Goal: Task Accomplishment & Management: Manage account settings

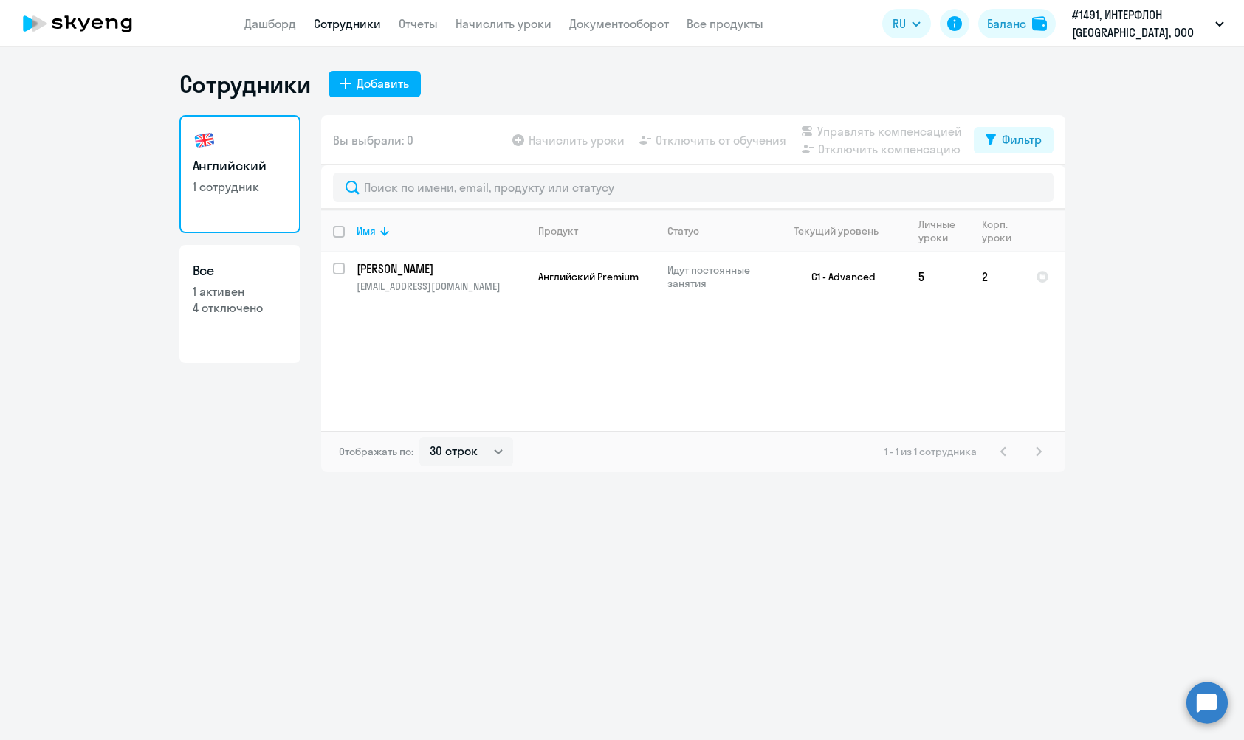
select select "30"
click at [920, 278] on td "5" at bounding box center [937, 276] width 63 height 49
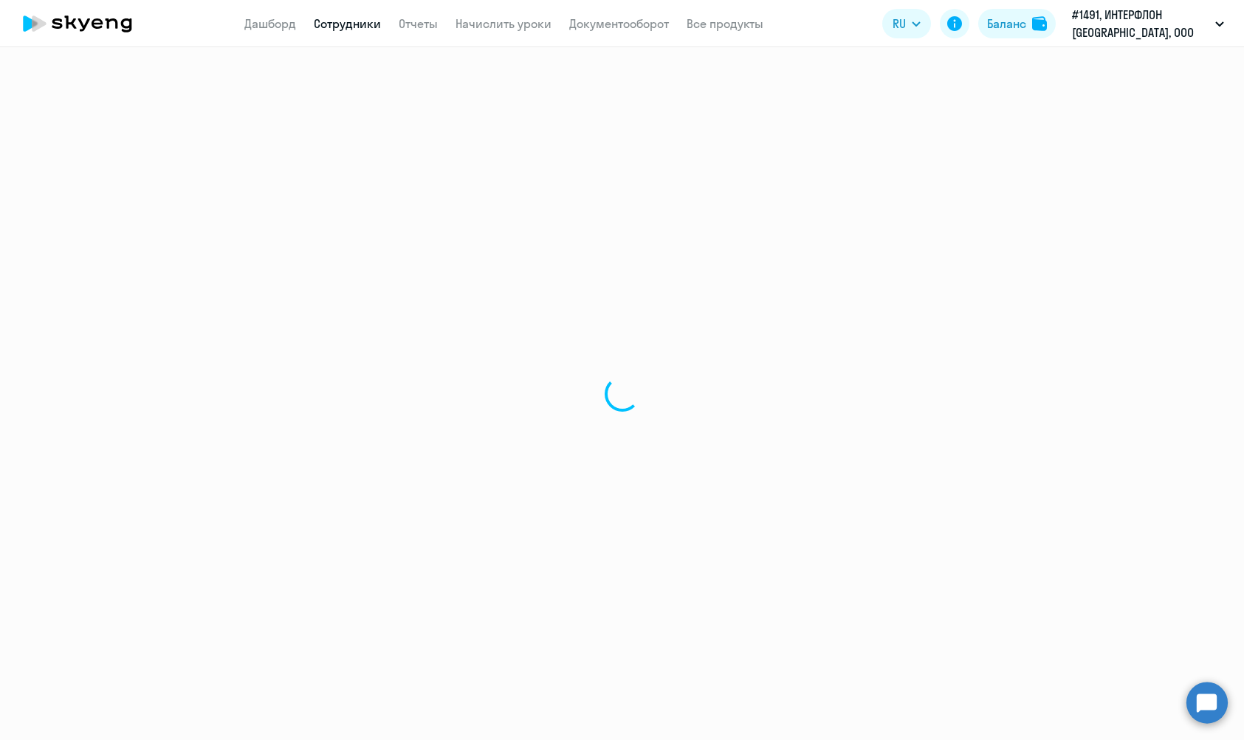
select select "english"
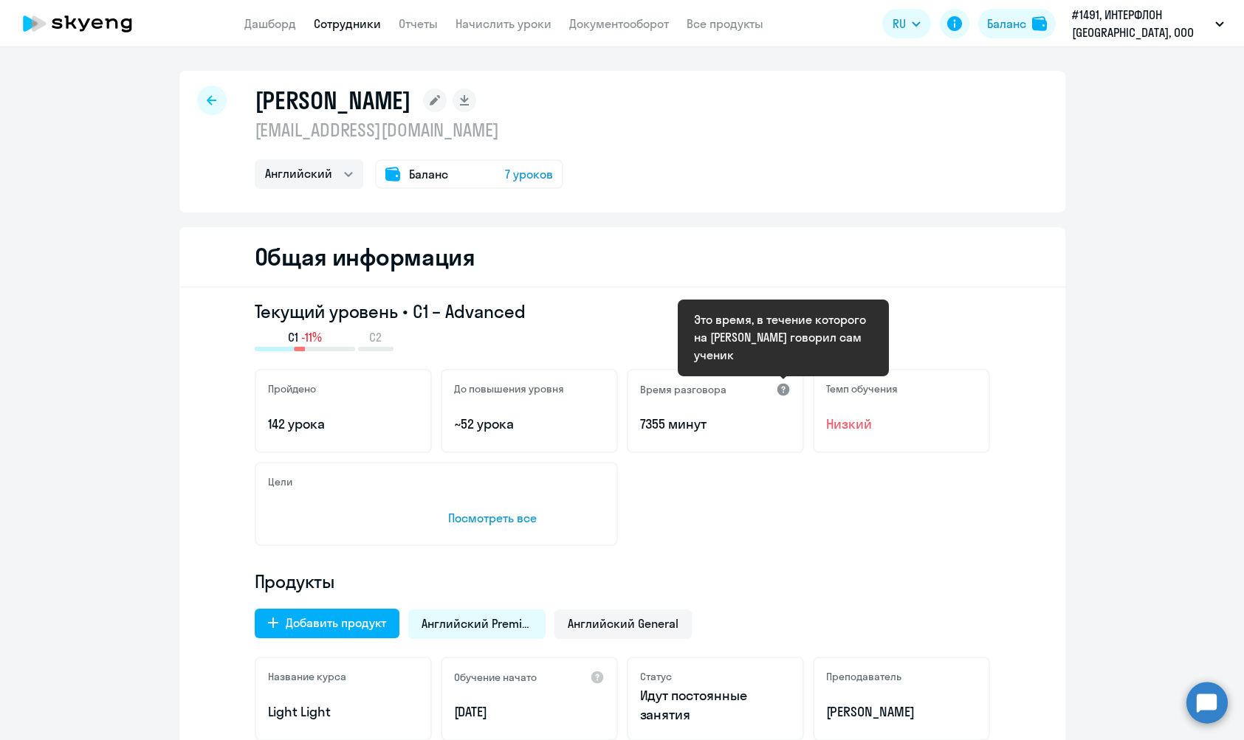
click at [783, 390] on div at bounding box center [783, 389] width 15 height 15
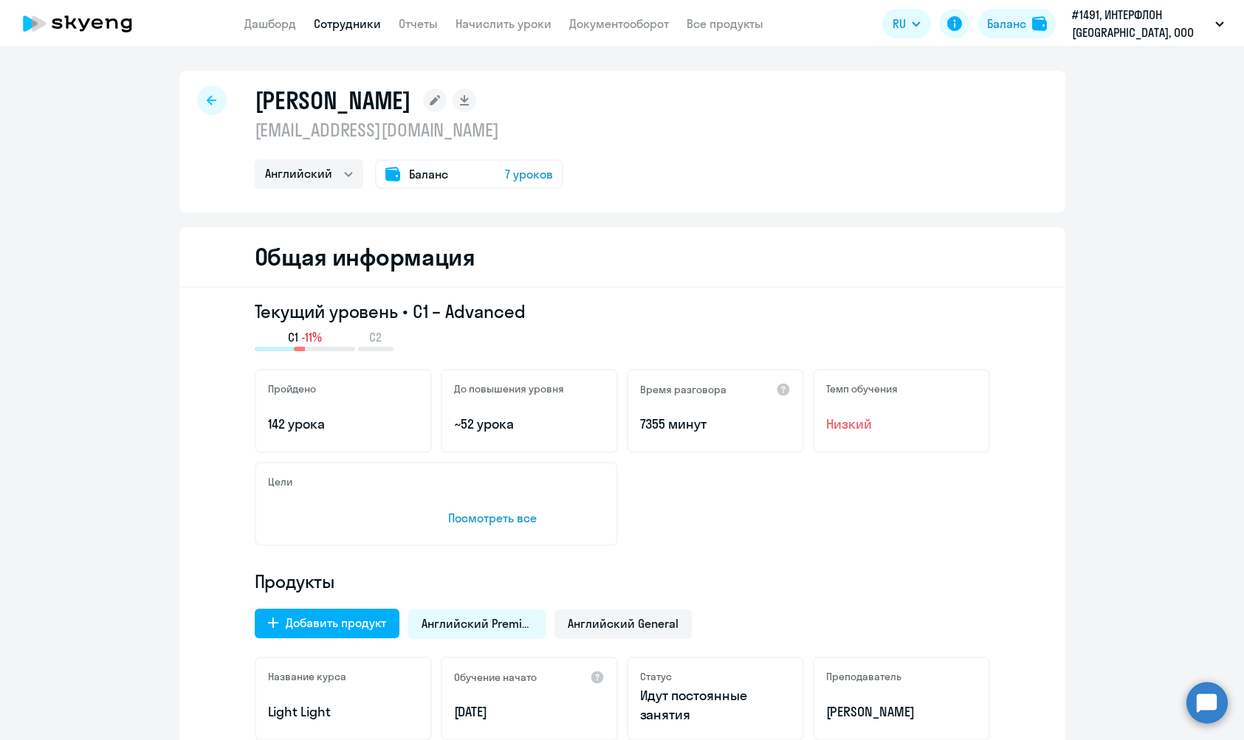
click at [527, 179] on span "7 уроков" at bounding box center [529, 174] width 48 height 18
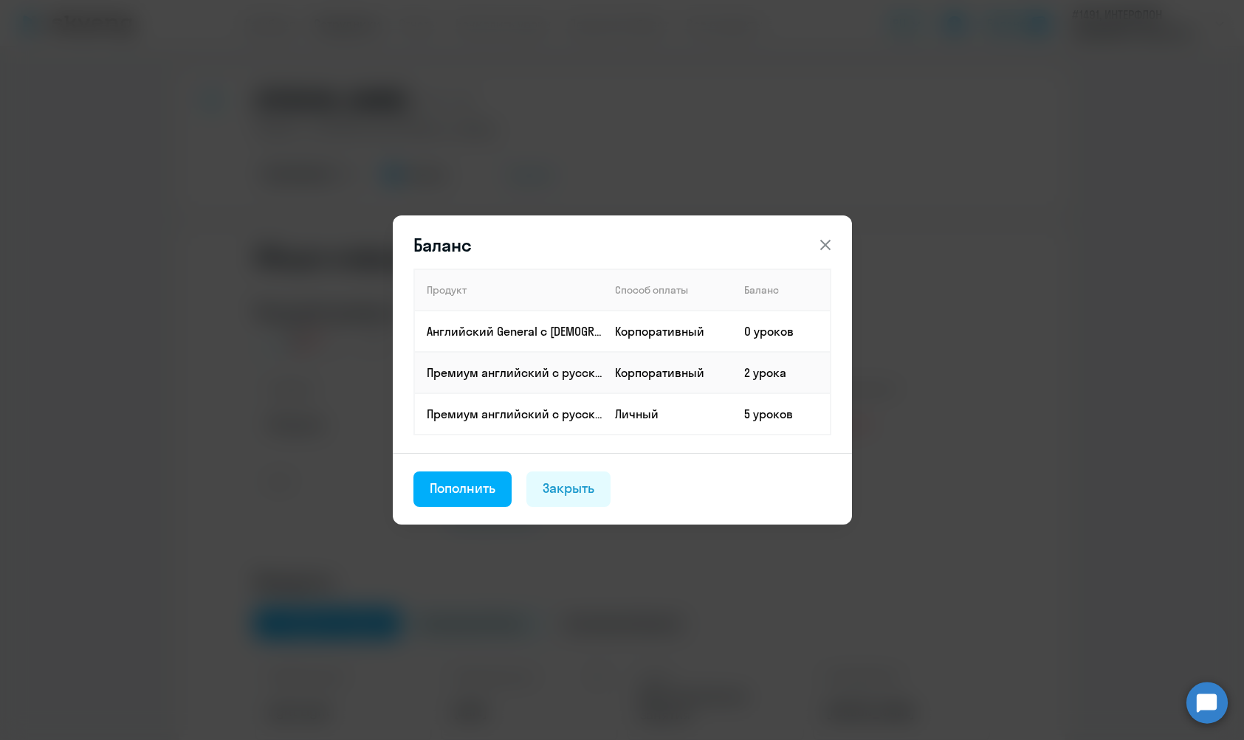
click at [830, 238] on icon at bounding box center [825, 245] width 18 height 18
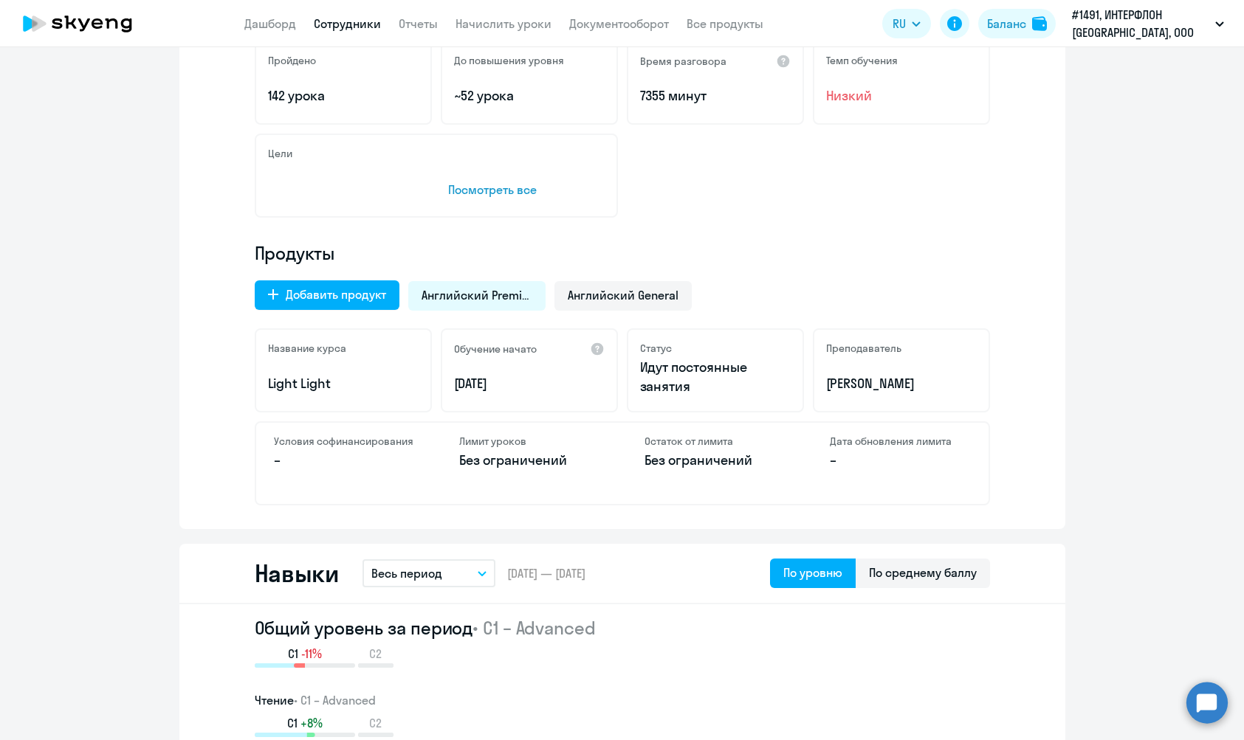
scroll to position [333, 0]
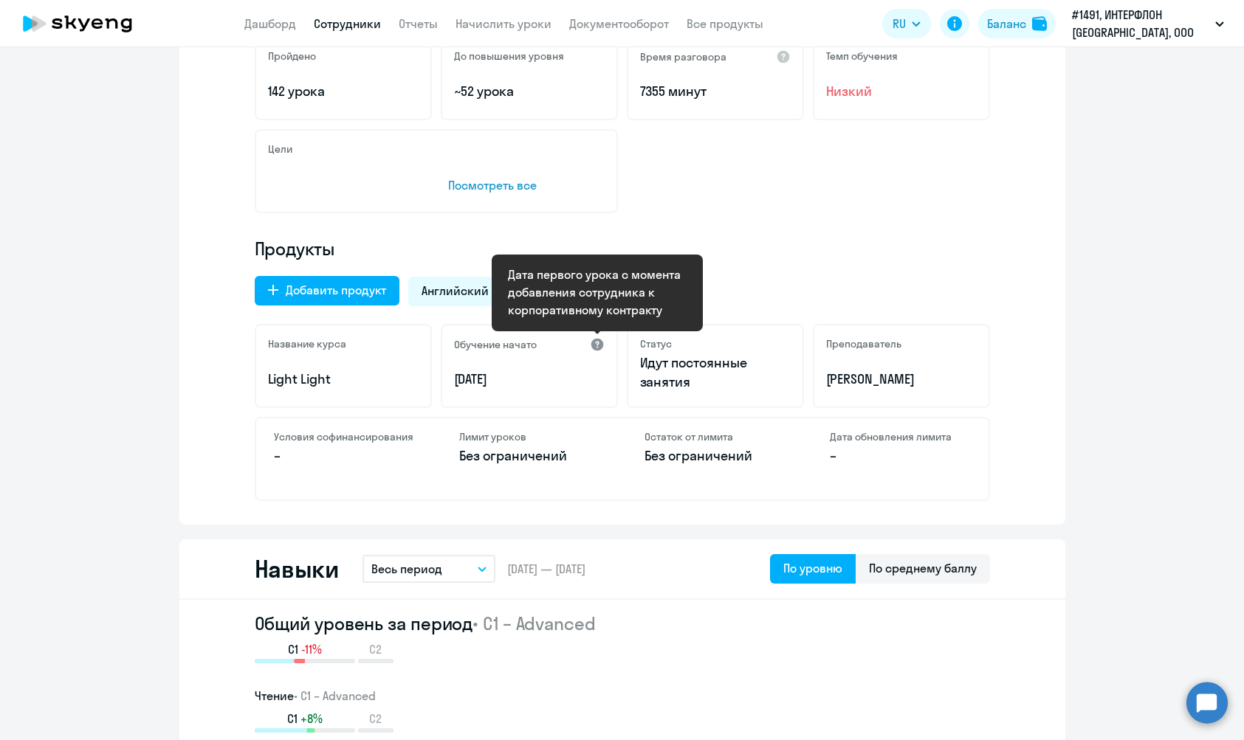
click at [593, 345] on div at bounding box center [597, 344] width 15 height 15
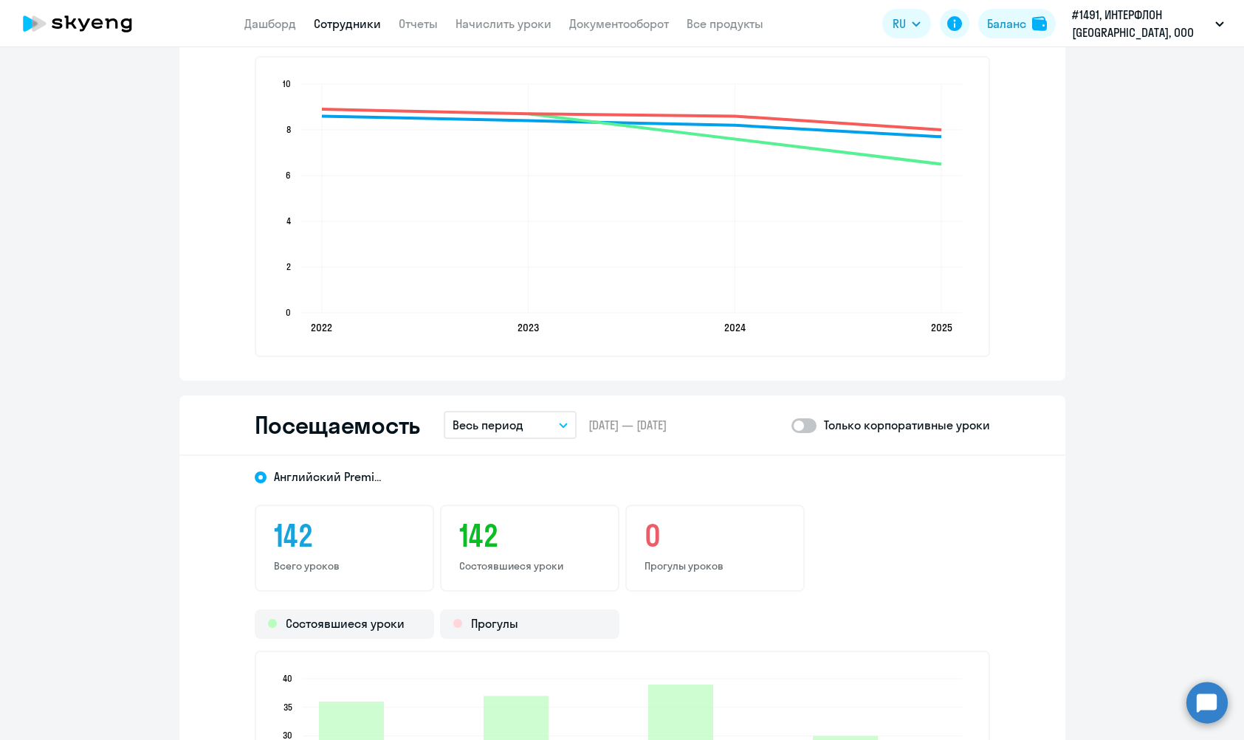
scroll to position [1597, 0]
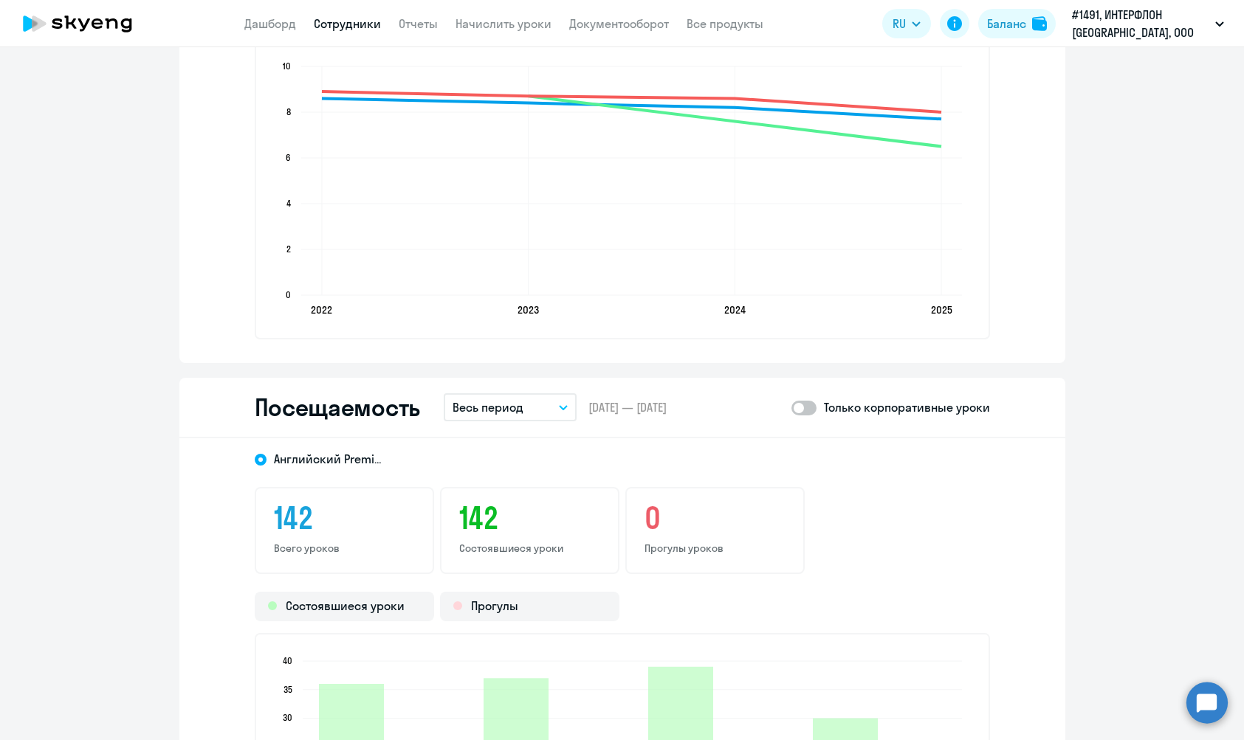
click at [559, 406] on icon "button" at bounding box center [563, 407] width 9 height 5
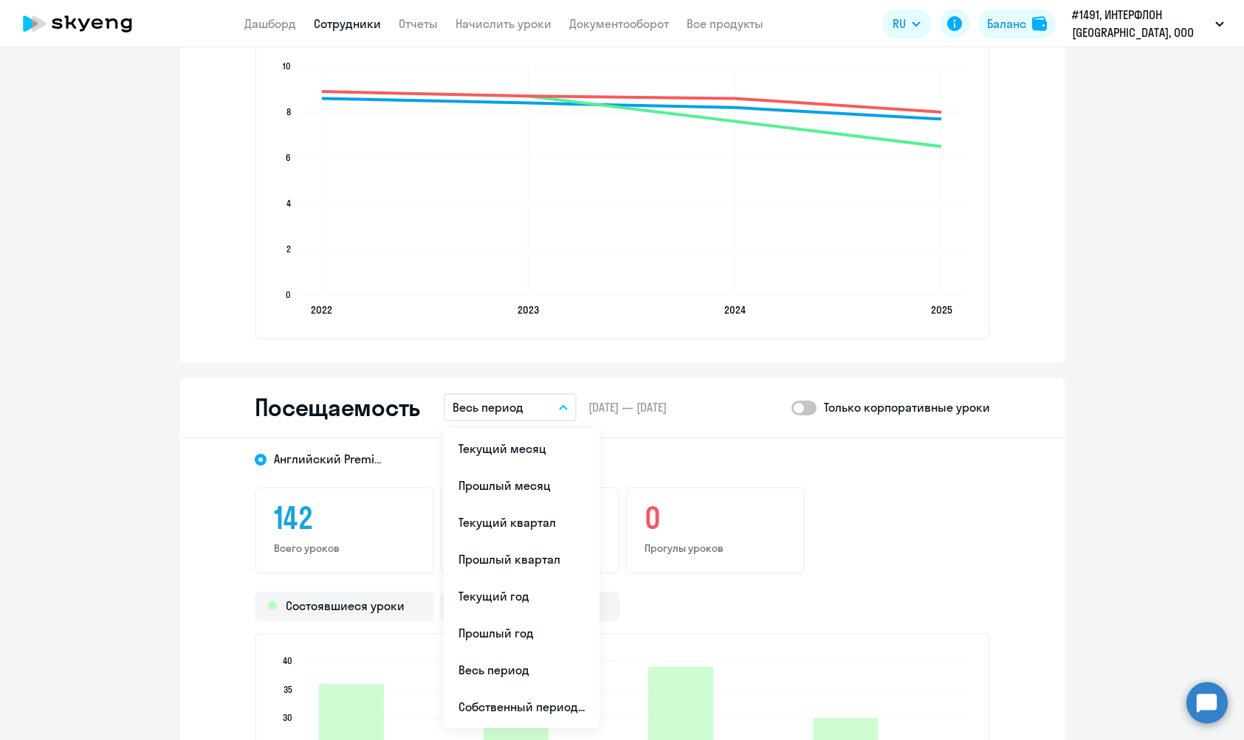
click at [568, 407] on button "Весь период" at bounding box center [510, 407] width 133 height 28
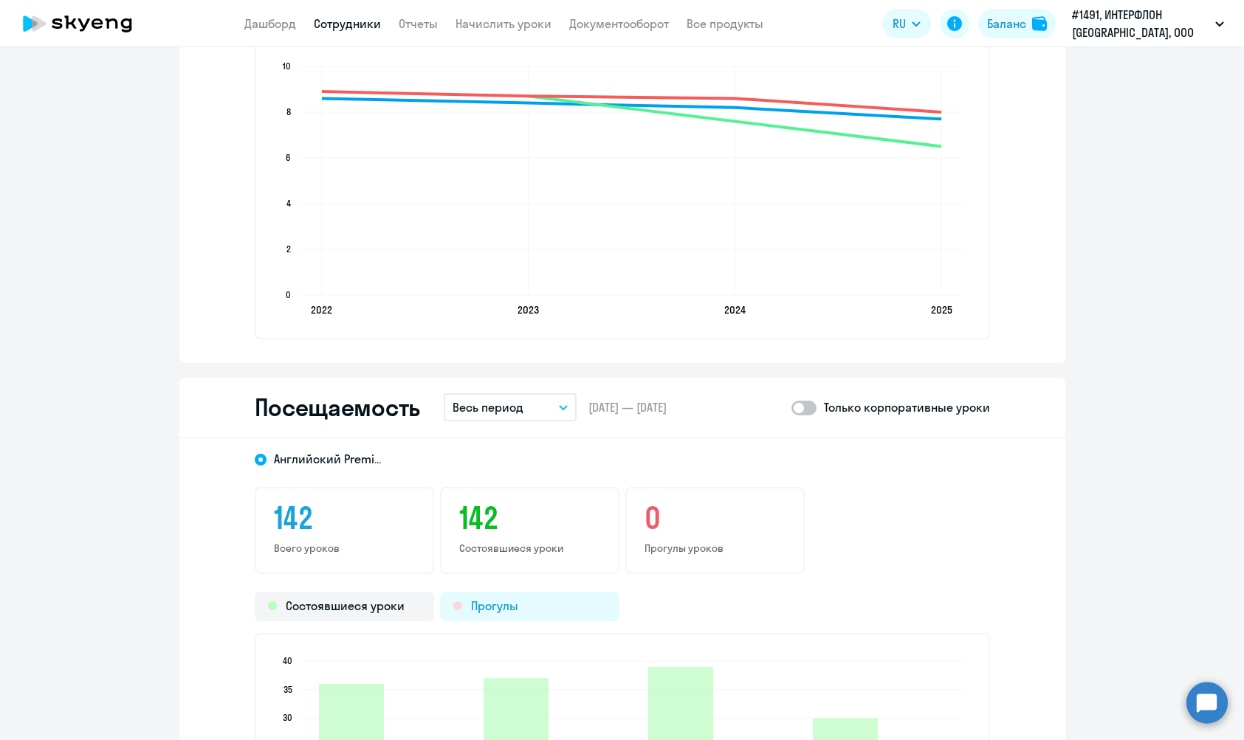
click at [517, 613] on div "Прогулы" at bounding box center [529, 607] width 179 height 30
click at [342, 608] on div "Состоявшиеся уроки" at bounding box center [344, 607] width 179 height 30
click at [556, 409] on button "Весь период" at bounding box center [510, 407] width 133 height 28
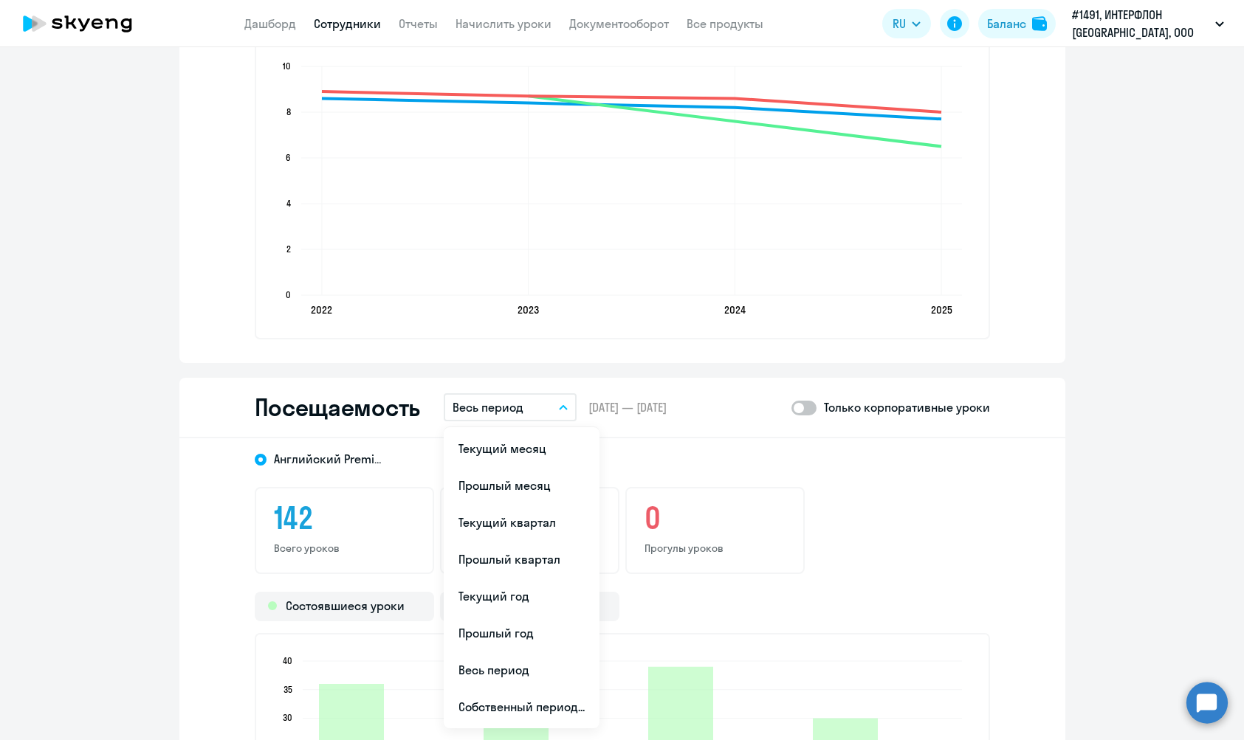
click at [556, 409] on button "Весь период" at bounding box center [510, 407] width 133 height 28
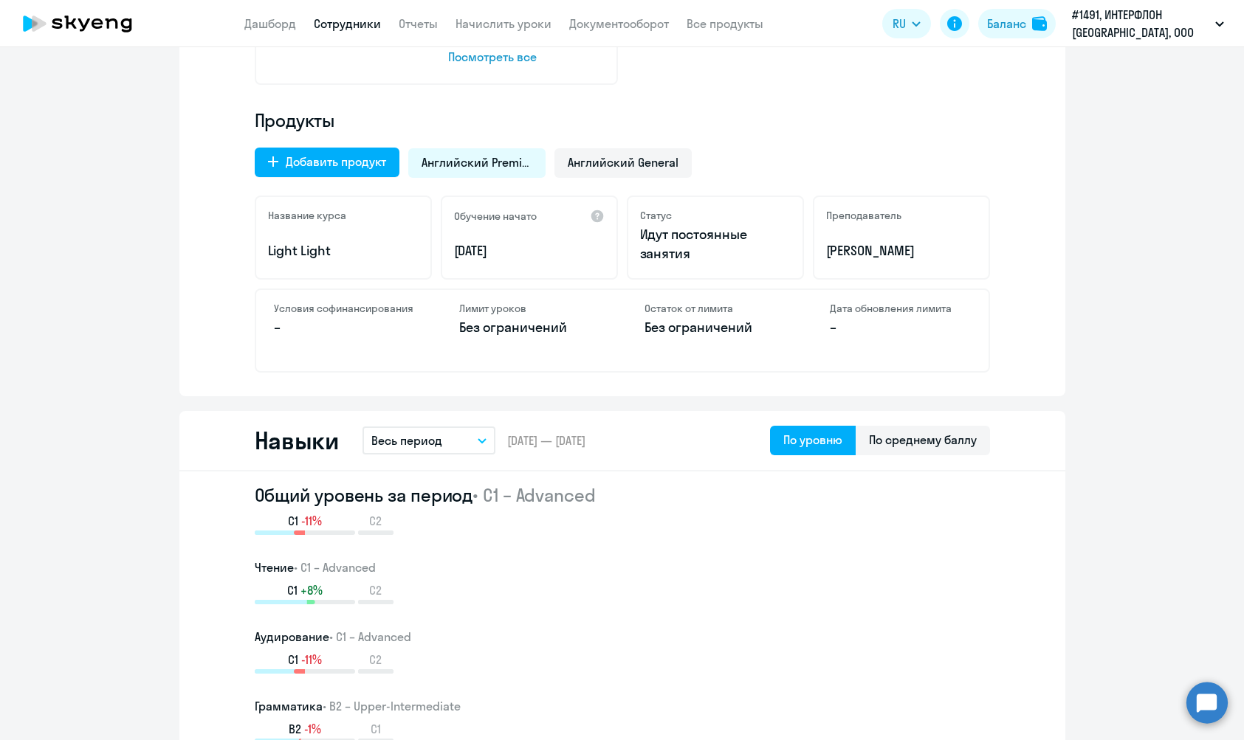
scroll to position [466, 0]
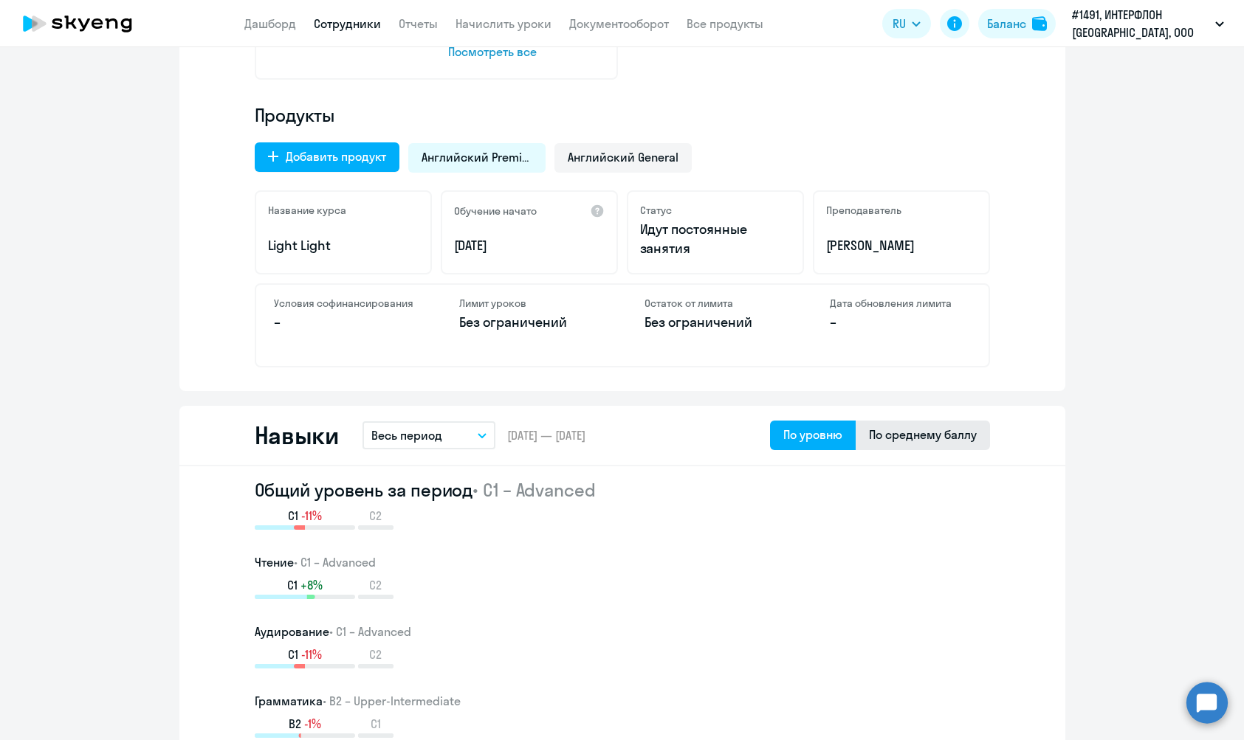
click at [911, 439] on div "По среднему баллу" at bounding box center [923, 435] width 108 height 18
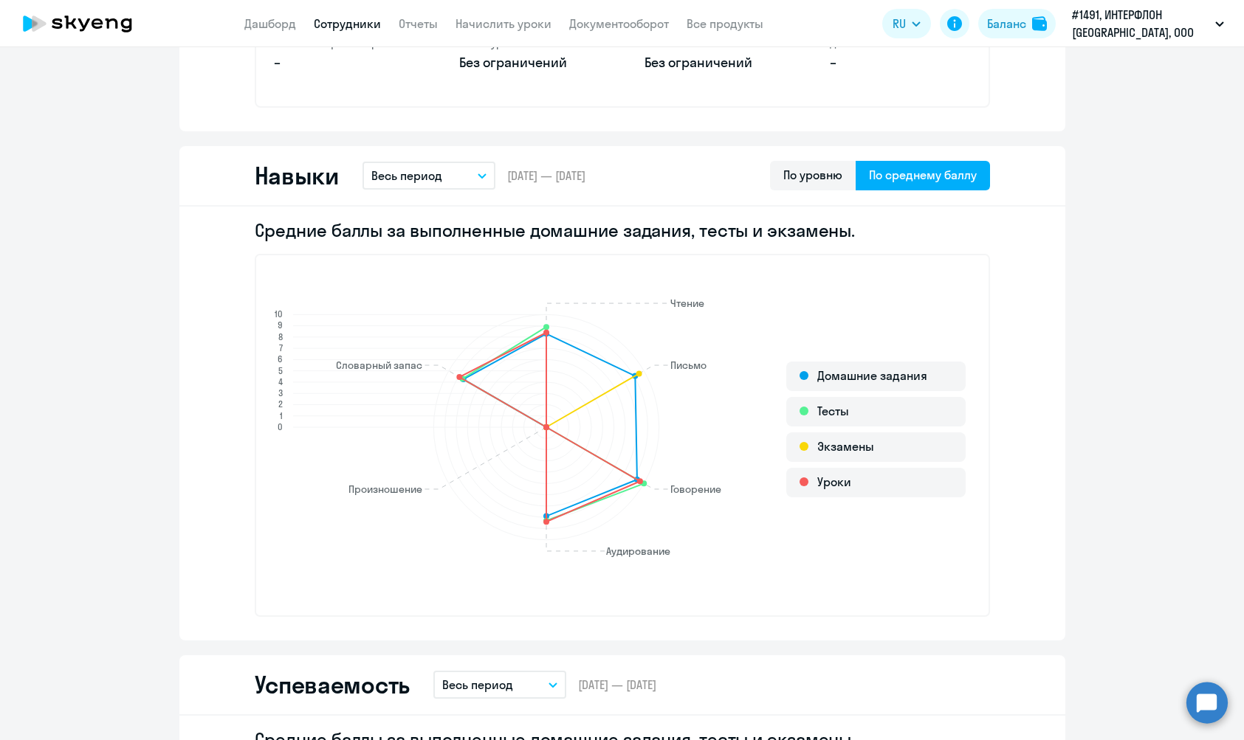
scroll to position [744, 0]
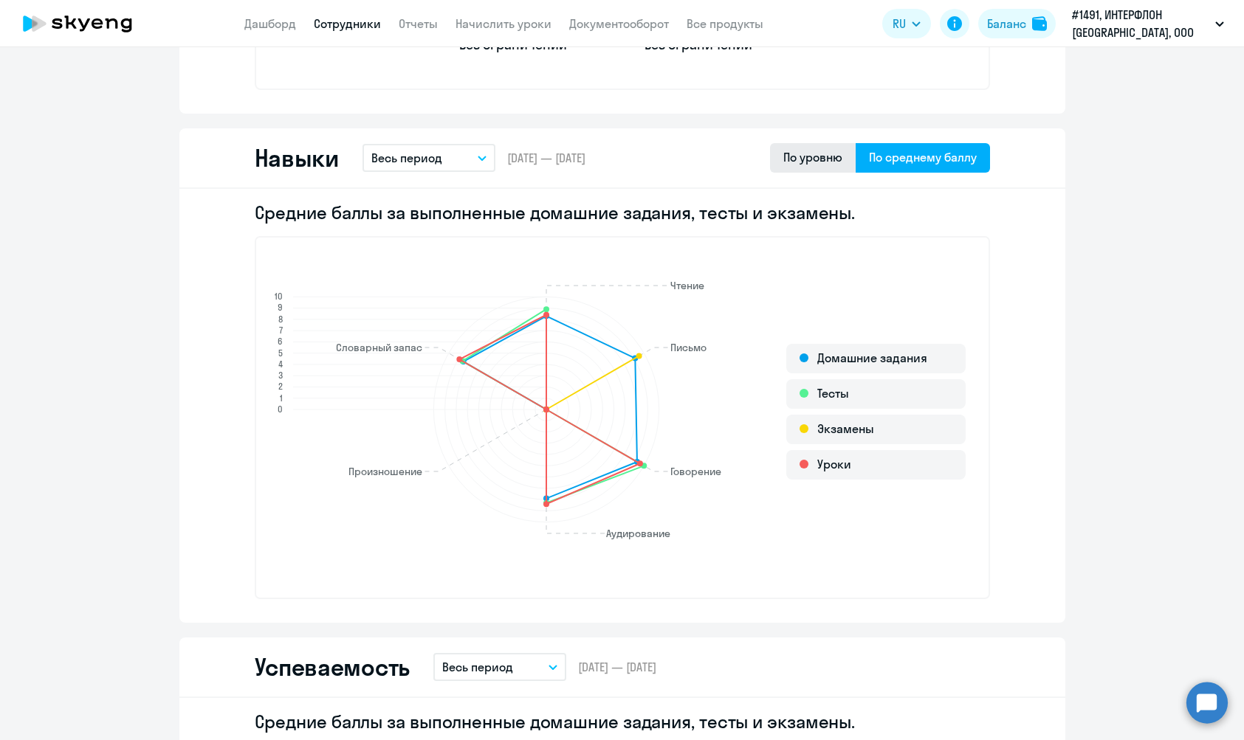
click at [800, 160] on div "По уровню" at bounding box center [812, 157] width 59 height 18
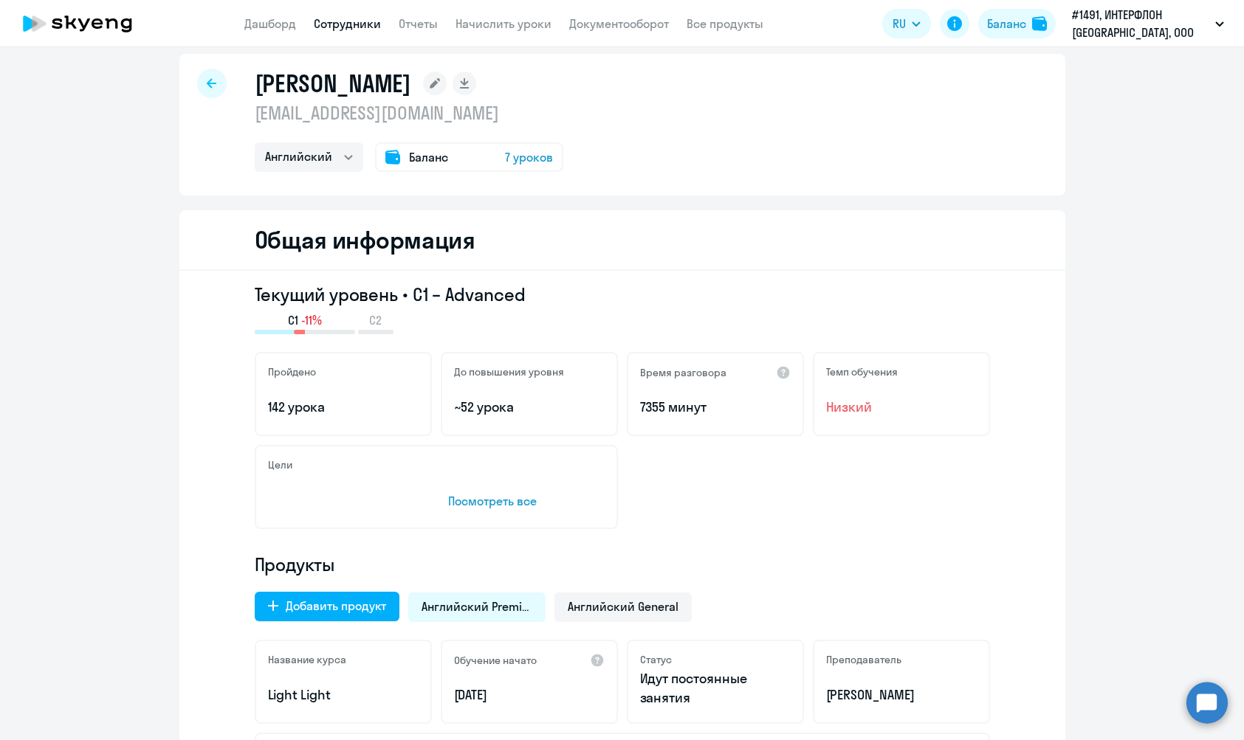
scroll to position [0, 0]
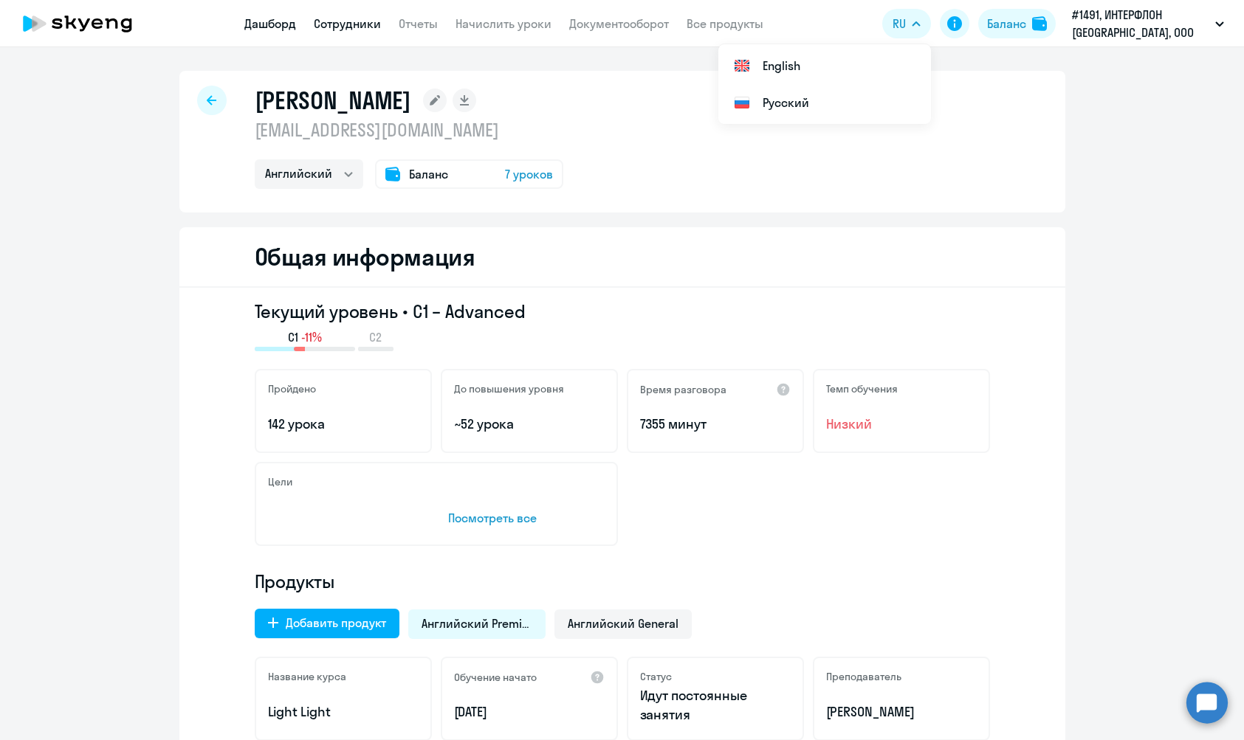
click at [275, 29] on link "Дашборд" at bounding box center [270, 23] width 52 height 15
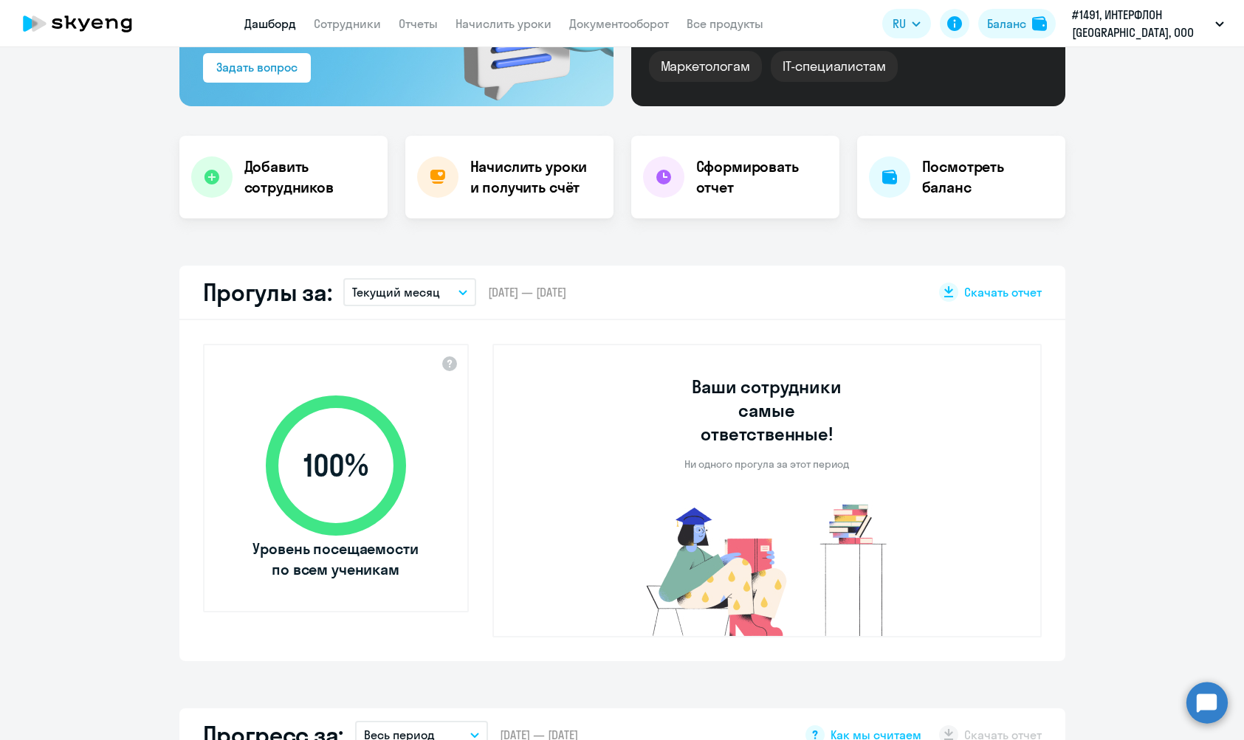
scroll to position [224, 0]
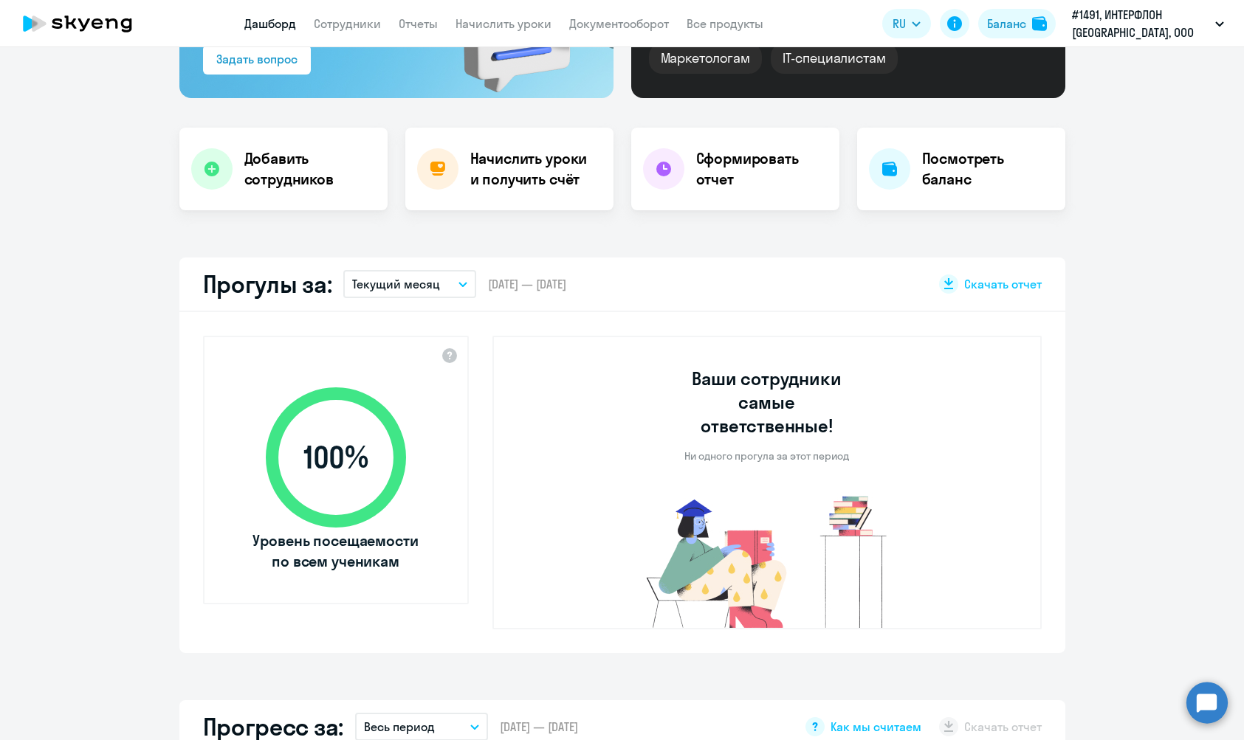
select select "30"
click at [526, 177] on h4 "Начислить уроки и получить счёт" at bounding box center [534, 168] width 128 height 41
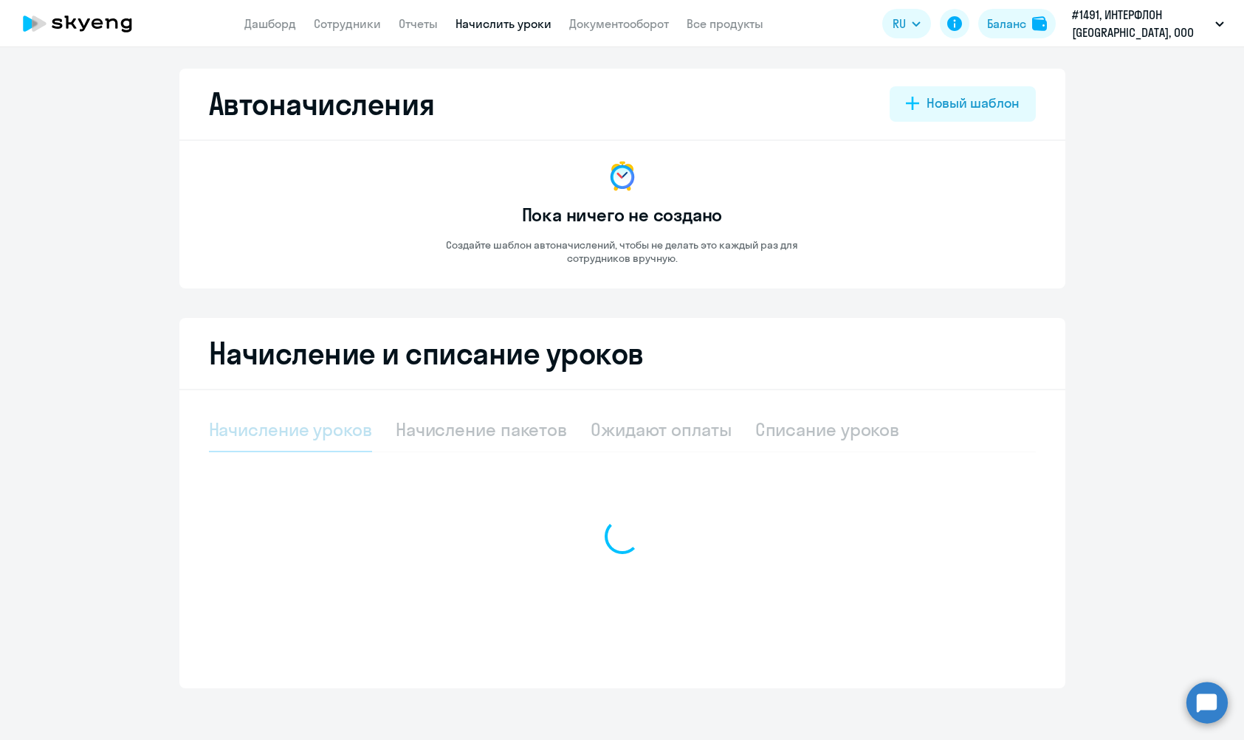
select select "10"
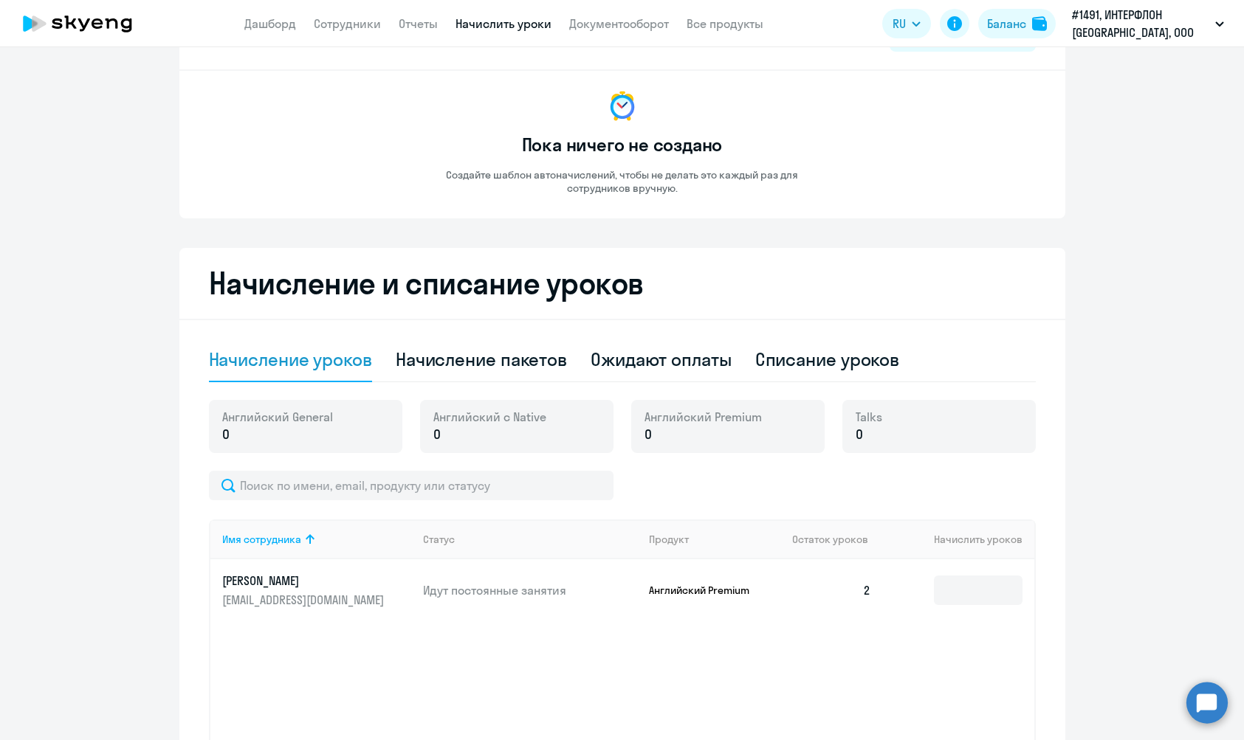
scroll to position [196, 0]
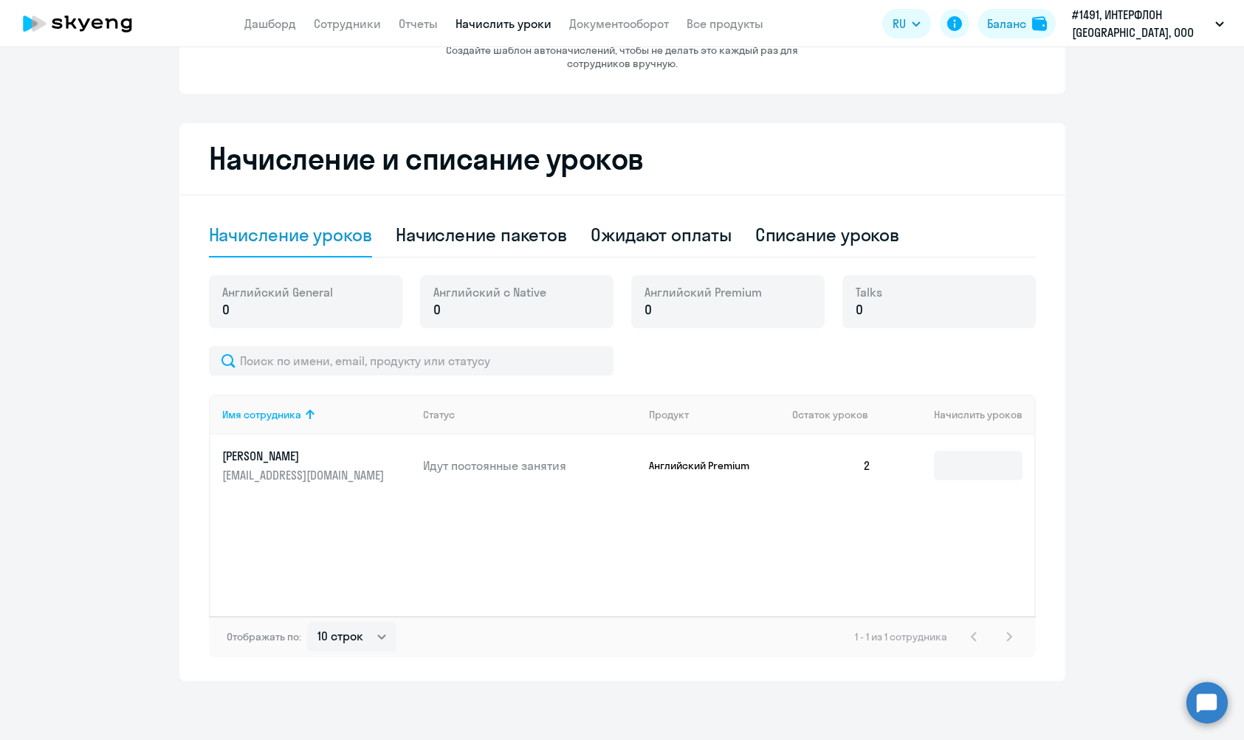
drag, startPoint x: 271, startPoint y: 316, endPoint x: 227, endPoint y: 316, distance: 44.3
click at [227, 316] on p "0" at bounding box center [277, 309] width 111 height 19
click at [227, 316] on span "0" at bounding box center [225, 309] width 7 height 19
drag, startPoint x: 209, startPoint y: 314, endPoint x: 240, endPoint y: 314, distance: 31.0
click at [240, 314] on div "Английский General 0" at bounding box center [305, 301] width 193 height 53
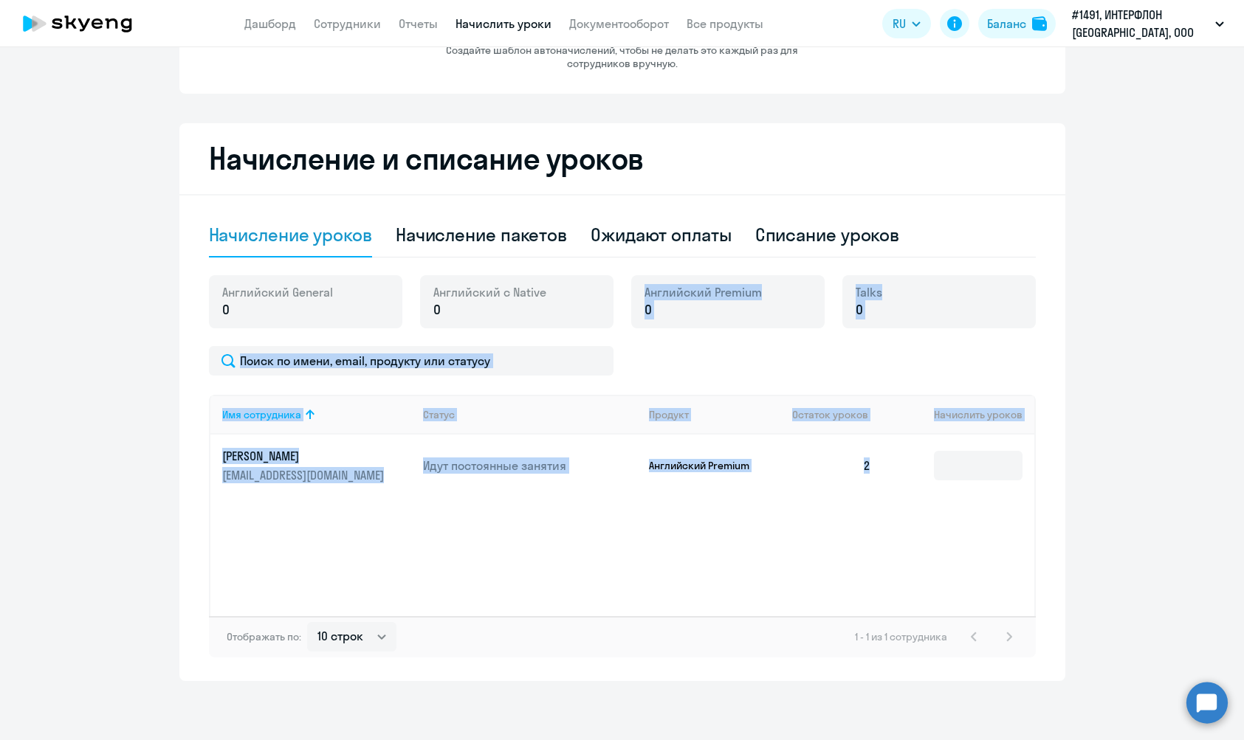
drag, startPoint x: 480, startPoint y: 318, endPoint x: 894, endPoint y: 494, distance: 449.3
click at [894, 494] on div "[DEMOGRAPHIC_DATA] General 0 Английский с Native 0 Английский Premium 0 Talks 0…" at bounding box center [622, 466] width 827 height 382
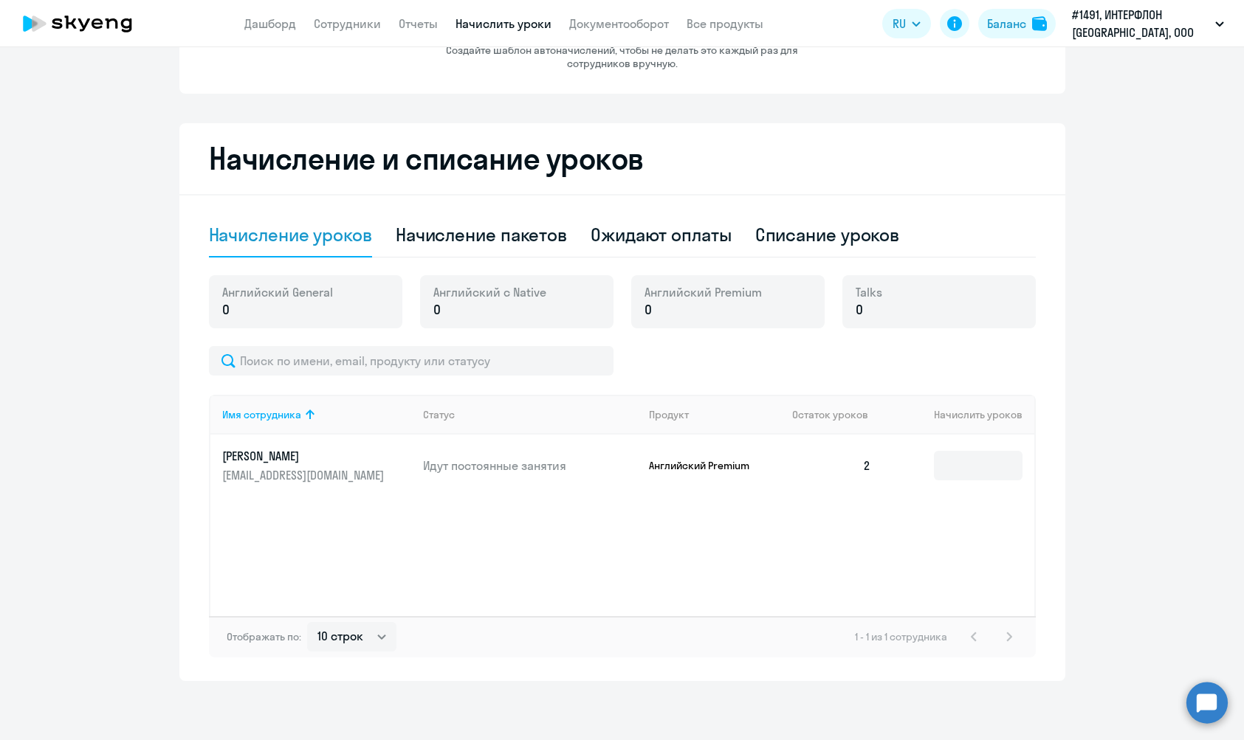
click at [820, 547] on div "Имя сотрудника Статус Продукт Остаток уроков Начислить уроков [PERSON_NAME] [PE…" at bounding box center [622, 505] width 827 height 221
click at [473, 244] on div "Начисление пакетов" at bounding box center [481, 235] width 171 height 24
select select "10"
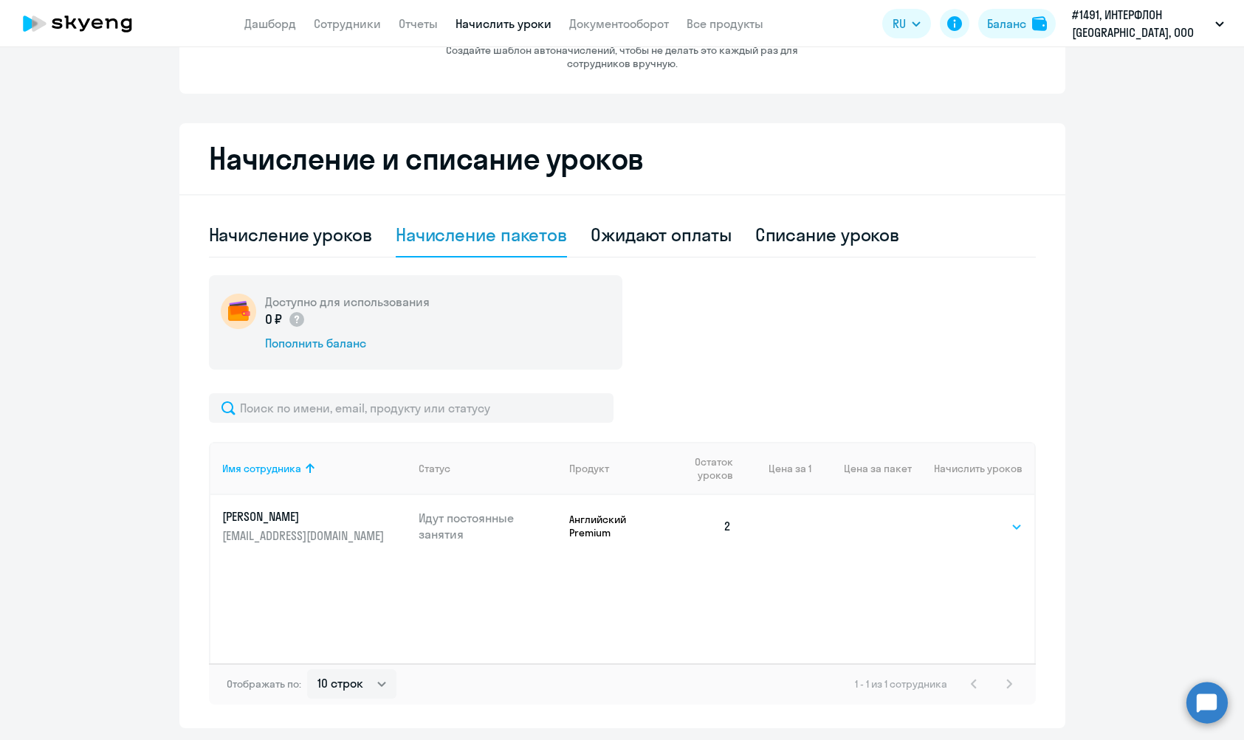
click at [991, 520] on select "Выбрать 4 8 16 32 64 96 128" at bounding box center [992, 527] width 61 height 18
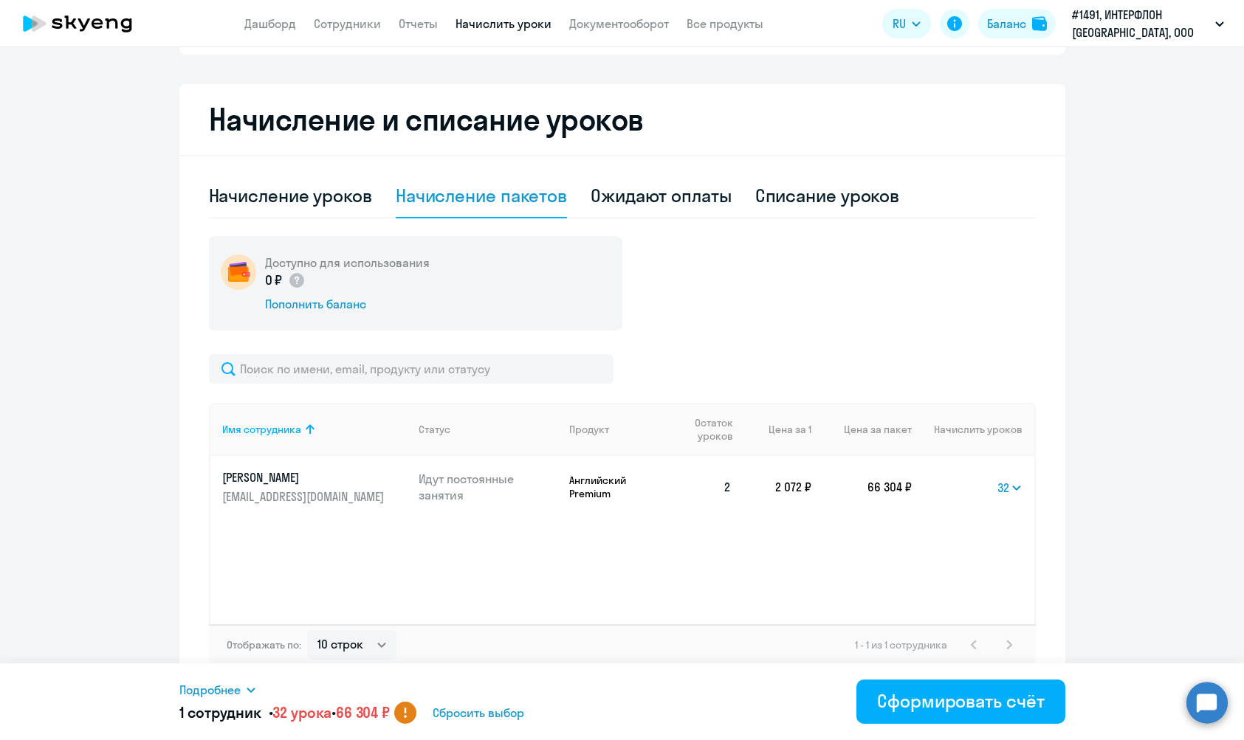
scroll to position [243, 0]
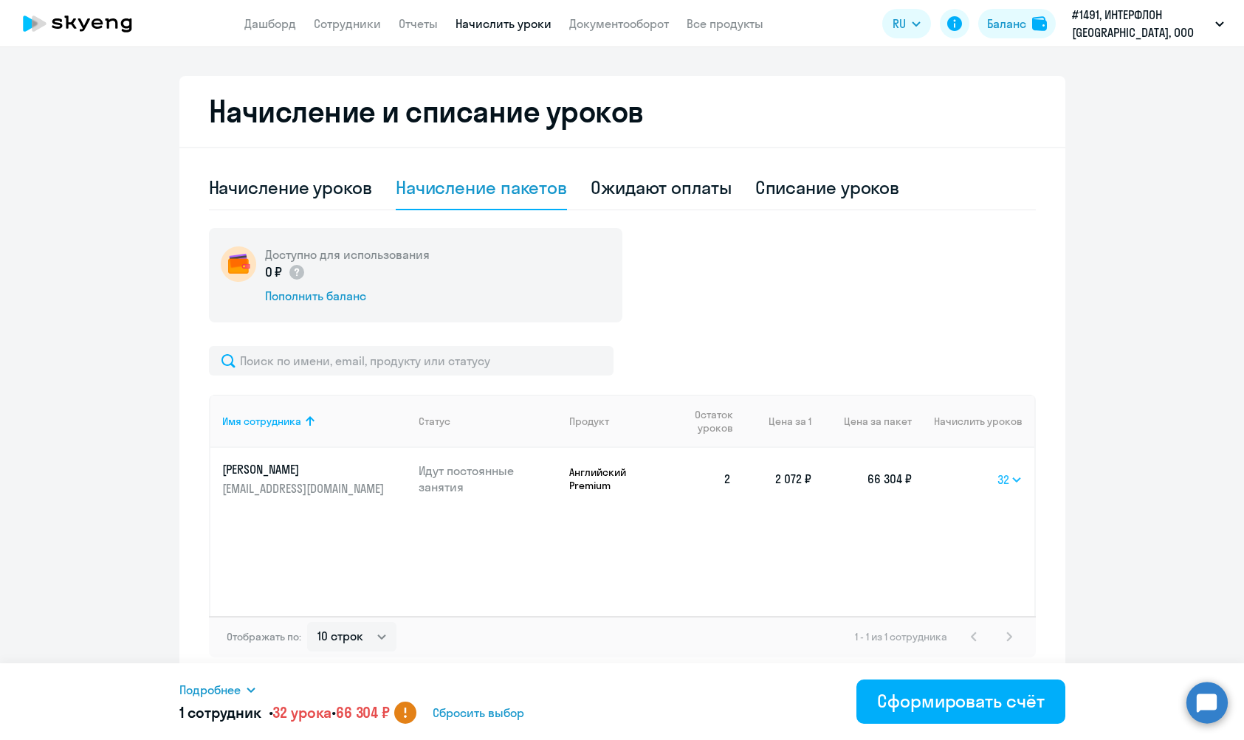
click at [1016, 487] on select "Выбрать 4 8 16 32 64 96 128" at bounding box center [1009, 480] width 25 height 18
click at [1007, 483] on select "Выбрать 4 8 16 32 64 96 128" at bounding box center [1009, 480] width 27 height 18
click at [993, 478] on select "Выбрать 4 8 16 32 64 96 128" at bounding box center [1007, 480] width 29 height 18
select select "8"
click at [348, 191] on div "Начисление уроков" at bounding box center [290, 188] width 163 height 24
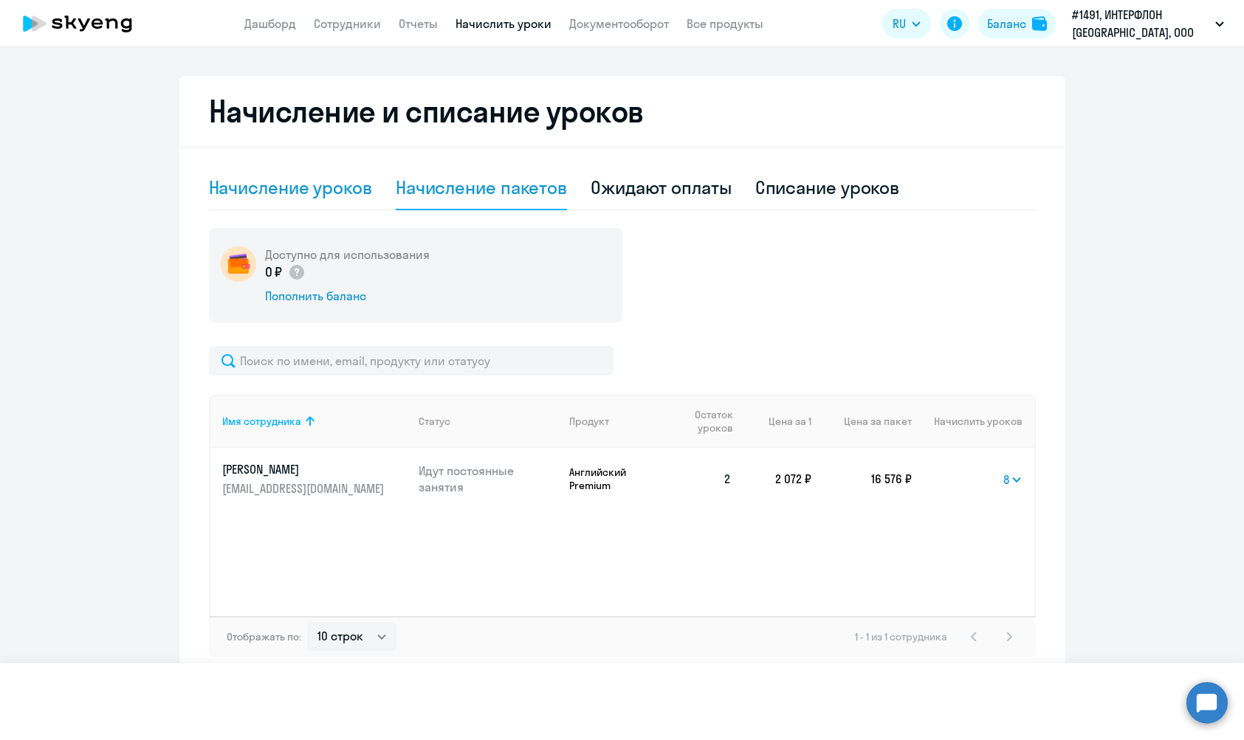
select select "10"
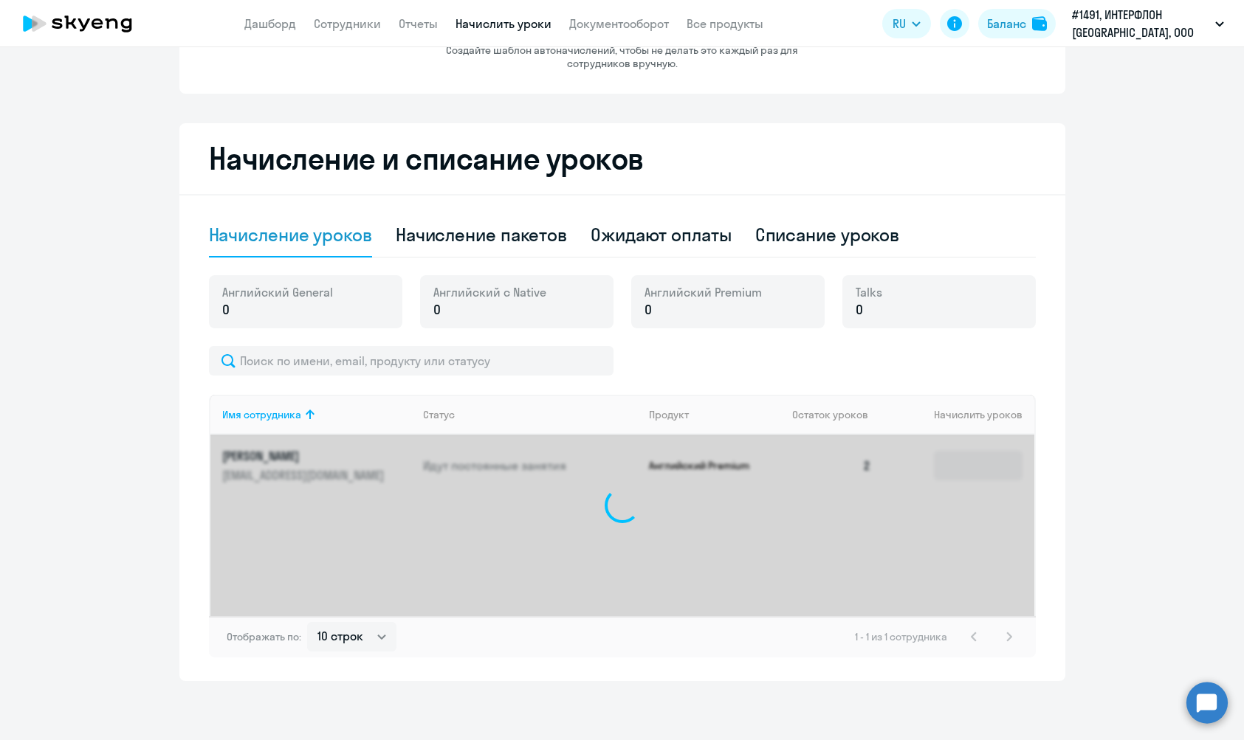
scroll to position [196, 0]
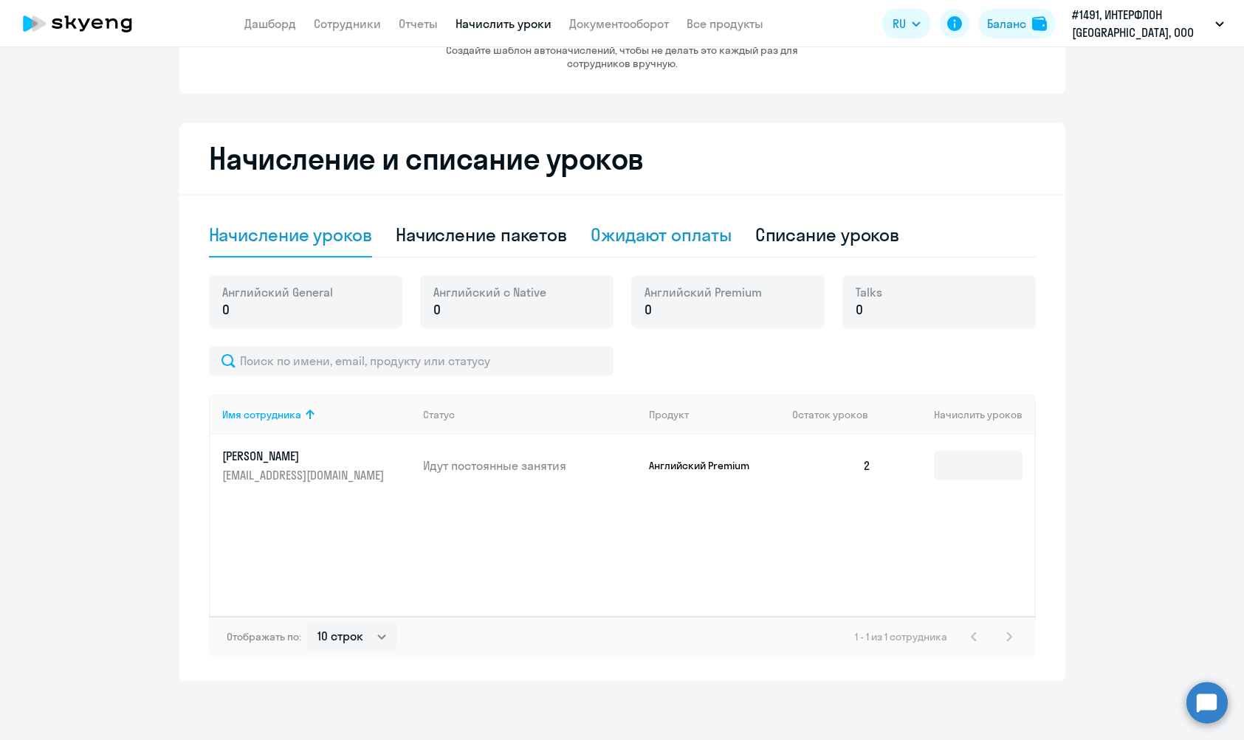
click at [679, 232] on div "Ожидают оплаты" at bounding box center [660, 235] width 141 height 24
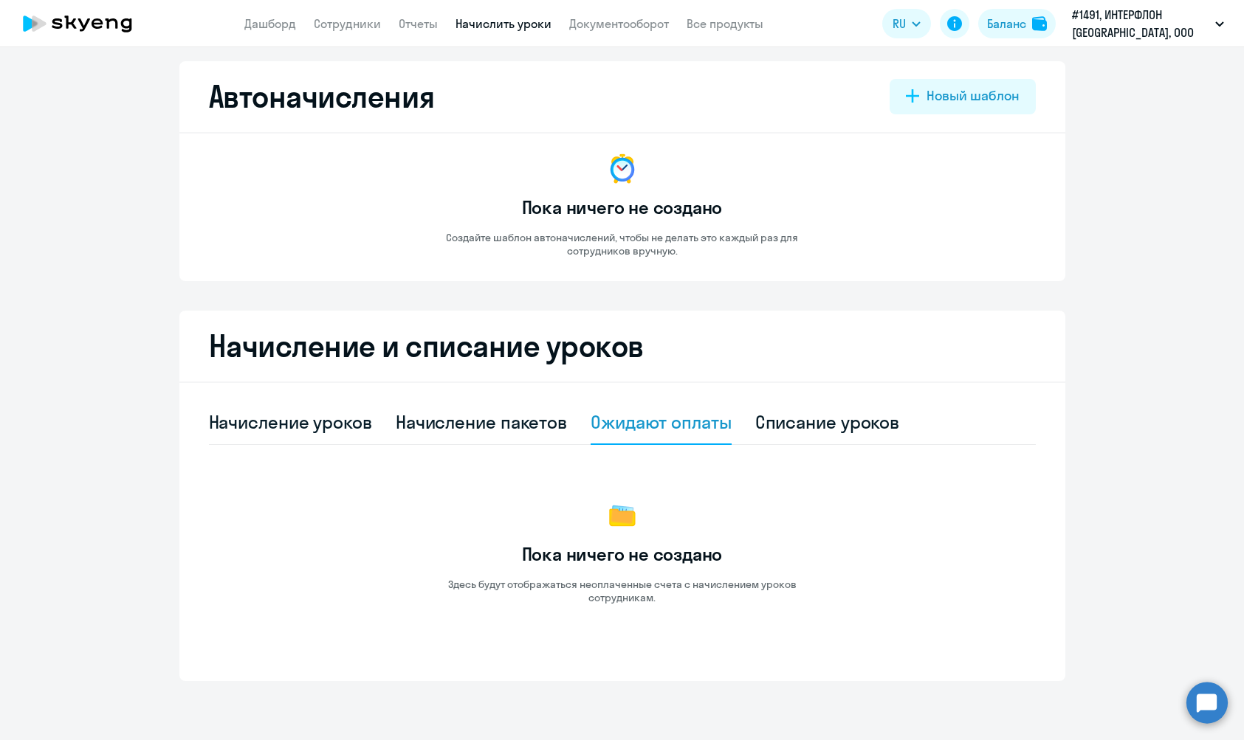
click at [303, 390] on div "Начисление и списание уроков Начисление уроков Начисление пакетов Ожидают оплат…" at bounding box center [622, 496] width 886 height 370
click at [331, 18] on link "Сотрудники" at bounding box center [347, 23] width 67 height 15
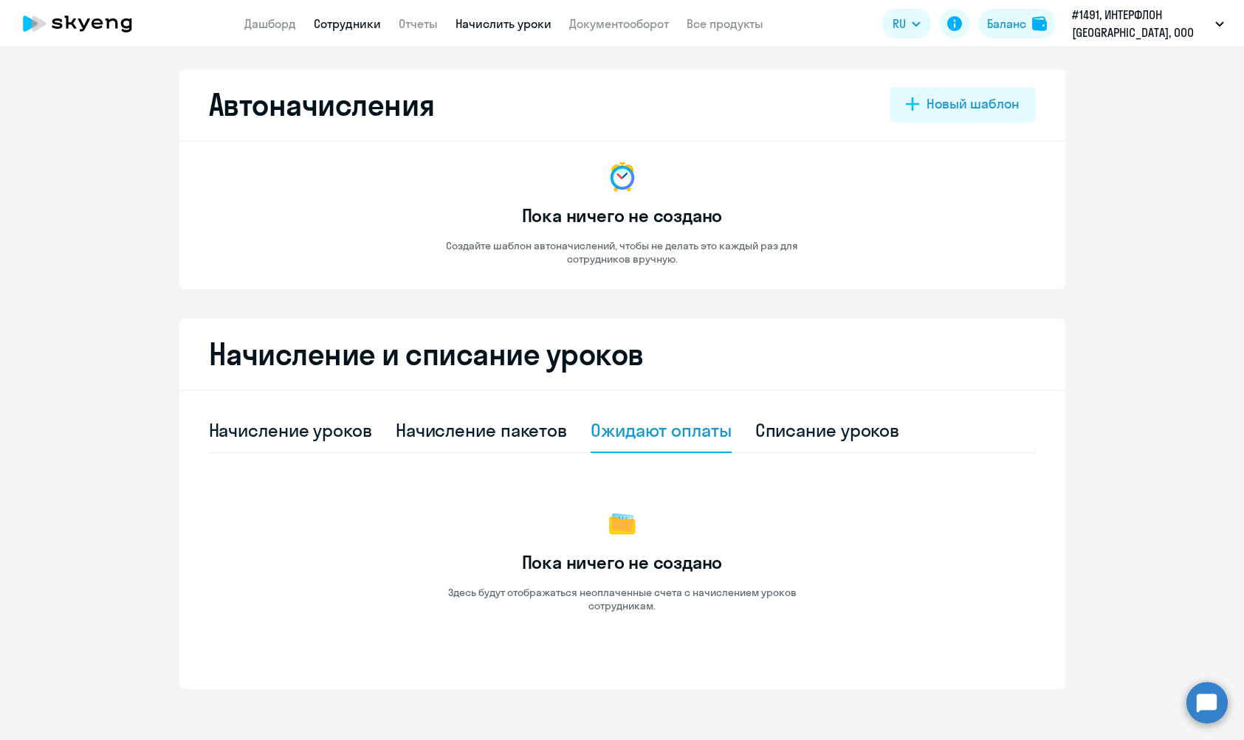
select select "30"
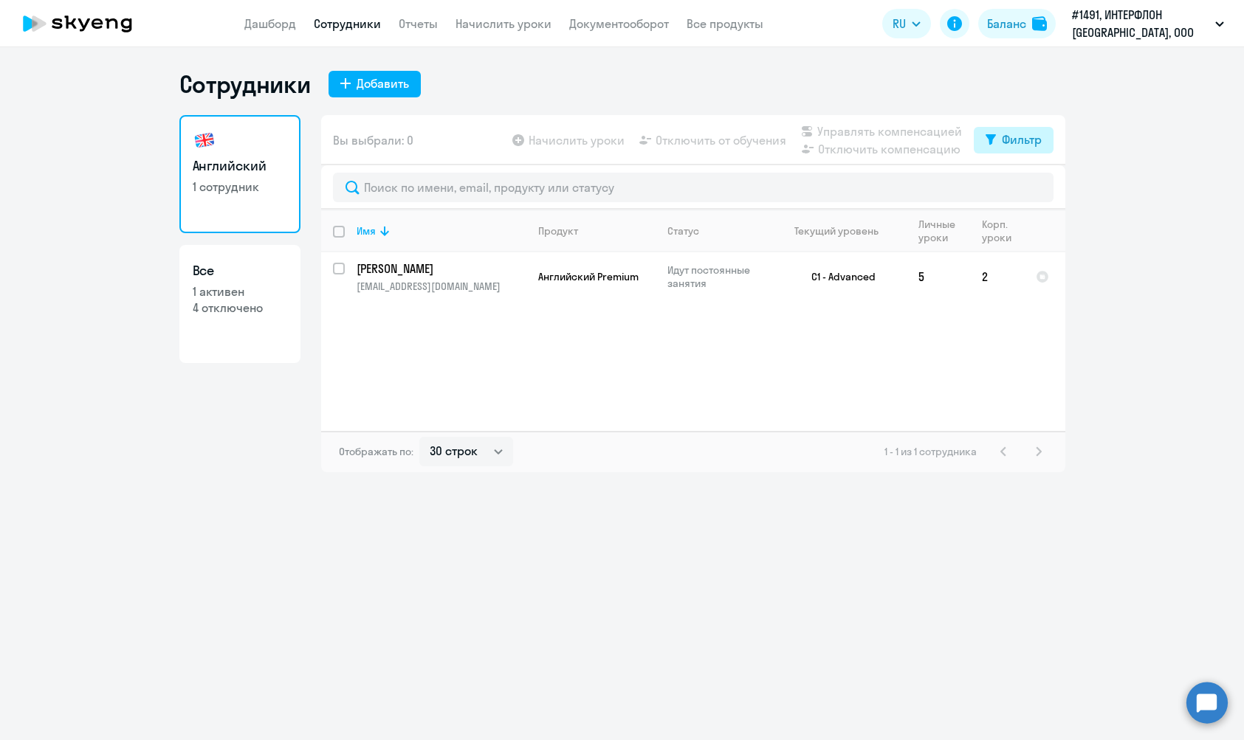
click at [1012, 148] on div "Фильтр" at bounding box center [1021, 140] width 40 height 18
click at [556, 139] on app-table-action-button "Начислить уроки" at bounding box center [566, 140] width 115 height 18
click at [1006, 138] on div "Фильтр" at bounding box center [1021, 140] width 40 height 18
click at [1024, 188] on span at bounding box center [1028, 188] width 25 height 15
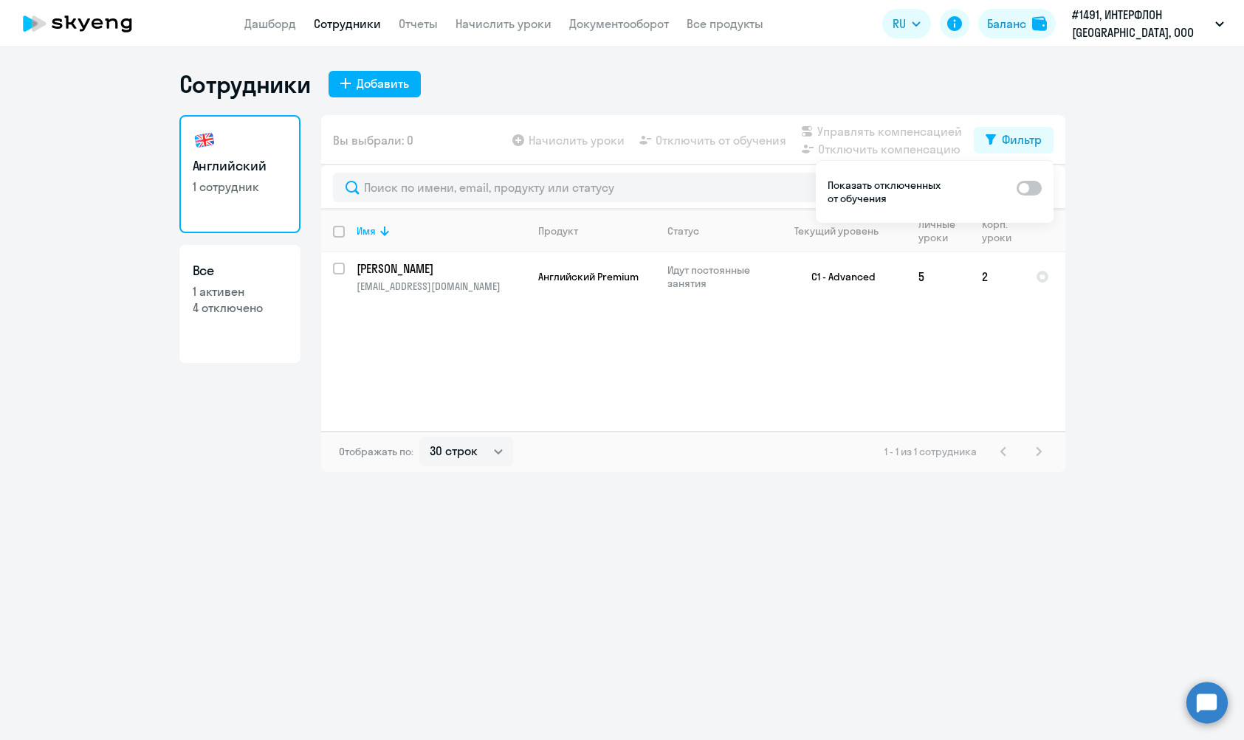
click at [1016, 188] on input "checkbox" at bounding box center [1015, 187] width 1 height 1
checkbox input "true"
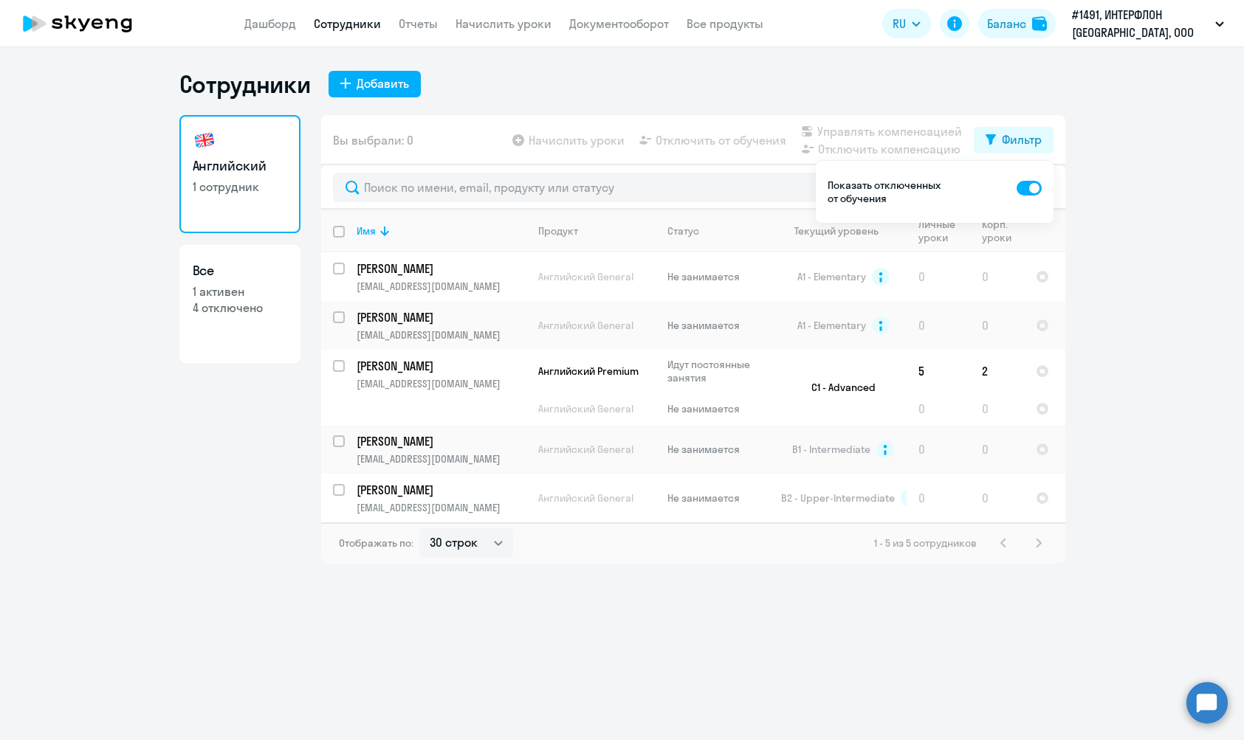
click at [337, 484] on input "select row 420943" at bounding box center [348, 499] width 30 height 30
checkbox input "true"
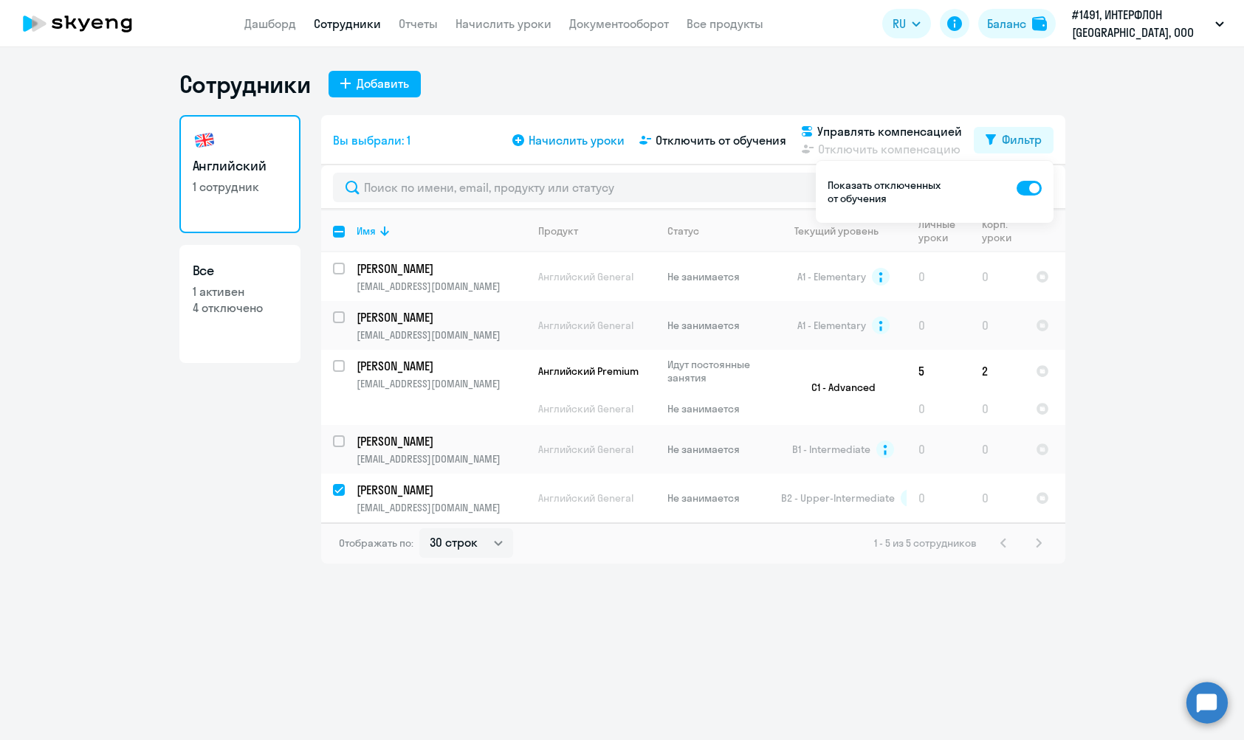
click at [546, 139] on span "Начислить уроки" at bounding box center [576, 140] width 96 height 18
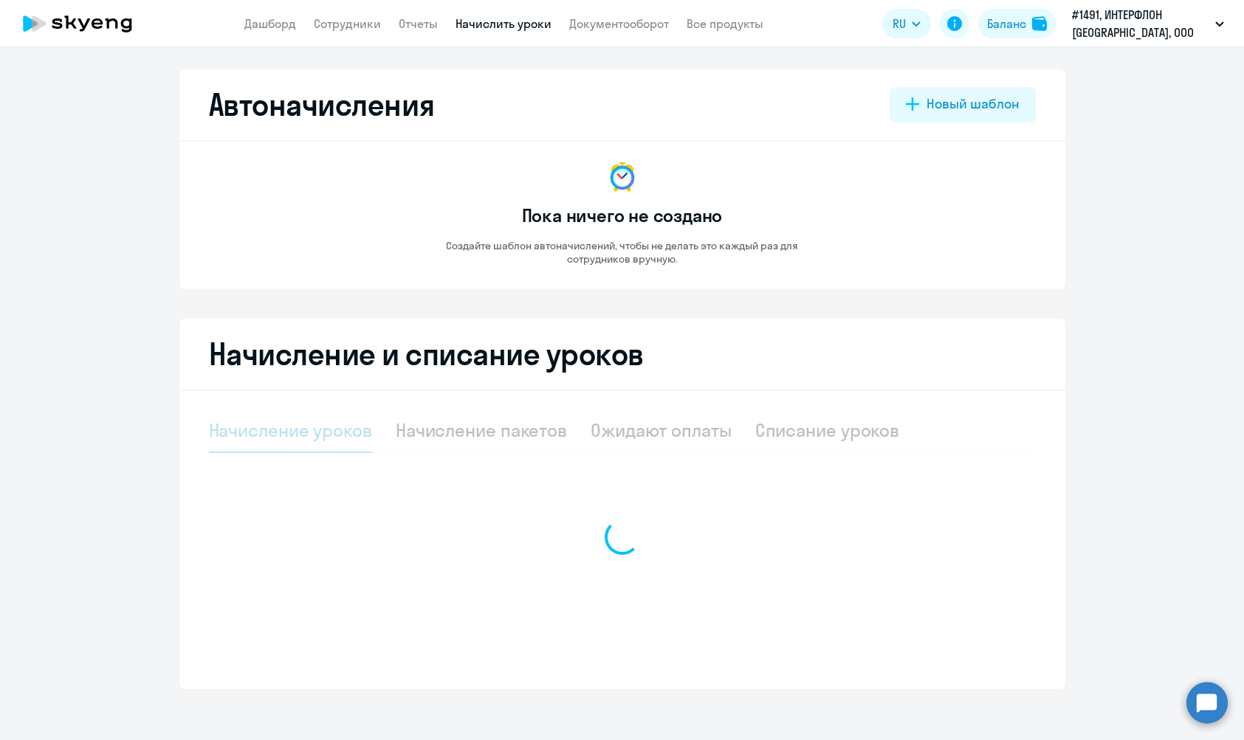
select select "10"
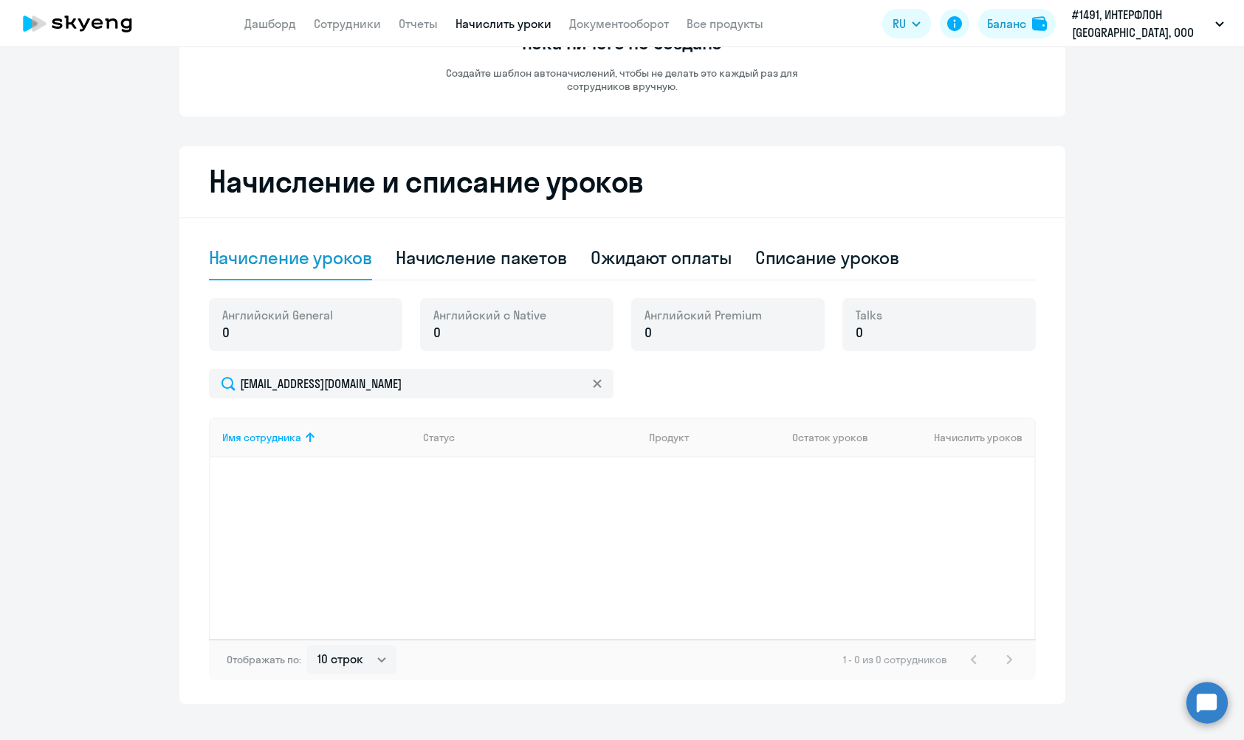
scroll to position [196, 0]
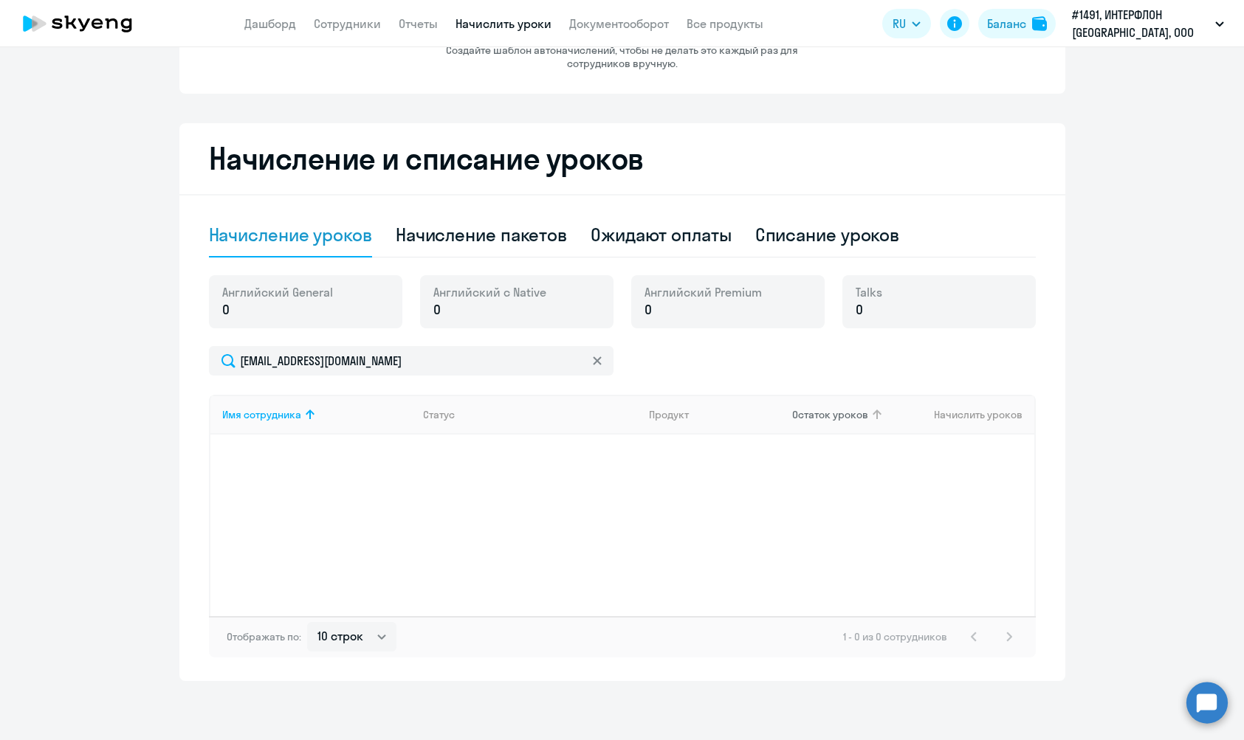
click at [868, 418] on icon at bounding box center [877, 415] width 18 height 18
click at [247, 289] on span "Английский General" at bounding box center [277, 292] width 111 height 16
drag, startPoint x: 251, startPoint y: 303, endPoint x: 224, endPoint y: 303, distance: 27.3
click at [241, 303] on p "0" at bounding box center [277, 309] width 111 height 19
click at [219, 304] on div "Английский General 0" at bounding box center [305, 301] width 193 height 53
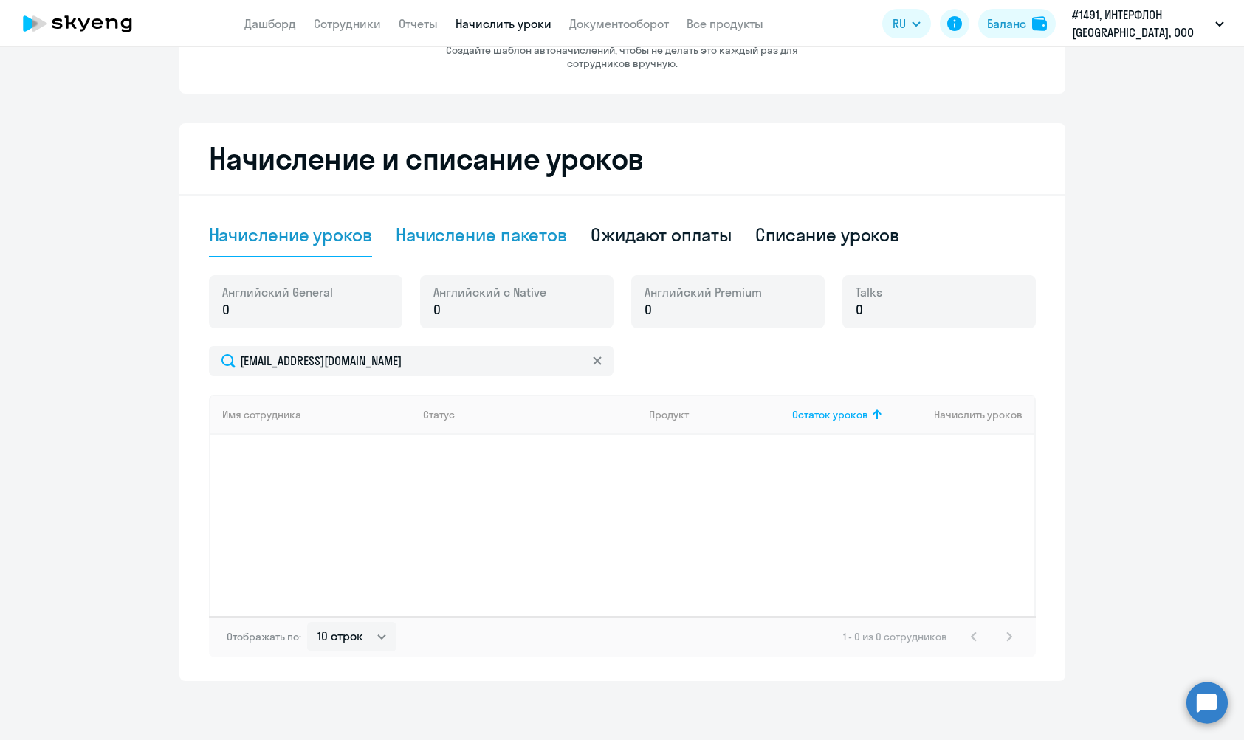
click at [500, 232] on div "Начисление пакетов" at bounding box center [481, 235] width 171 height 24
select select "10"
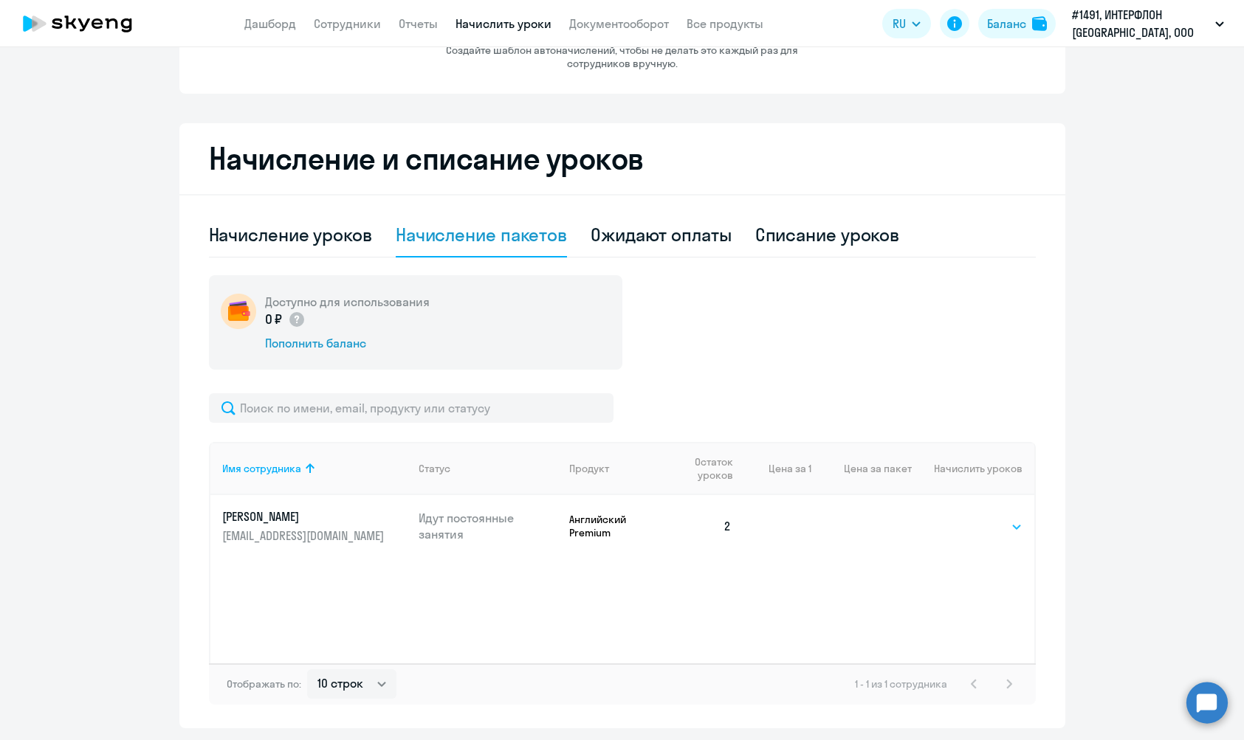
click at [986, 517] on div "Выбрать 4 8 16 32 64 96 128 Выбрать" at bounding box center [992, 526] width 61 height 19
click at [986, 520] on select "Выбрать 4 8 16 32 64 96 128" at bounding box center [992, 527] width 61 height 18
click at [345, 572] on div "Имя сотрудника Статус Продукт Остаток уроков Цена за 1 Цена за пакет Начислить …" at bounding box center [622, 552] width 827 height 221
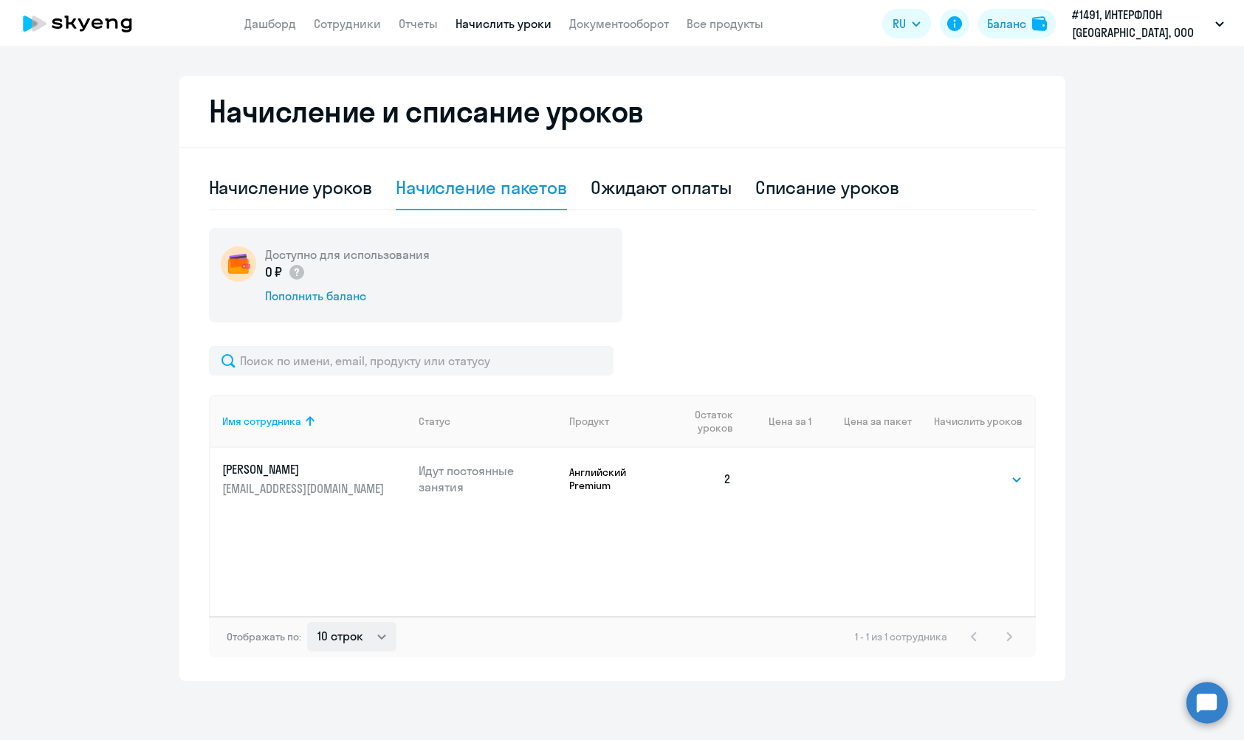
scroll to position [0, 0]
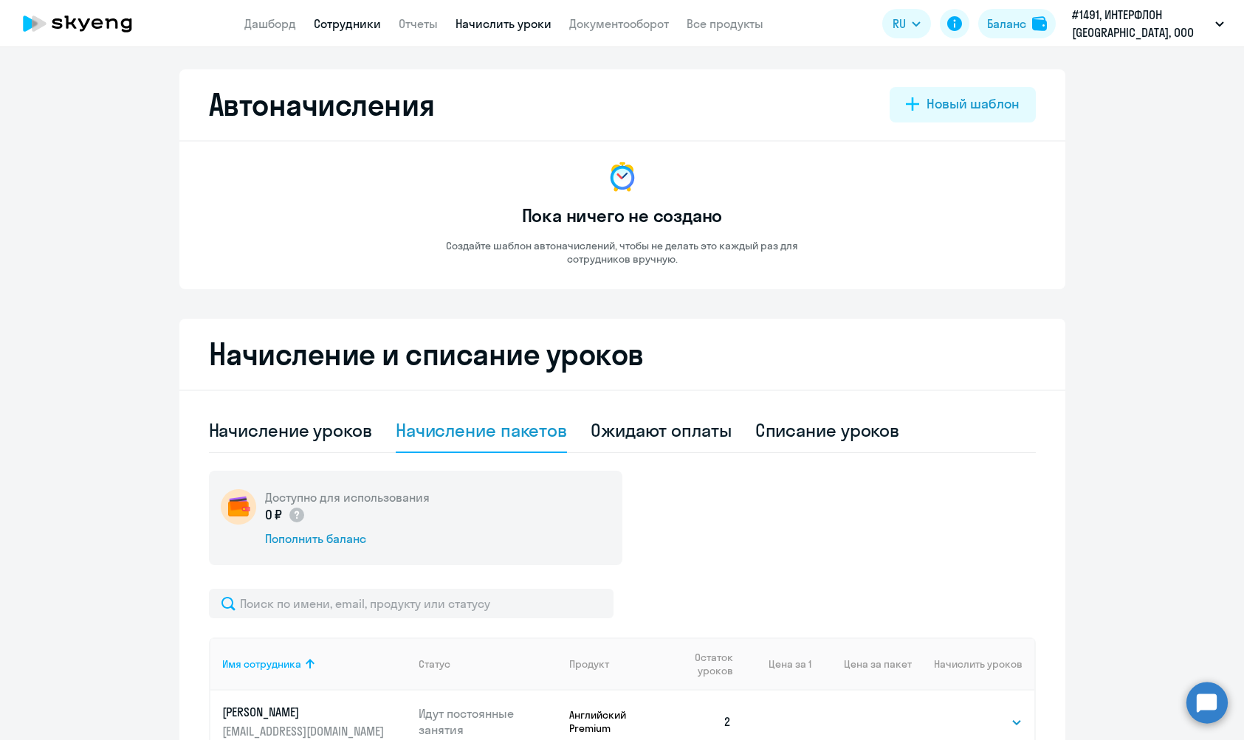
click at [353, 18] on link "Сотрудники" at bounding box center [347, 23] width 67 height 15
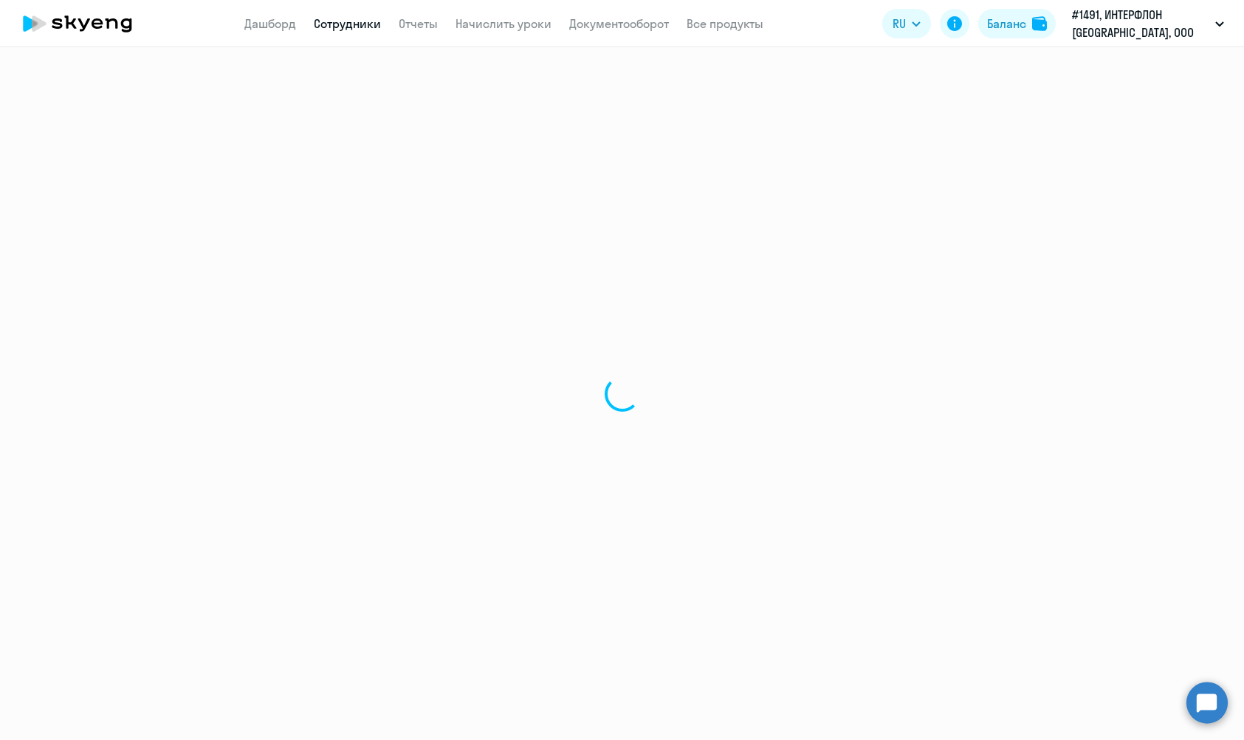
select select "30"
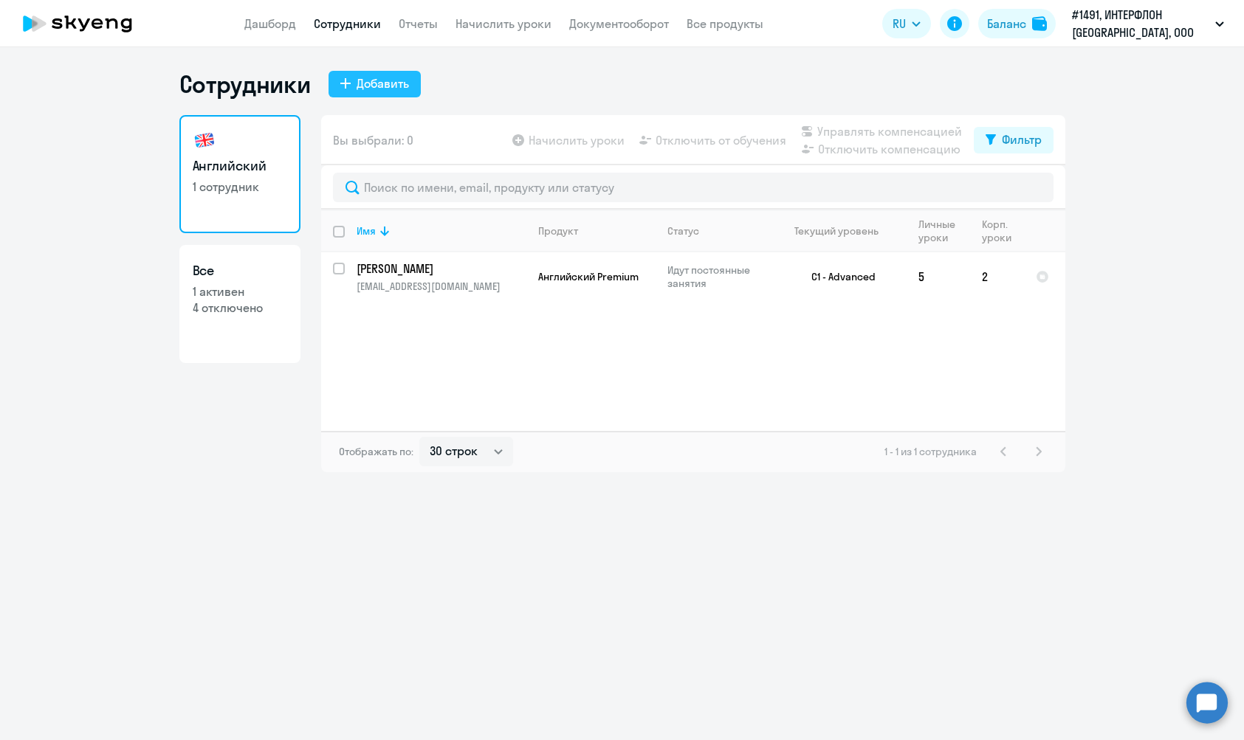
click at [396, 84] on div "Добавить" at bounding box center [382, 84] width 52 height 18
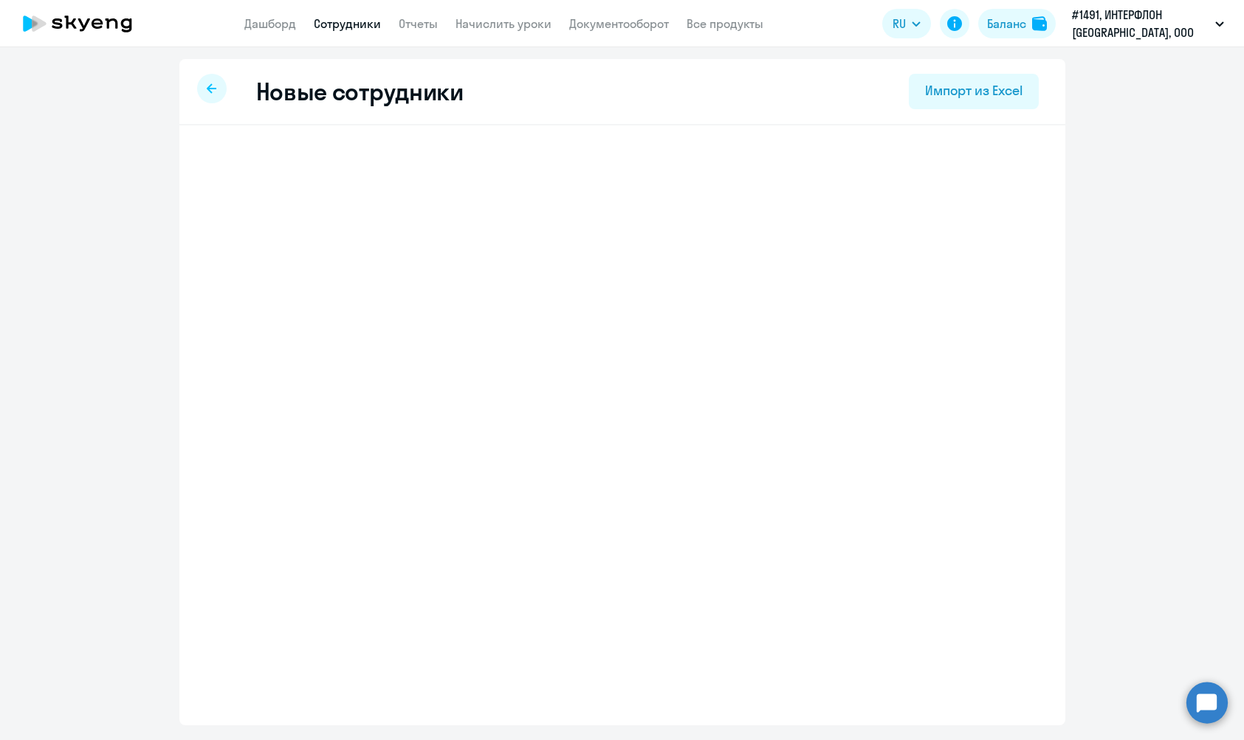
select select "english_adult_not_native_speaker"
select select "3"
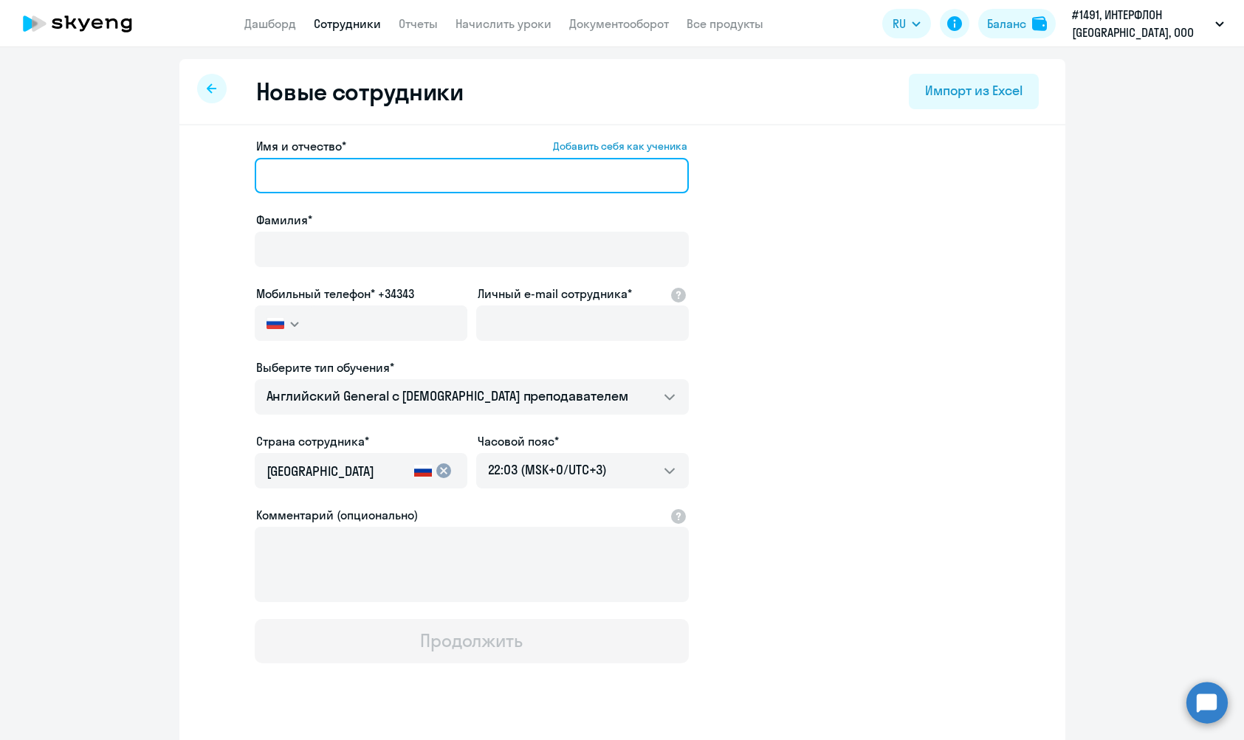
click at [368, 175] on input "Имя и отчество* Добавить себя как ученика" at bounding box center [472, 175] width 434 height 35
type input "[PERSON_NAME]"
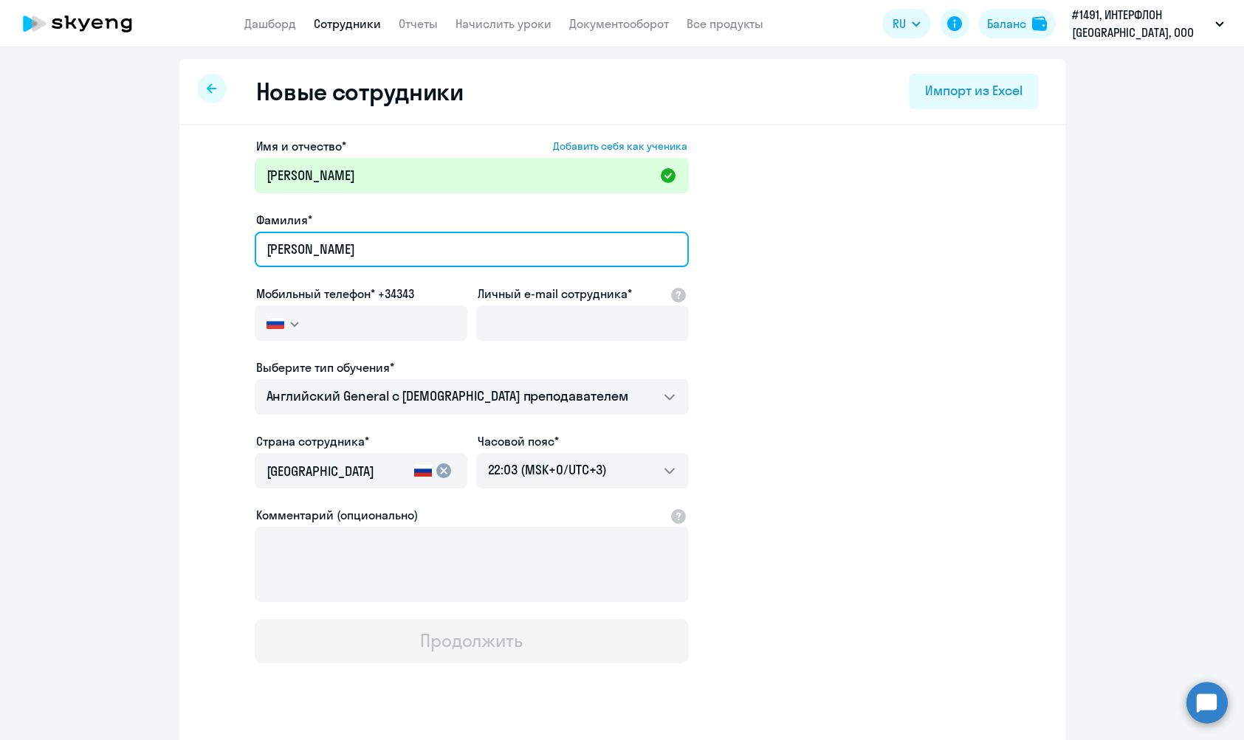
type input "[PERSON_NAME]"
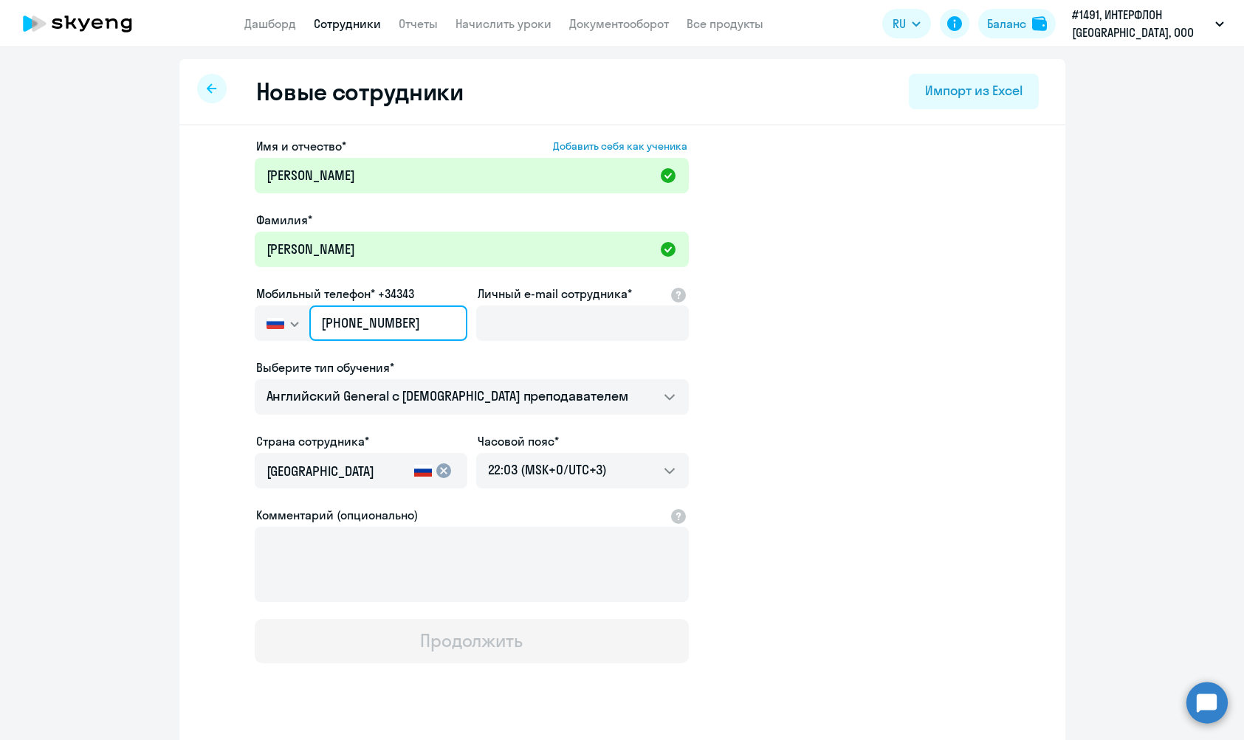
type input "[PHONE_NUMBER]"
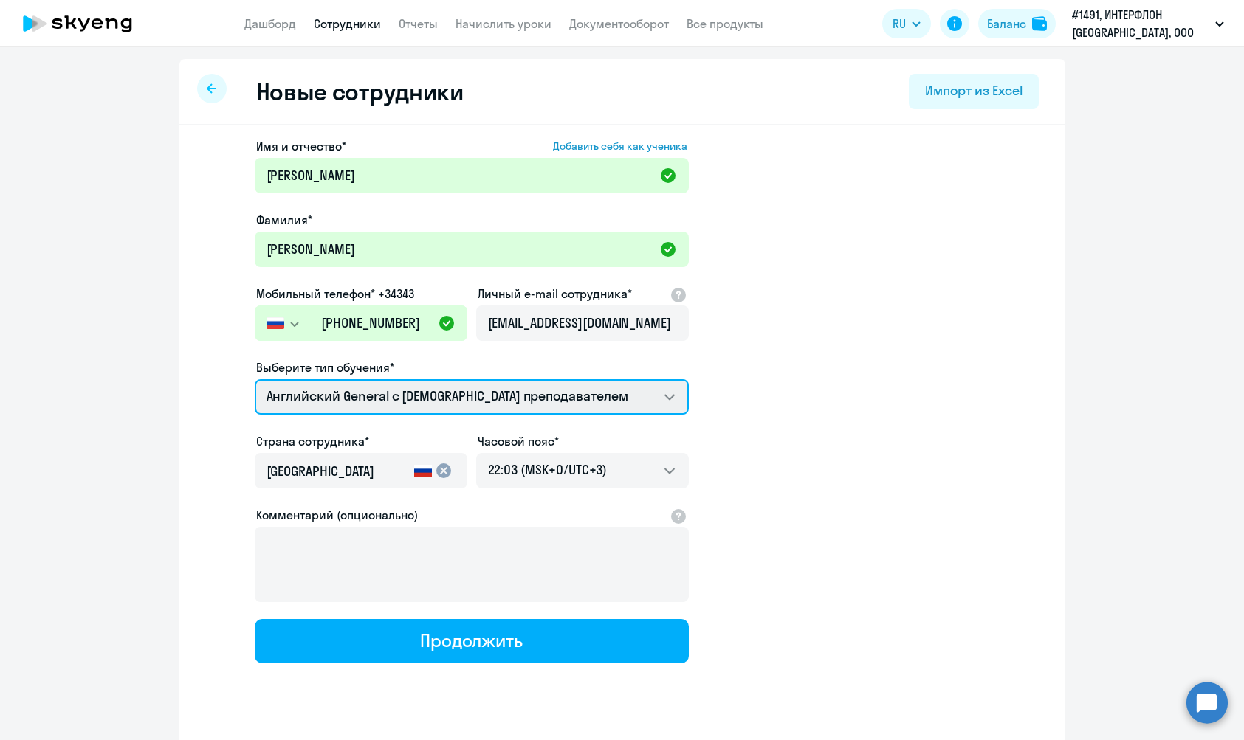
click at [421, 399] on select "Премиум [DEMOGRAPHIC_DATA] с русскоговорящим преподавателем Английский General …" at bounding box center [472, 396] width 434 height 35
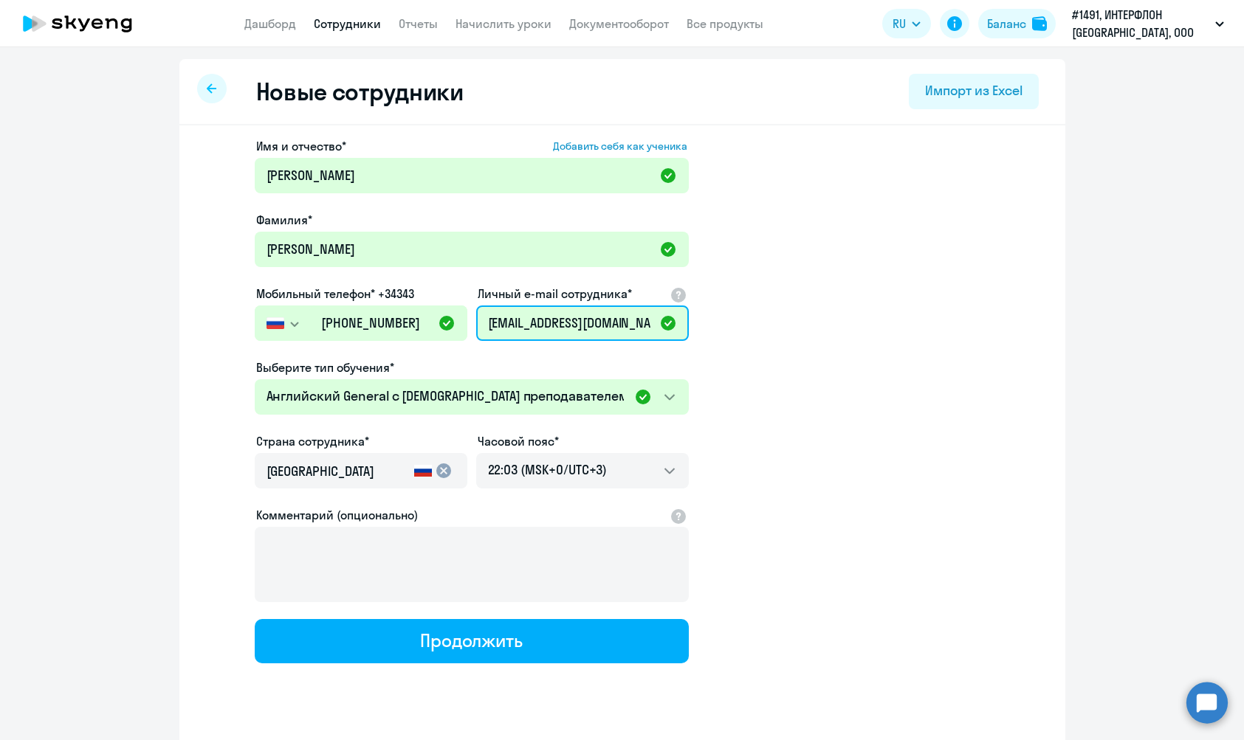
click at [523, 320] on input "[EMAIL_ADDRESS][DOMAIN_NAME]" at bounding box center [582, 323] width 213 height 35
click at [516, 324] on input "[EMAIL_ADDRESS][DOMAIN_NAME]" at bounding box center [582, 323] width 213 height 35
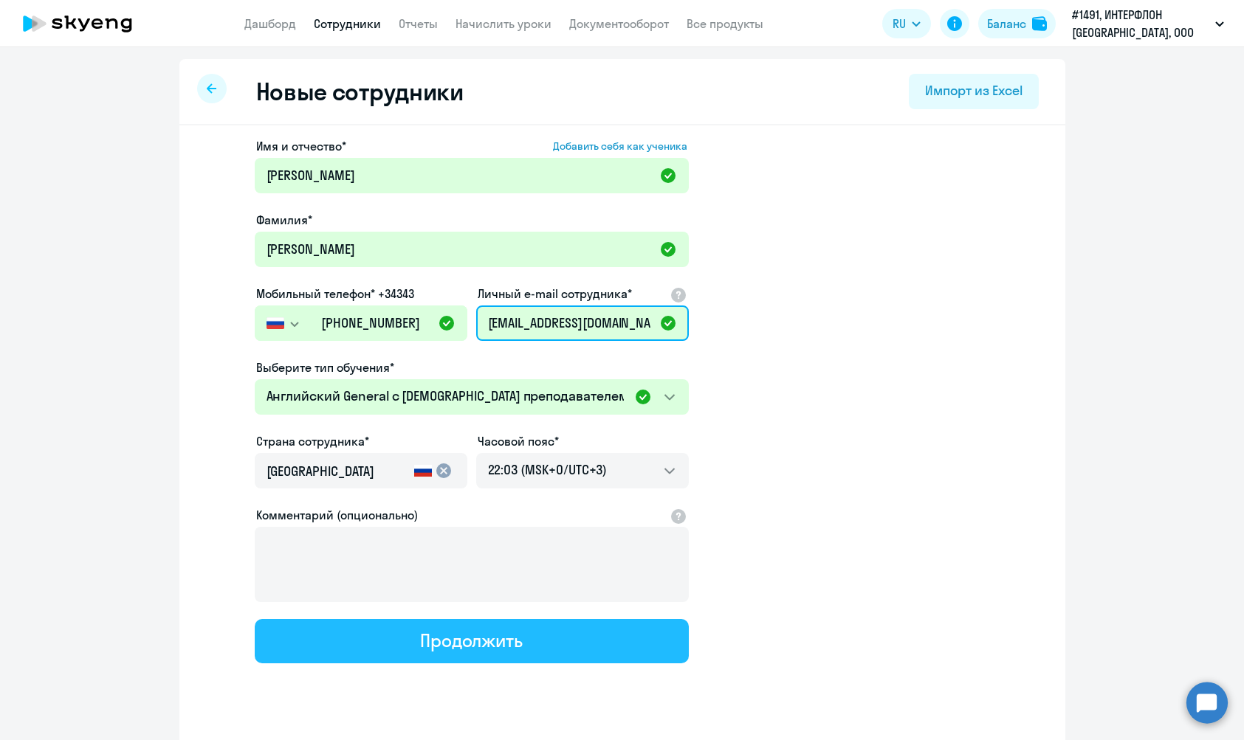
type input "[EMAIL_ADDRESS][DOMAIN_NAME]"
click at [445, 647] on div "Продолжить" at bounding box center [471, 641] width 103 height 24
select select "english_adult_not_native_speaker"
select select "3"
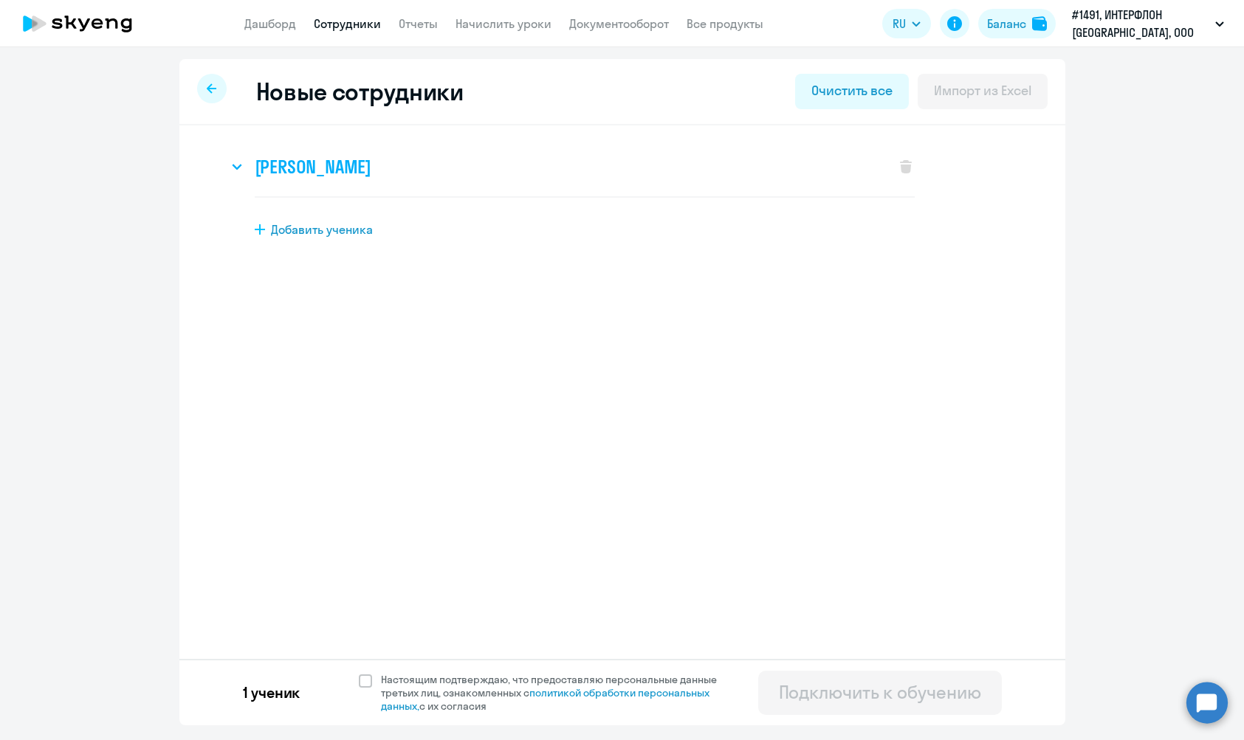
click at [678, 166] on div "[PERSON_NAME]" at bounding box center [554, 166] width 652 height 59
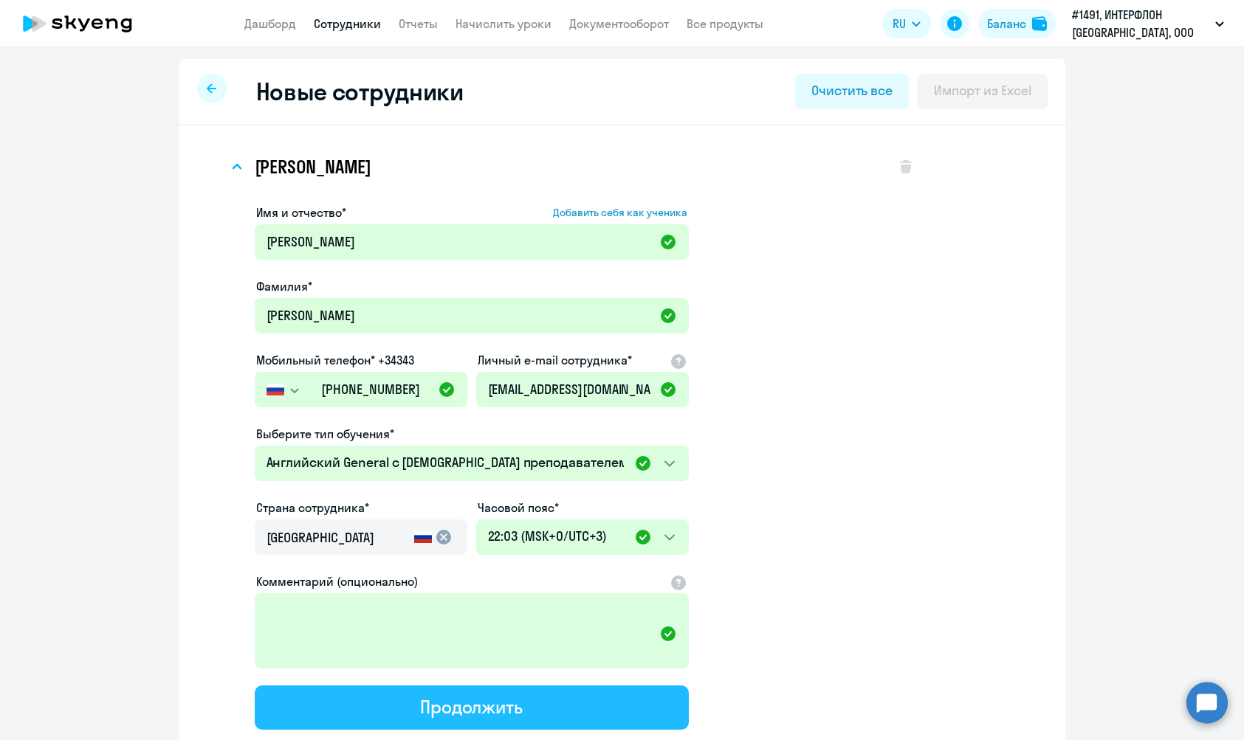
click at [570, 710] on button "Продолжить" at bounding box center [472, 708] width 434 height 44
select select "english_adult_not_native_speaker"
select select "3"
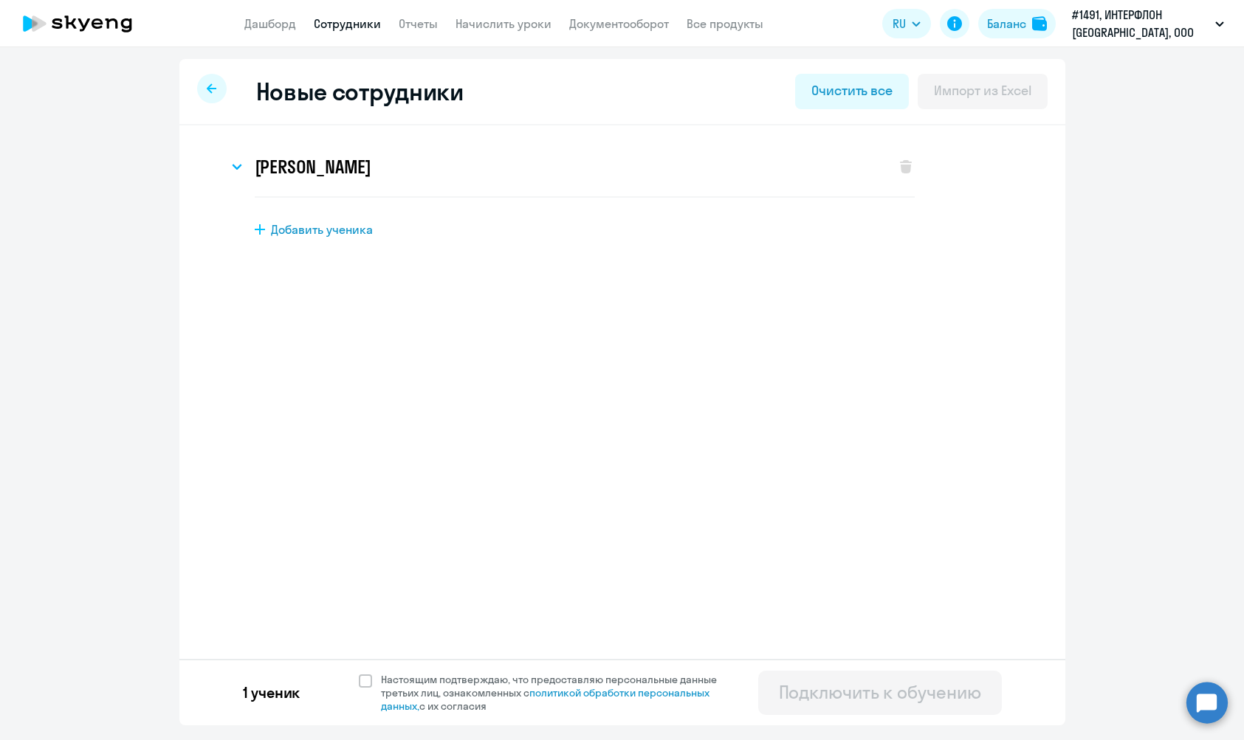
click at [352, 678] on div "1 ученик Настоящим подтверждаю, что предоставляю персональные данные третьих ли…" at bounding box center [622, 692] width 886 height 66
click at [359, 674] on label "Настоящим подтверждаю, что предоставляю персональные данные третьих лиц, ознако…" at bounding box center [547, 693] width 376 height 40
click at [361, 683] on span at bounding box center [365, 681] width 13 height 13
click at [359, 673] on input "Настоящим подтверждаю, что предоставляю персональные данные третьих лиц, ознако…" at bounding box center [358, 672] width 1 height 1
checkbox input "true"
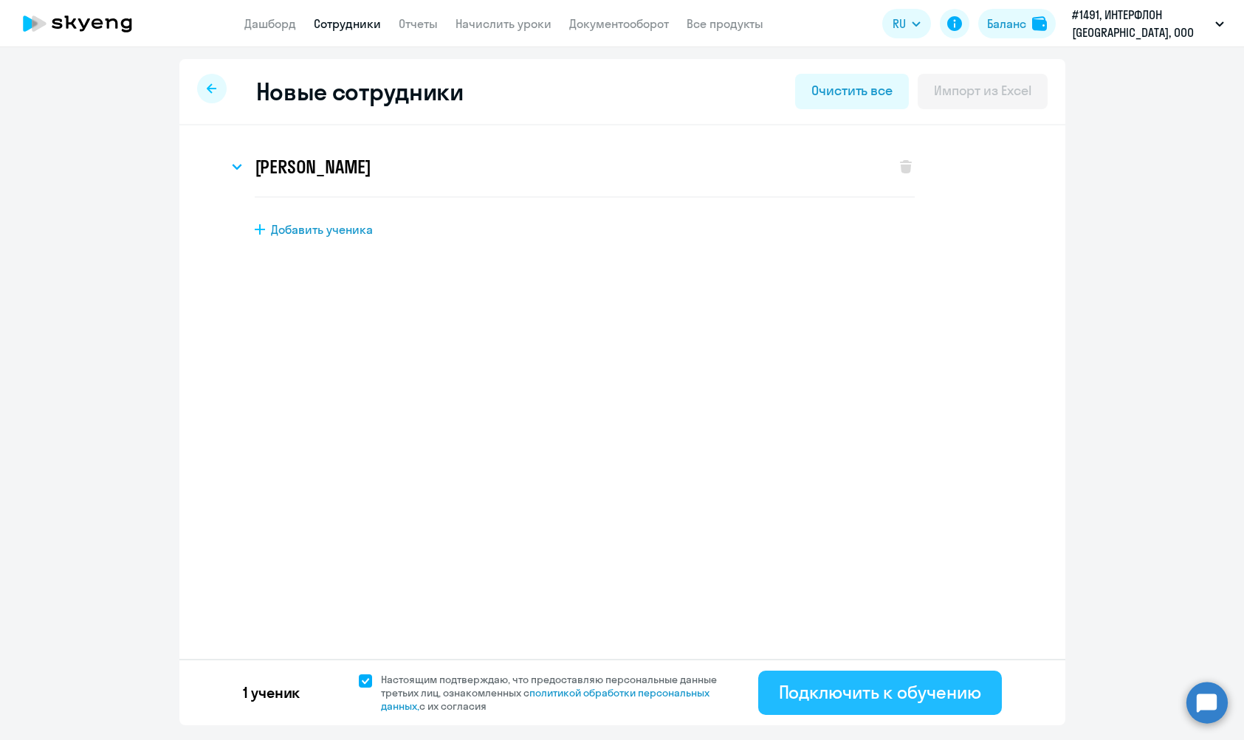
click at [937, 682] on div "Подключить к обучению" at bounding box center [880, 692] width 202 height 24
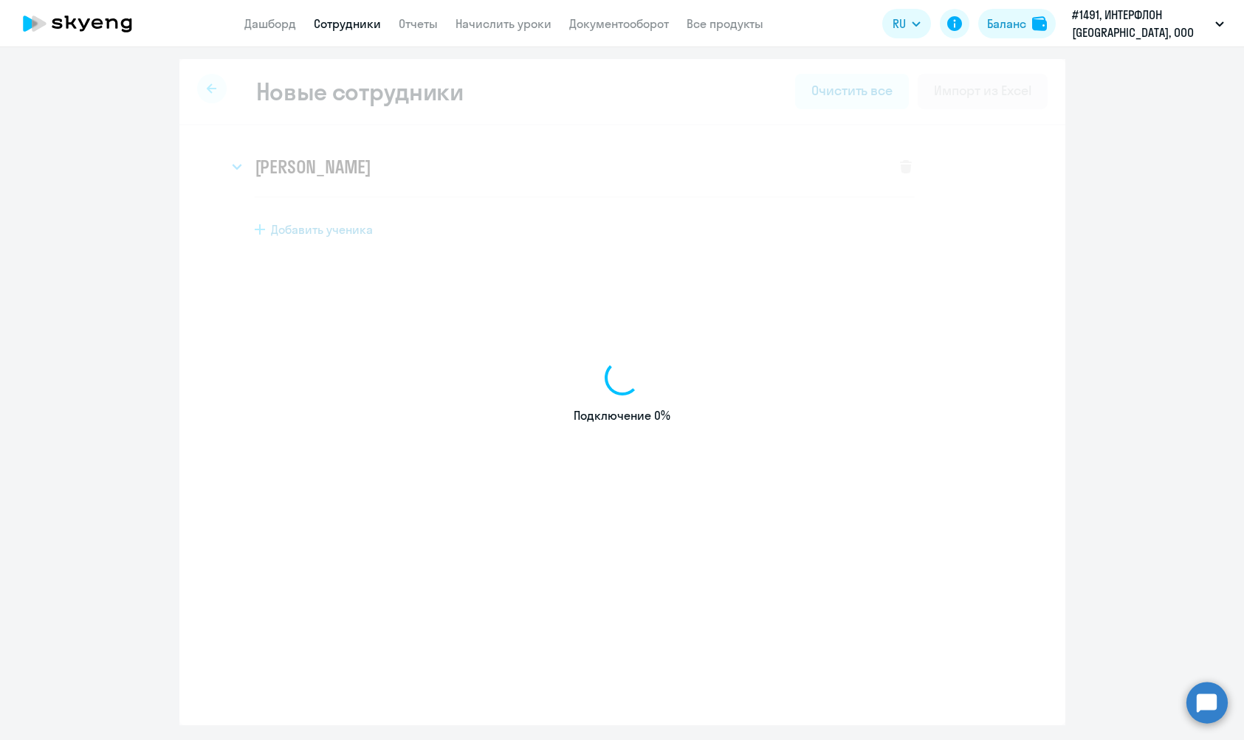
select select "english_adult_not_native_speaker"
select select "3"
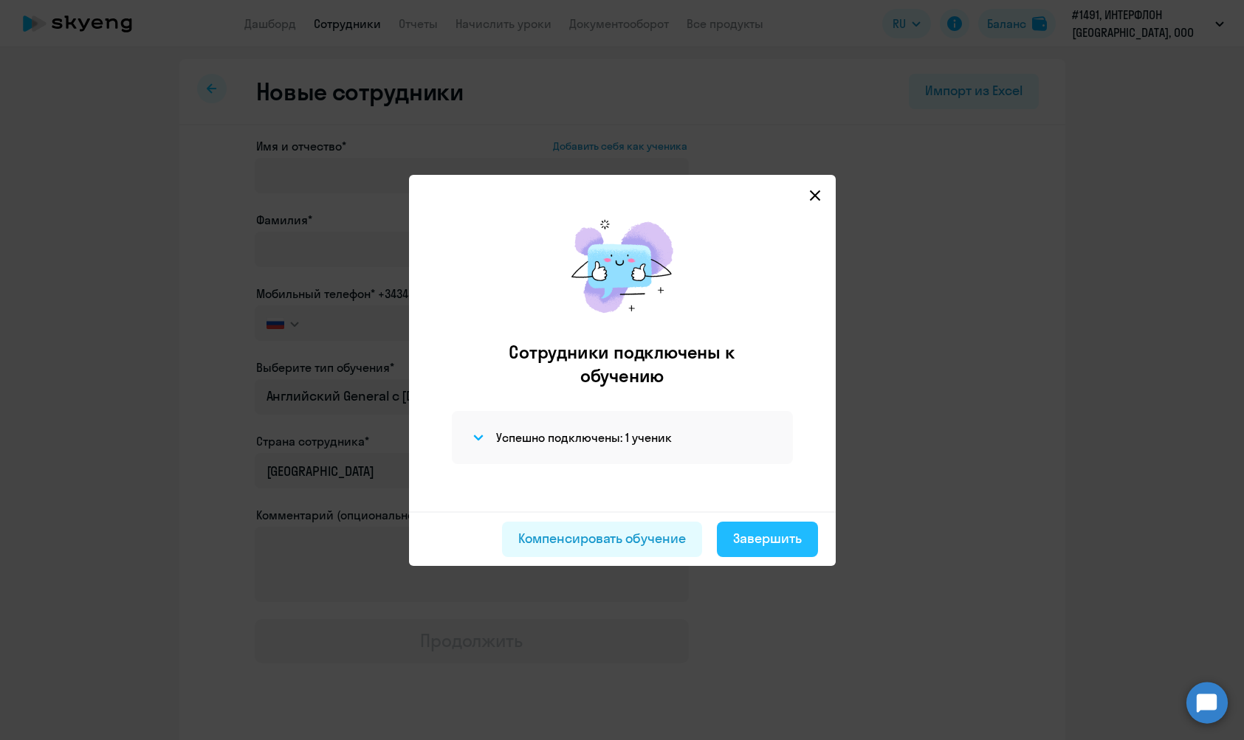
click at [750, 539] on div "Завершить" at bounding box center [767, 538] width 69 height 19
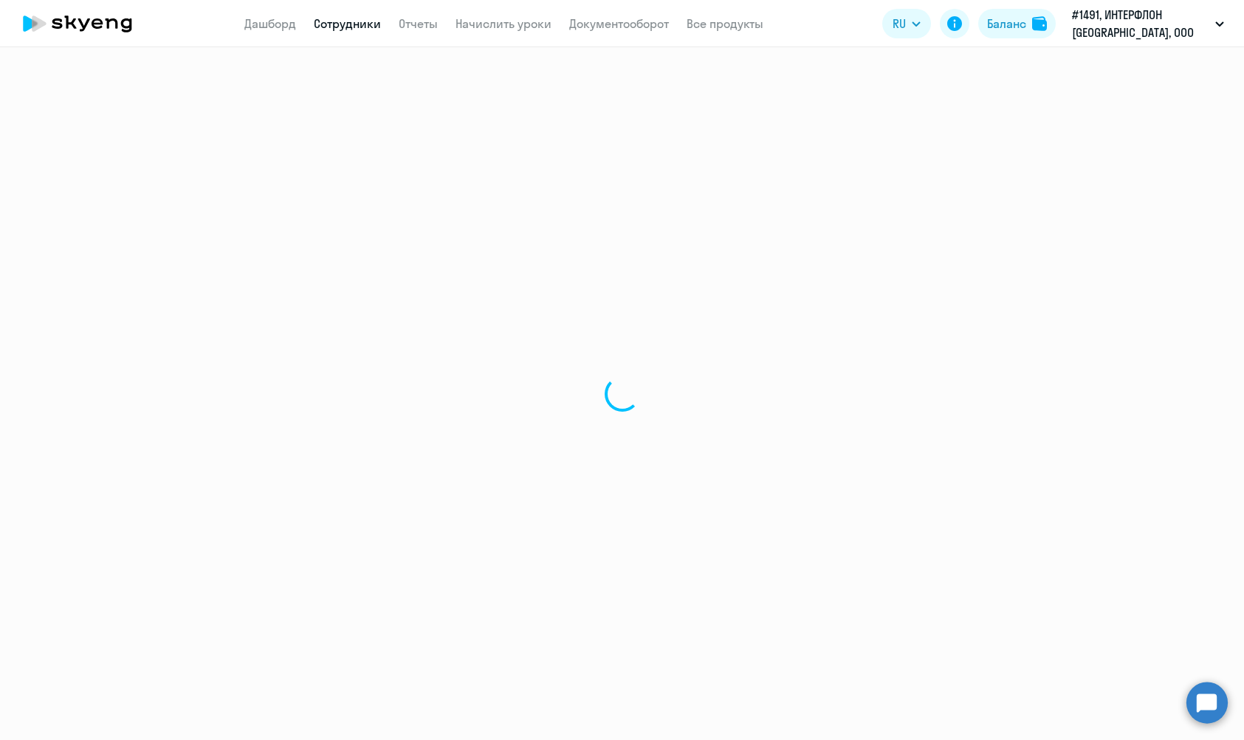
select select "30"
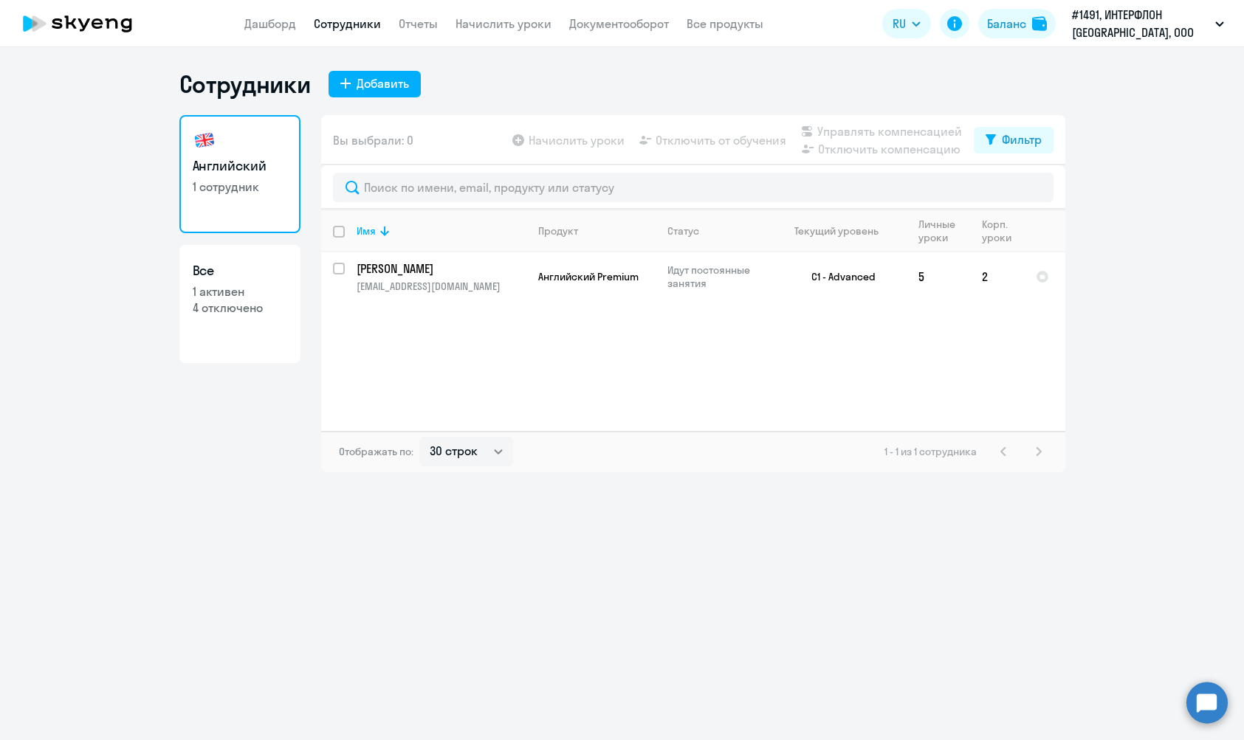
click at [211, 302] on p "4 отключено" at bounding box center [240, 308] width 94 height 16
select select "30"
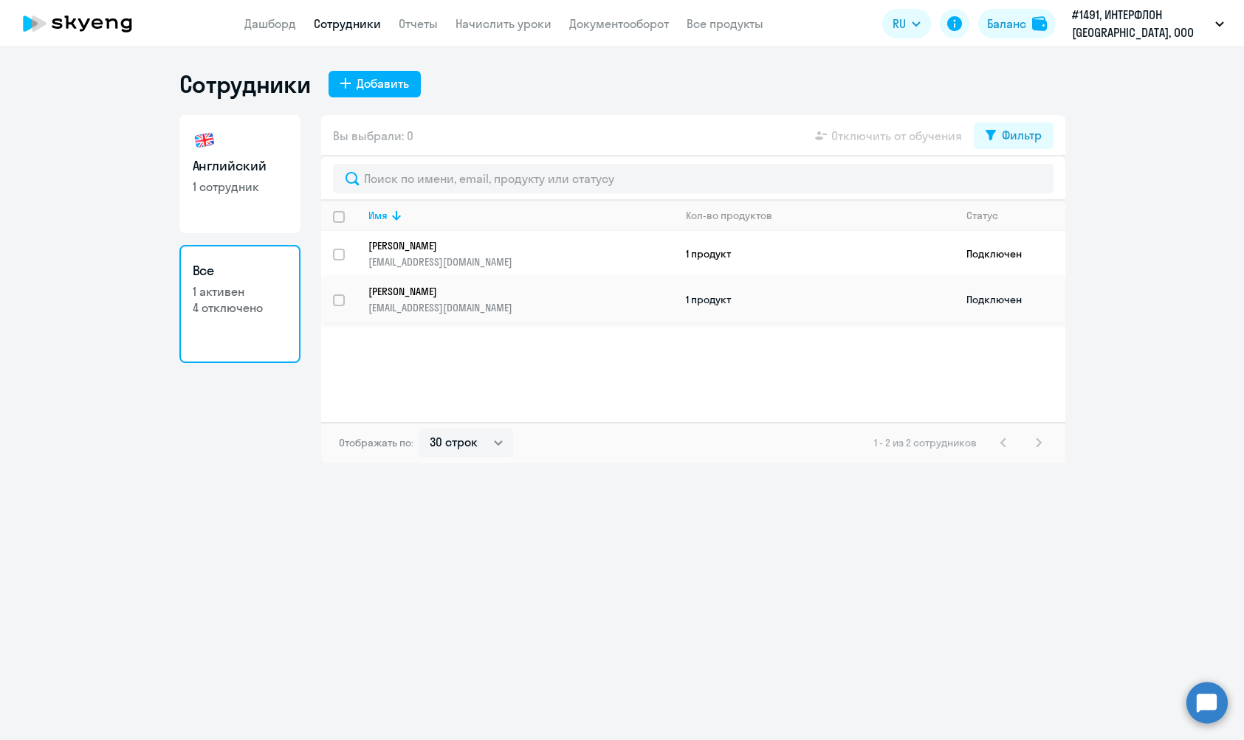
click at [342, 306] on input "select row 420943" at bounding box center [348, 309] width 30 height 30
checkbox input "true"
click at [370, 79] on div "Добавить" at bounding box center [382, 84] width 52 height 18
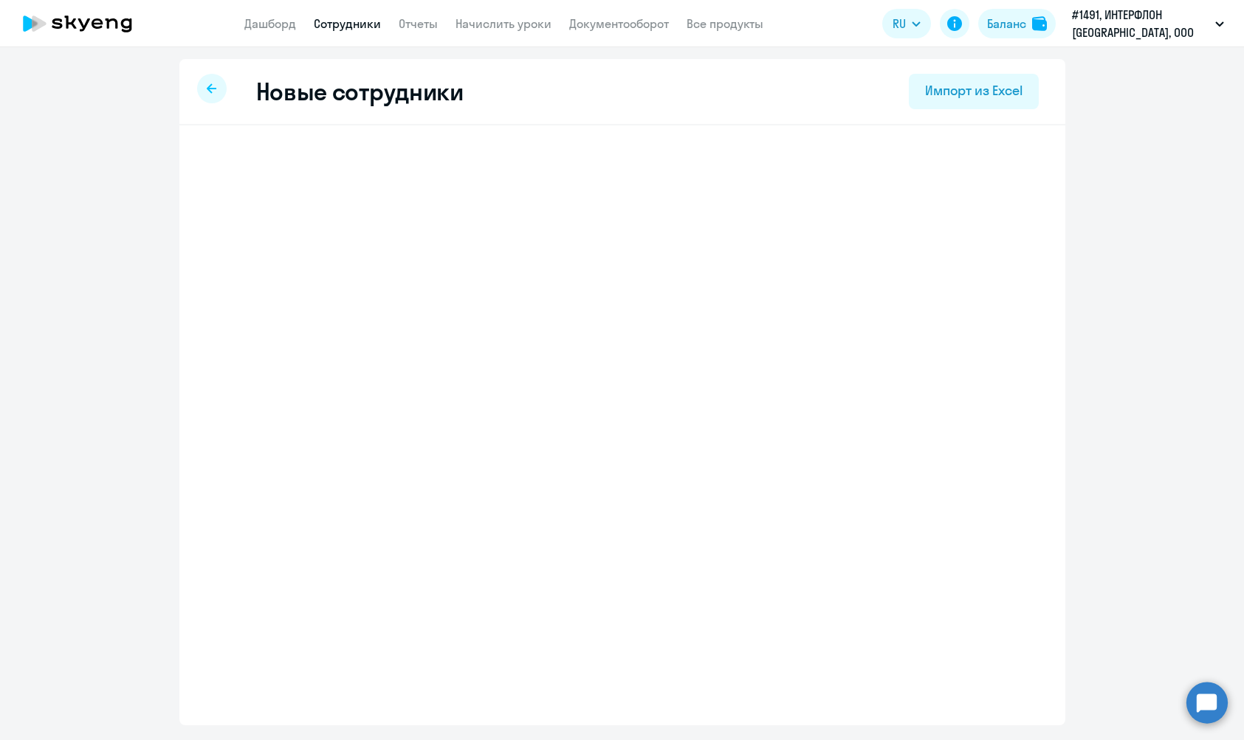
select select "english_adult_not_native_speaker"
select select "3"
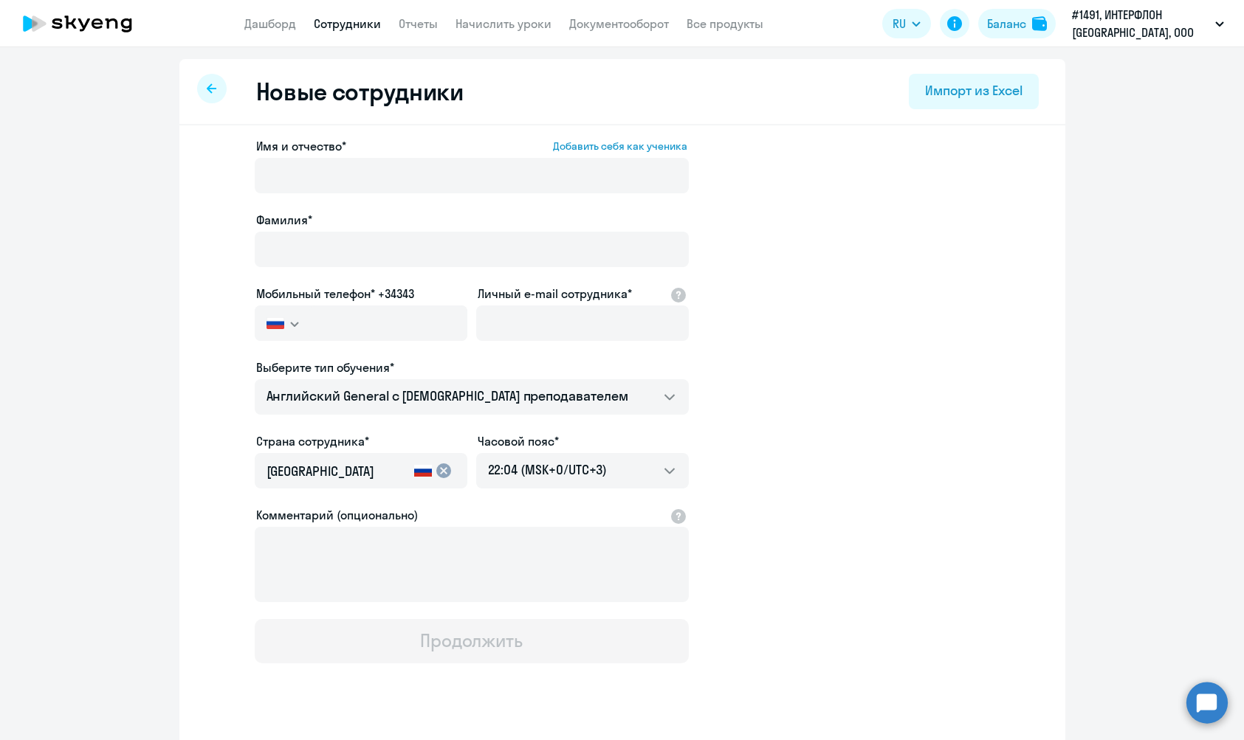
click at [202, 86] on div at bounding box center [212, 89] width 30 height 30
select select "30"
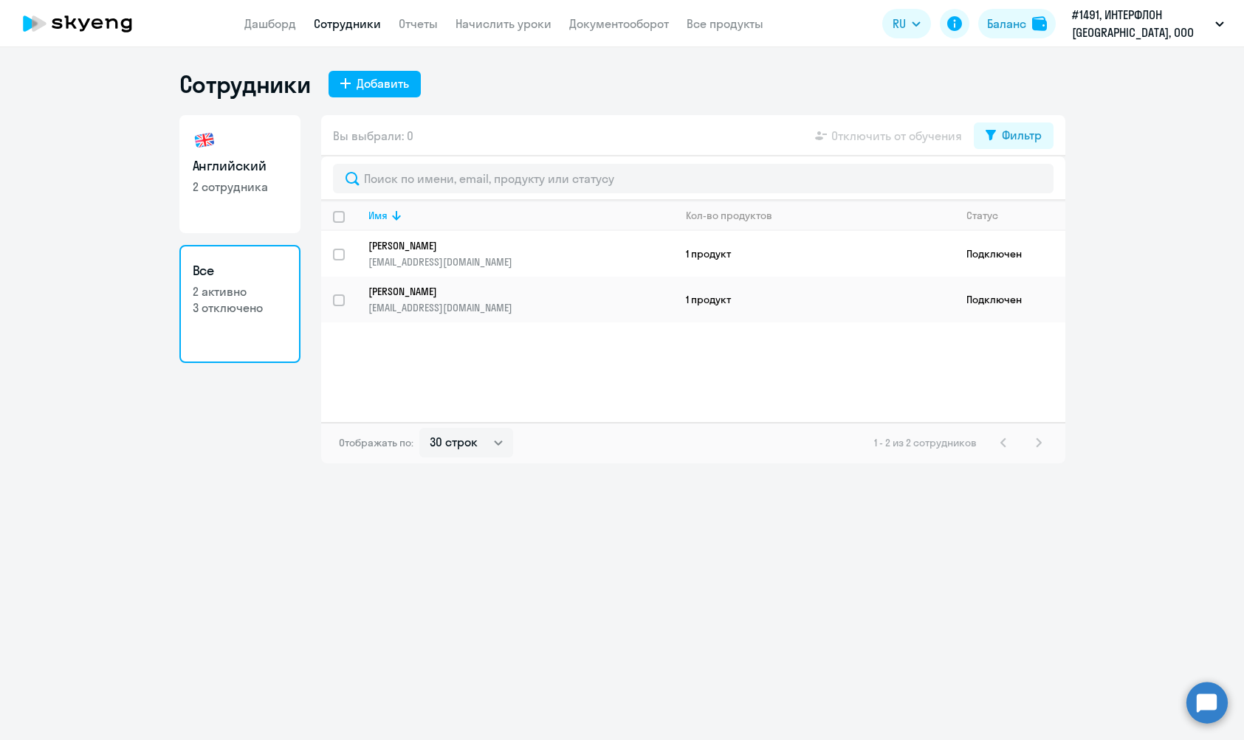
click at [240, 173] on h3 "Английский" at bounding box center [240, 165] width 94 height 19
select select "30"
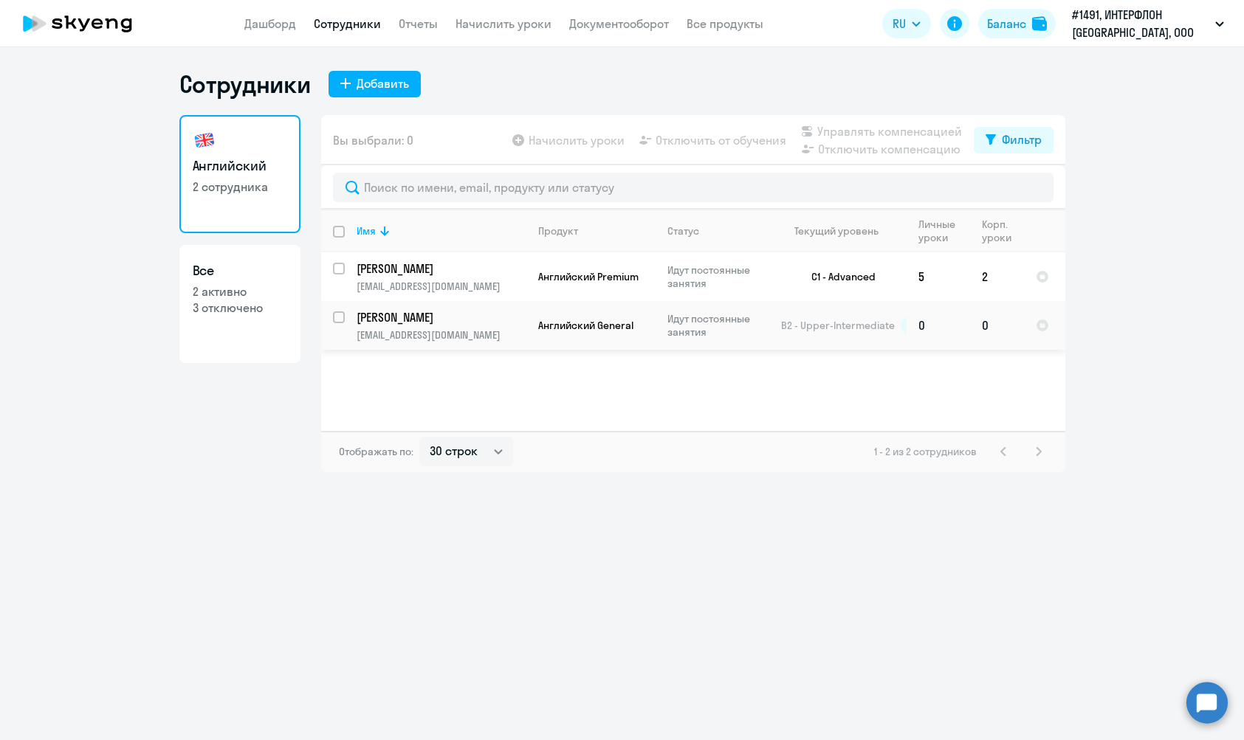
click at [338, 316] on input "select row 420943" at bounding box center [348, 326] width 30 height 30
checkbox input "true"
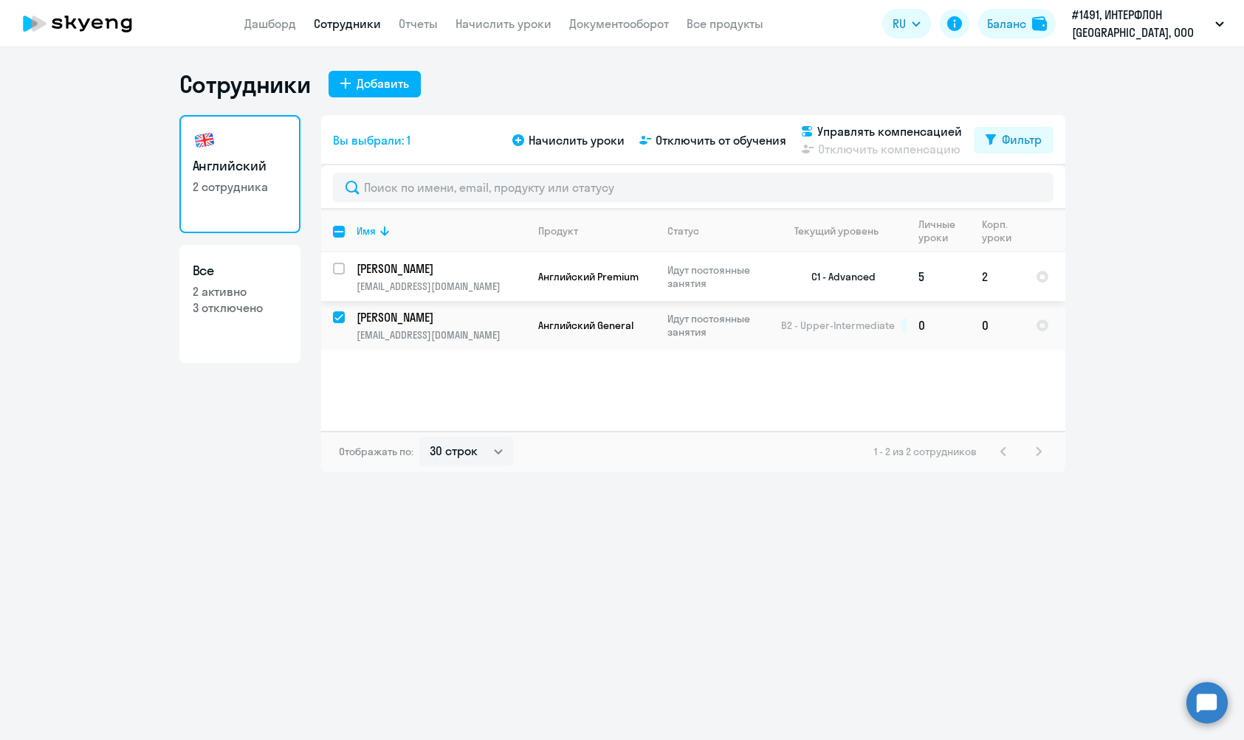
click at [341, 271] on input "select row 170953" at bounding box center [348, 278] width 30 height 30
checkbox input "true"
click at [532, 124] on div "Начислить уроки Отключить от обучения Управлять компенсацией Отключить компенса…" at bounding box center [741, 140] width 464 height 35
click at [544, 140] on span "Начислить уроки" at bounding box center [576, 140] width 96 height 18
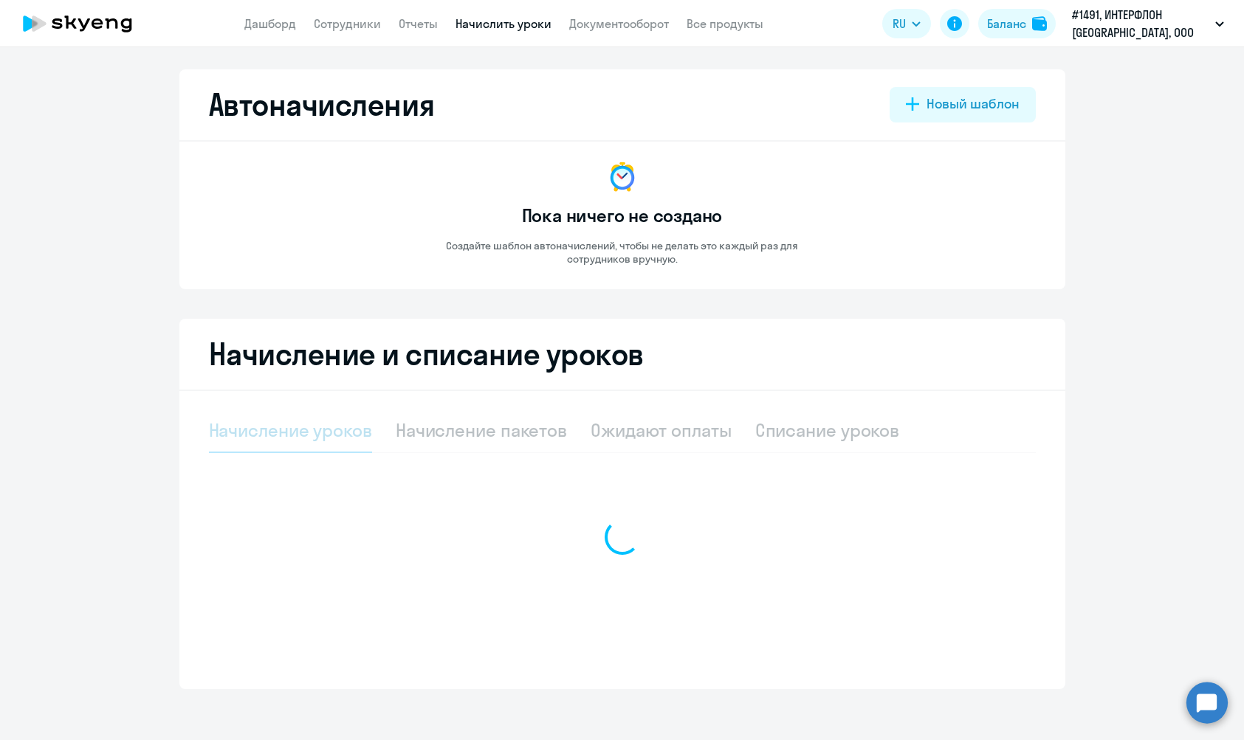
select select "10"
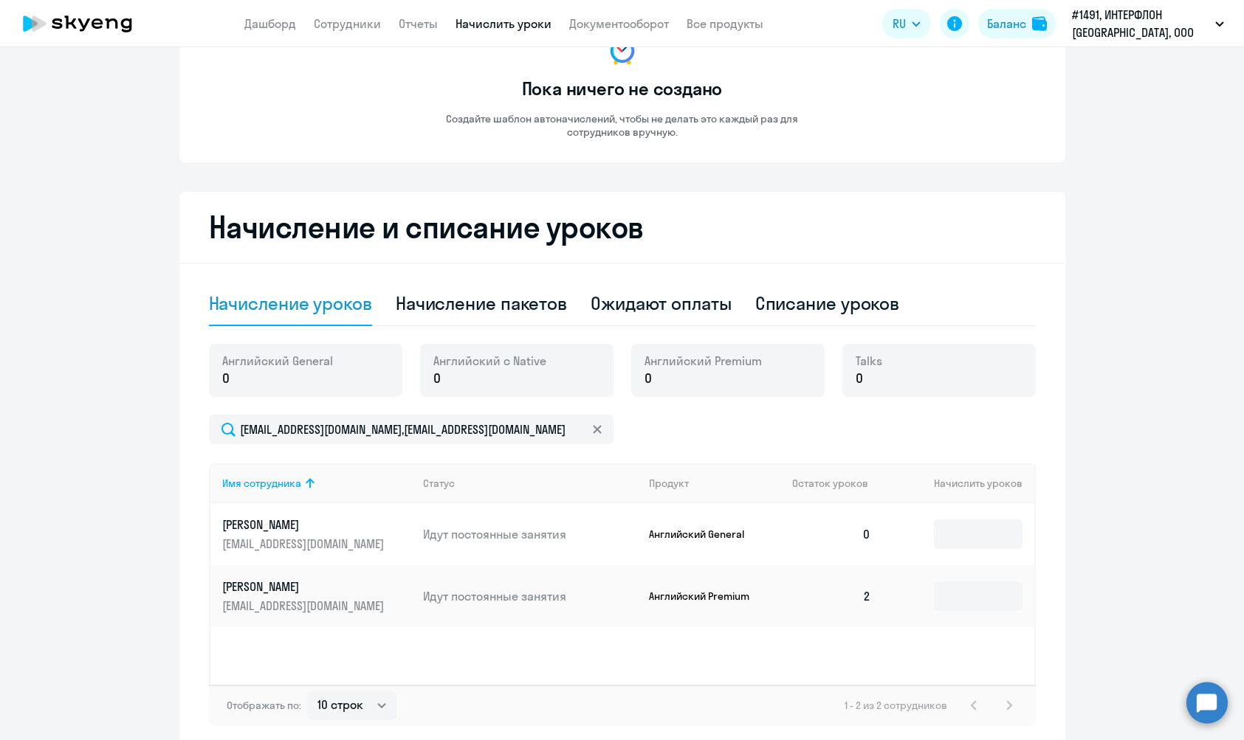
scroll to position [196, 0]
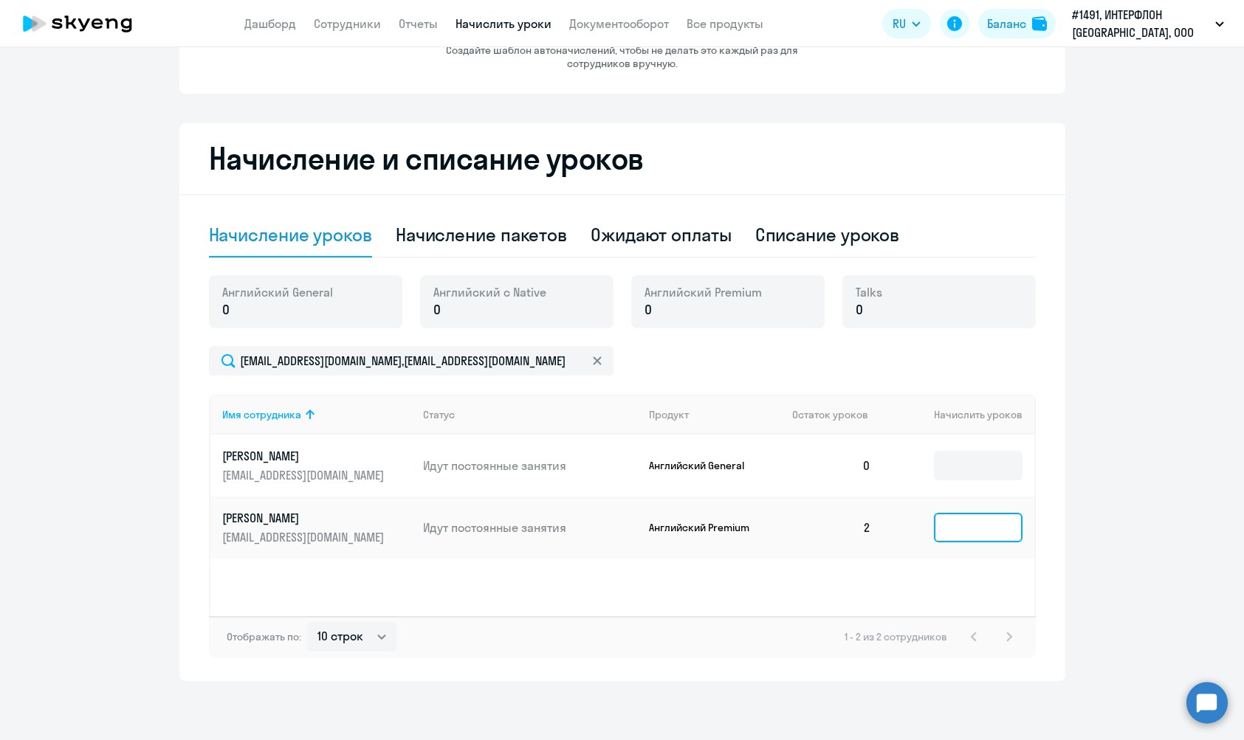
click at [946, 537] on input at bounding box center [978, 528] width 89 height 30
click at [948, 477] on input at bounding box center [978, 466] width 89 height 30
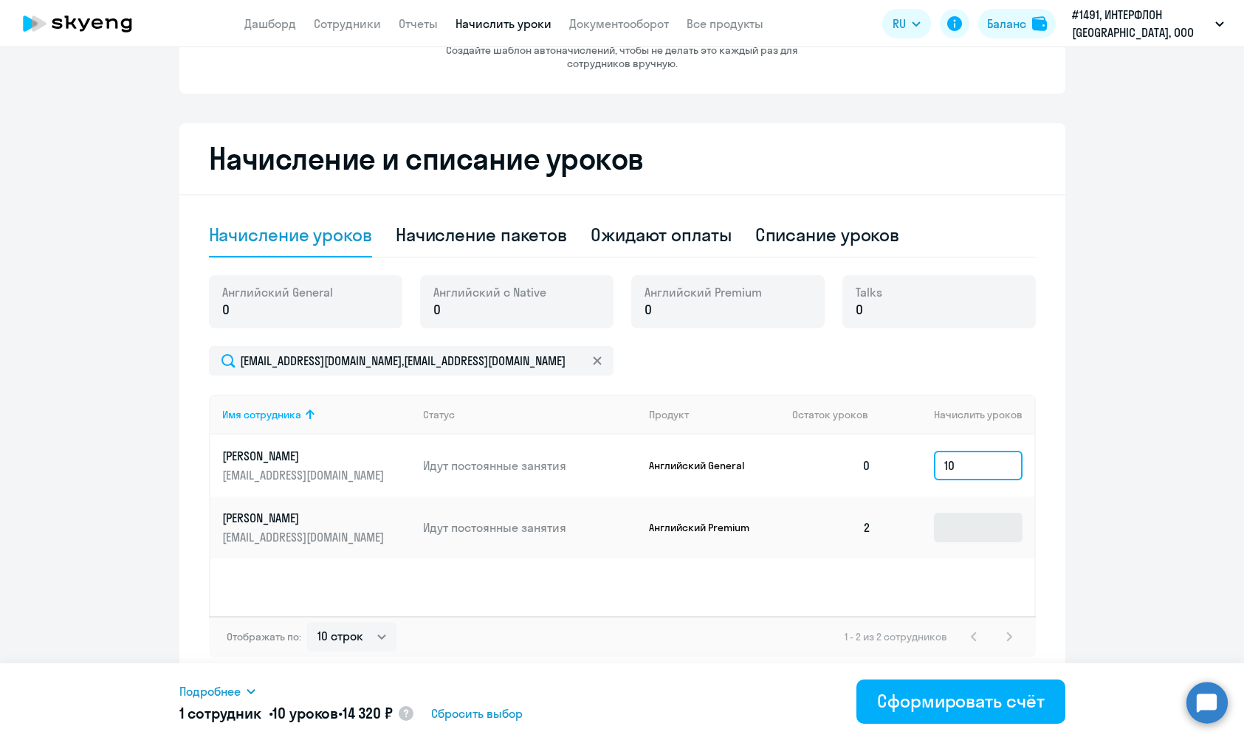
type input "10"
click at [965, 541] on input at bounding box center [978, 528] width 89 height 30
type input "10"
click at [700, 630] on div "Отображать по: 10 строк 30 строк 50 строк 1 - 2 из 2 сотрудников" at bounding box center [622, 636] width 827 height 41
click at [742, 467] on p "Английский General" at bounding box center [704, 465] width 111 height 13
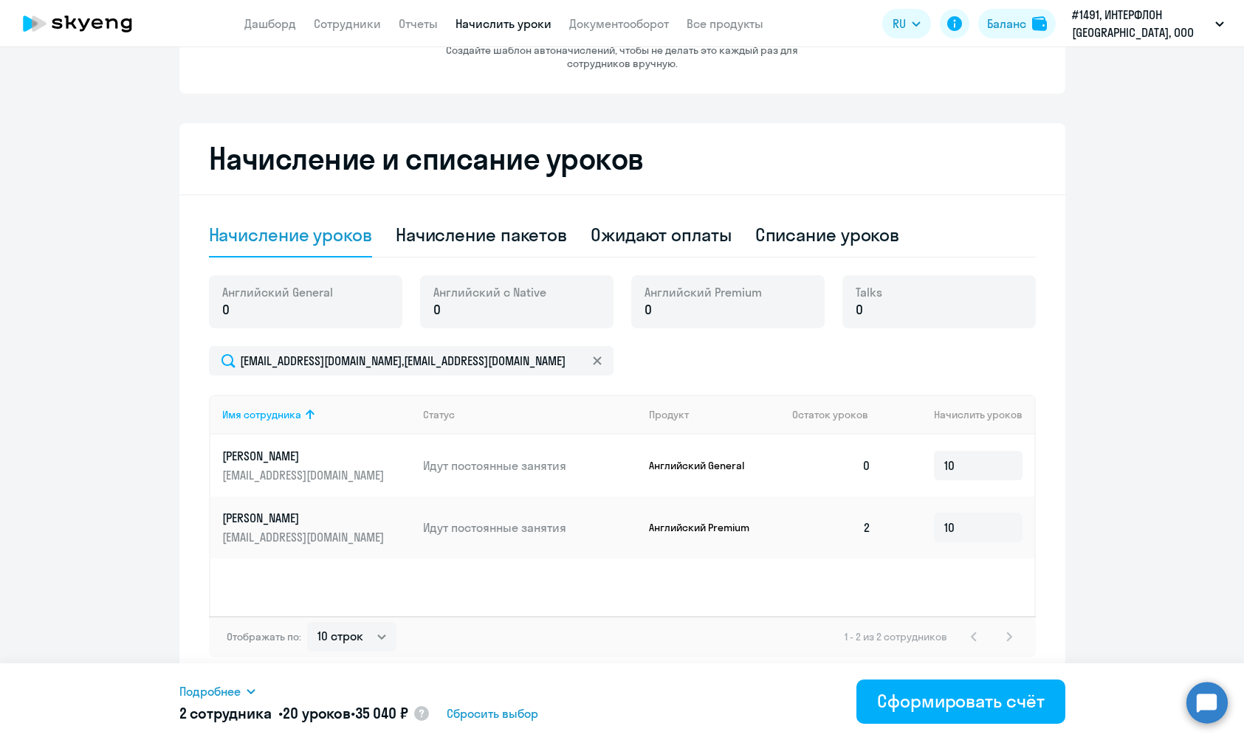
click at [689, 603] on div "Имя сотрудника Статус Продукт Остаток уроков Начислить уроков [PERSON_NAME] [EM…" at bounding box center [622, 505] width 827 height 221
click at [429, 718] on circle at bounding box center [421, 713] width 15 height 15
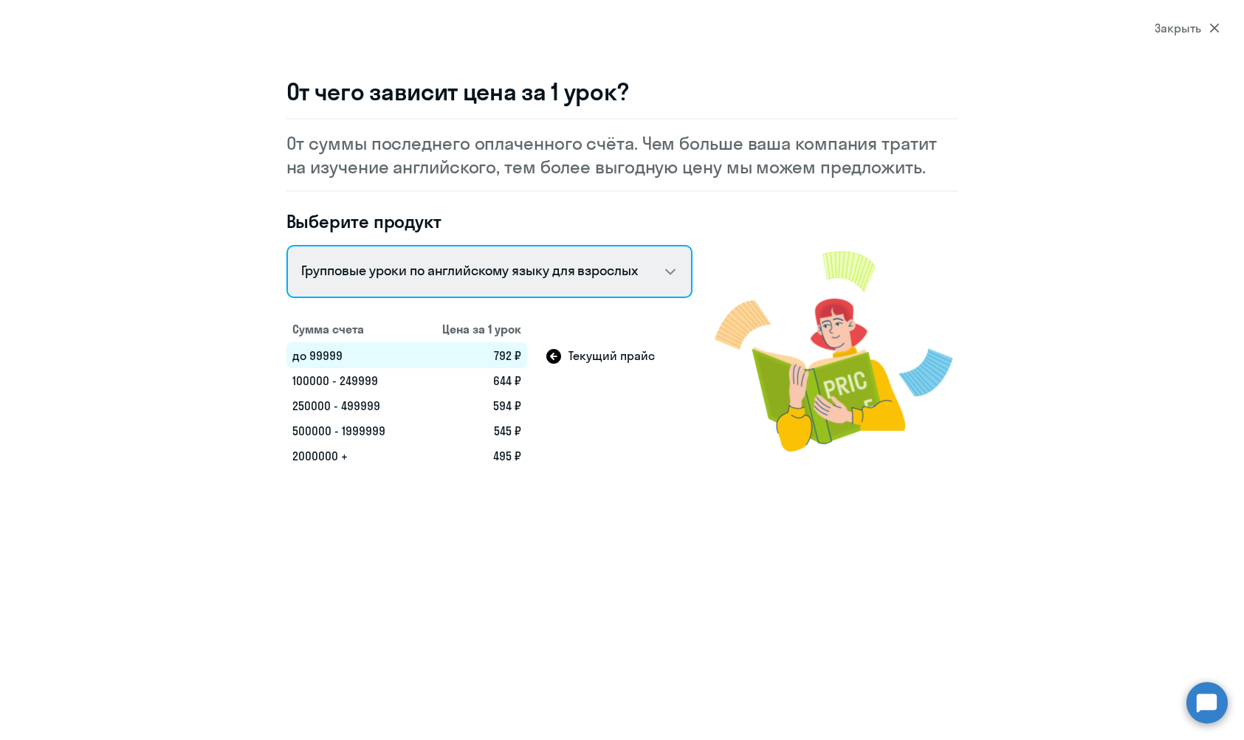
click at [532, 261] on select "Talks 15 минутные разговоры на английском Английский General с русскоговорящим …" at bounding box center [489, 271] width 406 height 53
click at [531, 246] on select "Talks 15 минутные разговоры на английском Английский General с русскоговорящим …" at bounding box center [489, 271] width 406 height 53
select select "english_adult_not_native_speaker"
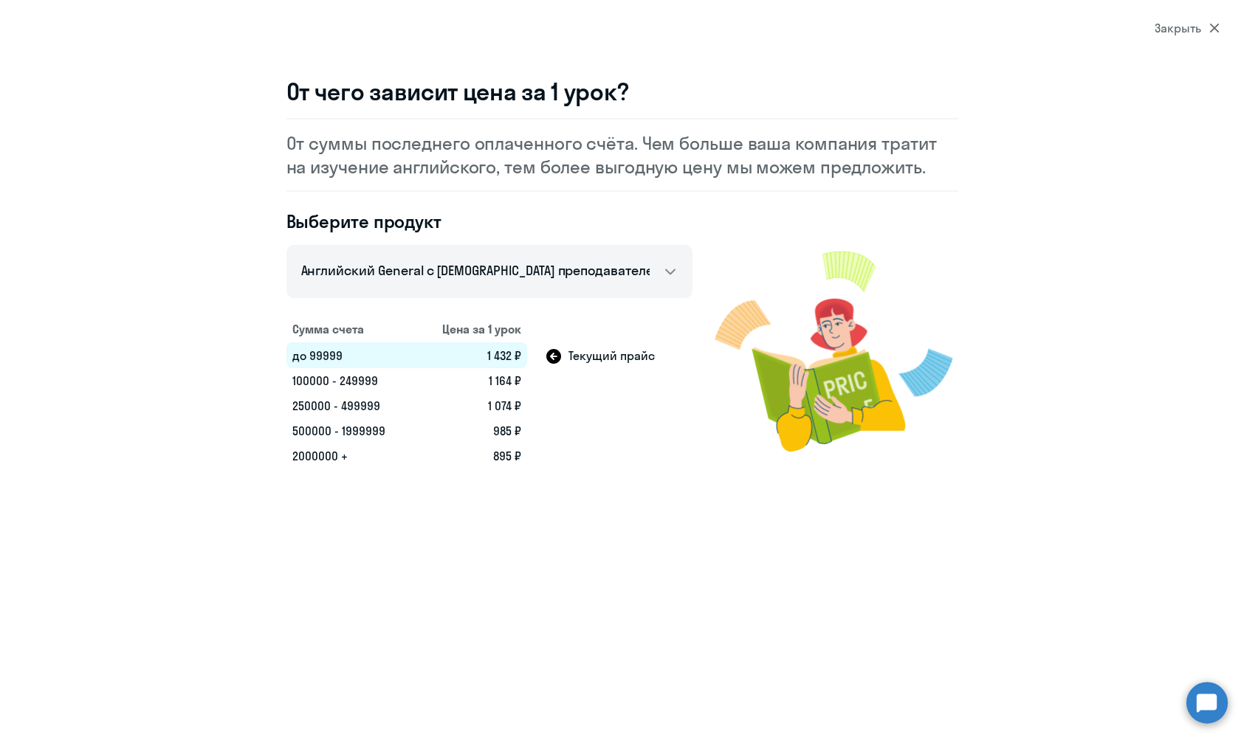
click at [1187, 31] on div "Закрыть" at bounding box center [1186, 28] width 65 height 18
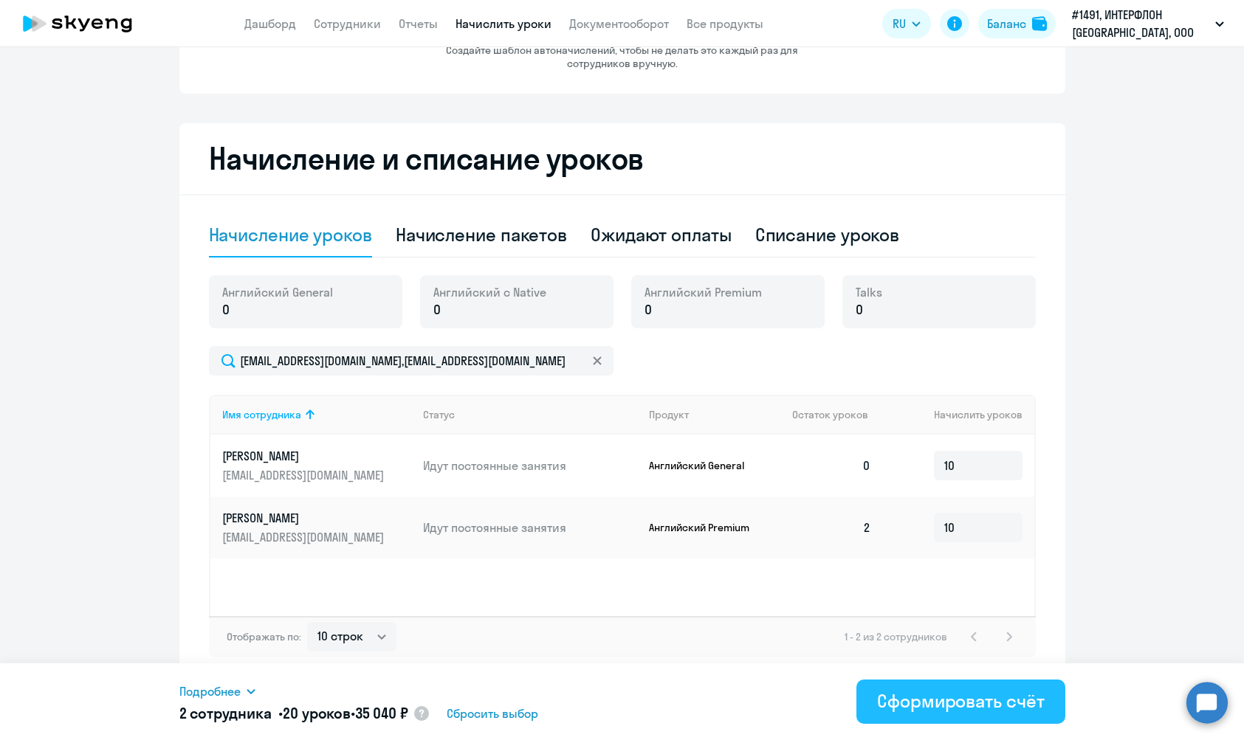
click at [903, 701] on div "Сформировать счёт" at bounding box center [960, 701] width 167 height 24
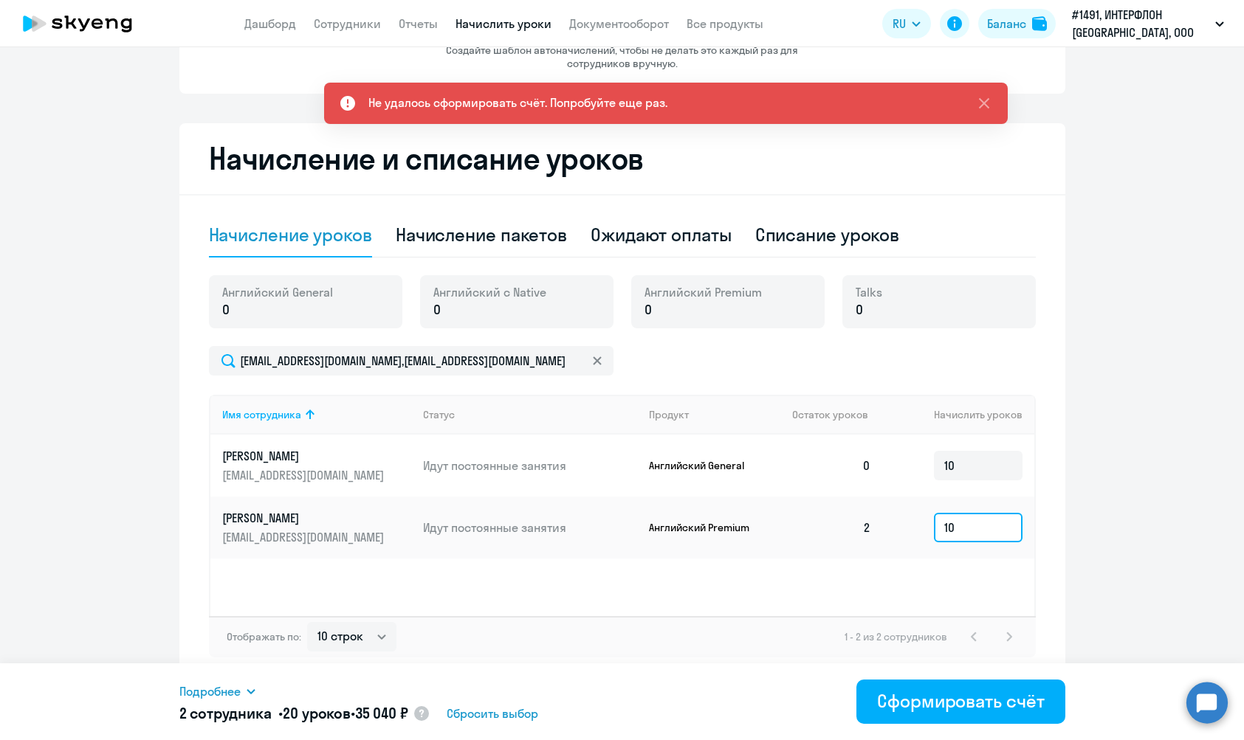
drag, startPoint x: 986, startPoint y: 525, endPoint x: 935, endPoint y: 522, distance: 51.1
click at [961, 525] on input "10" at bounding box center [978, 528] width 89 height 30
type input "1"
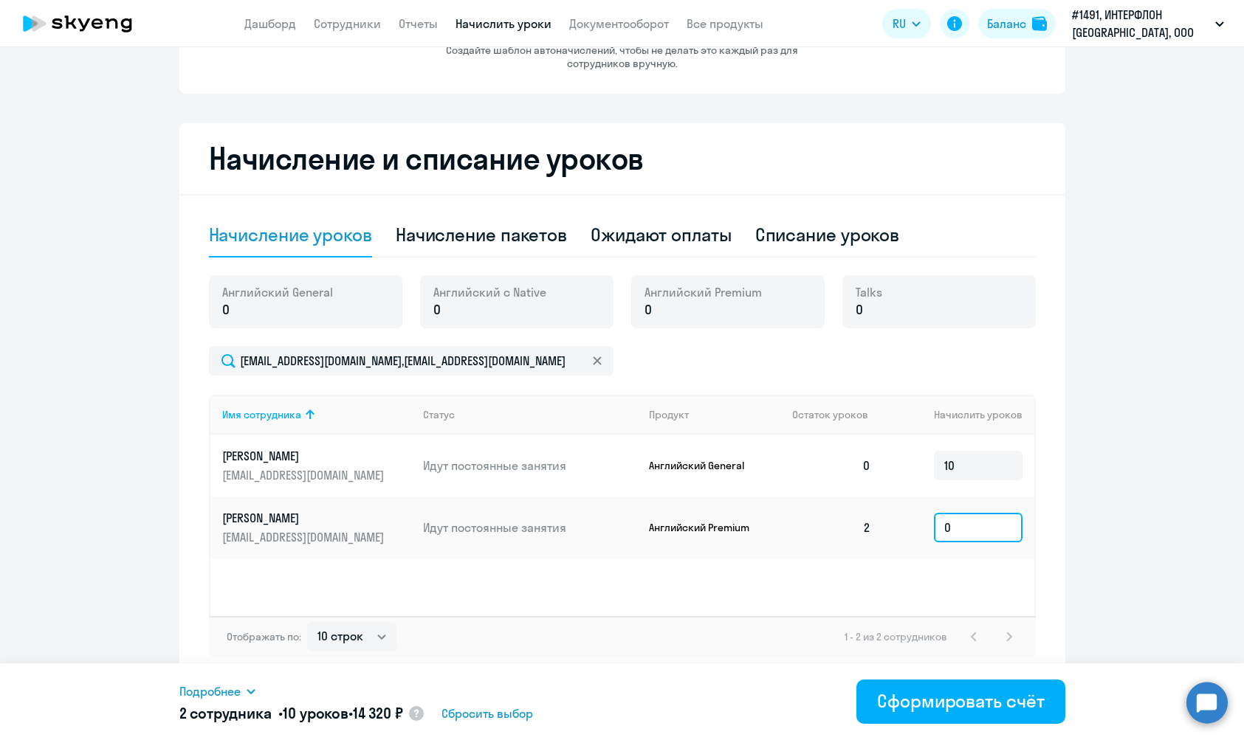
type input "0"
click at [788, 638] on div "Отображать по: 10 строк 30 строк 50 строк 1 - 2 из 2 сотрудников" at bounding box center [622, 636] width 827 height 41
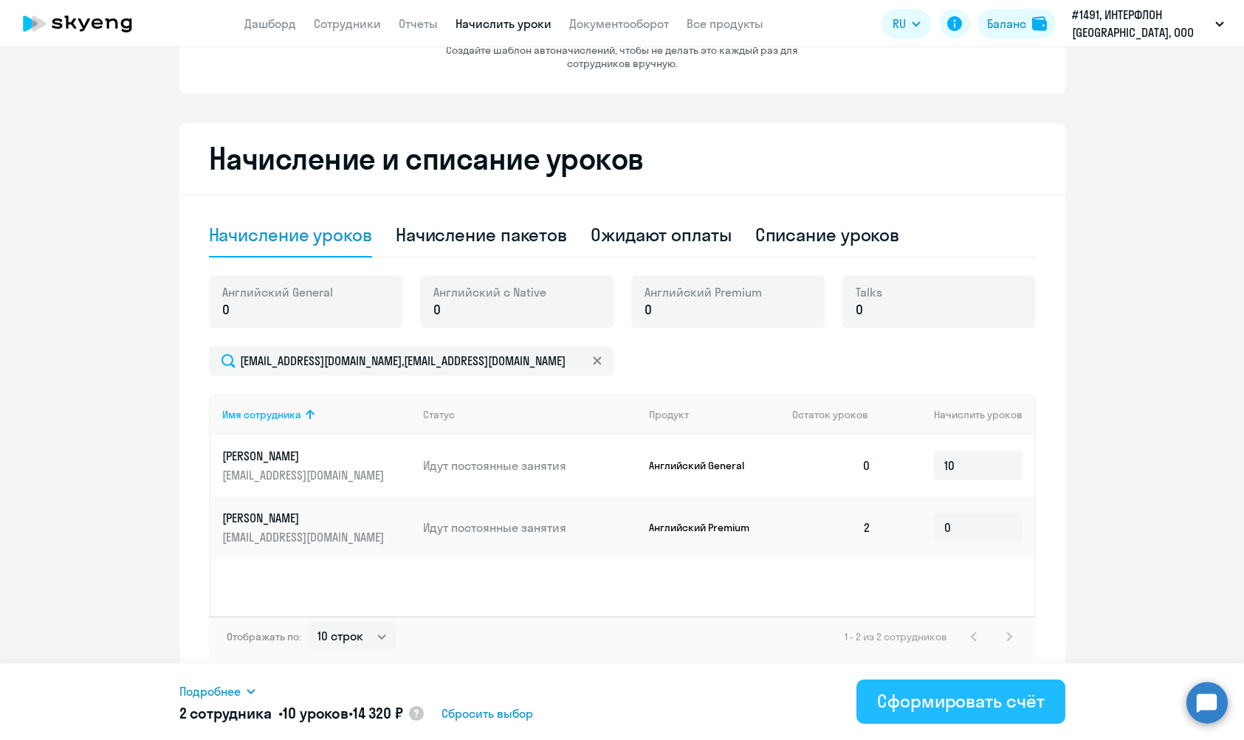
click at [951, 717] on button "Сформировать счёт" at bounding box center [960, 702] width 208 height 44
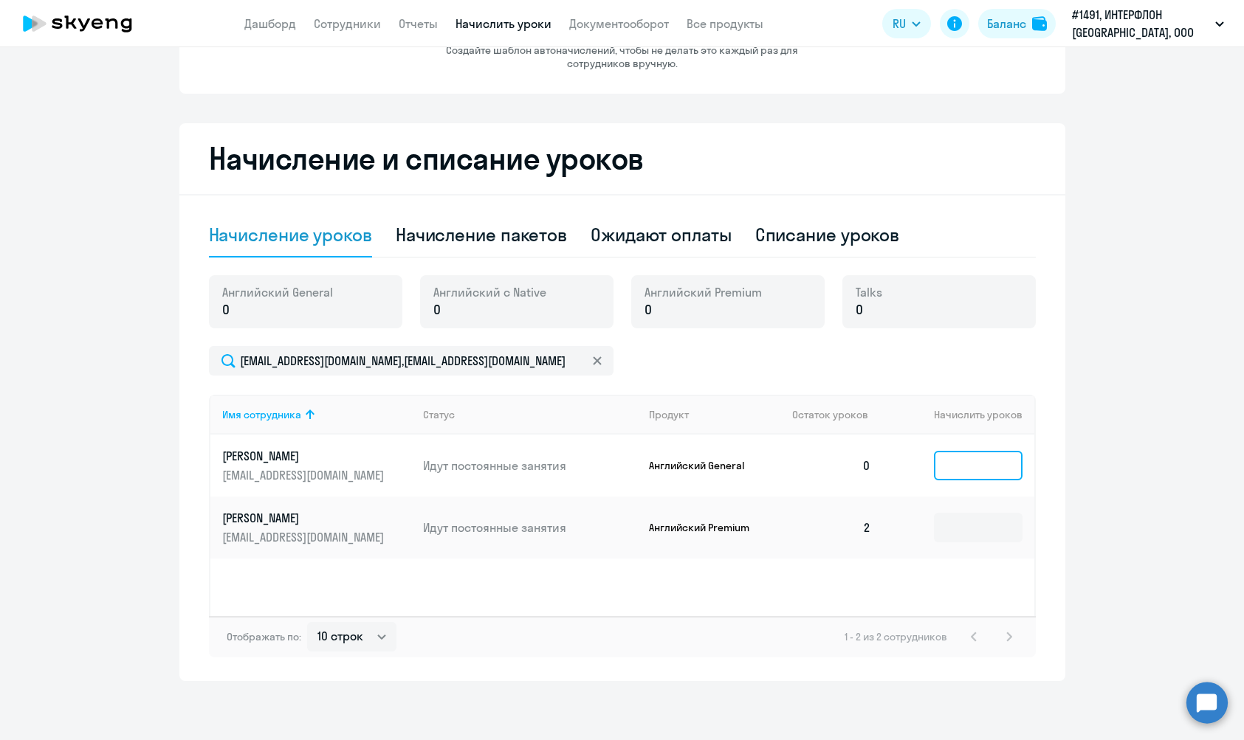
click at [969, 466] on input at bounding box center [978, 466] width 89 height 30
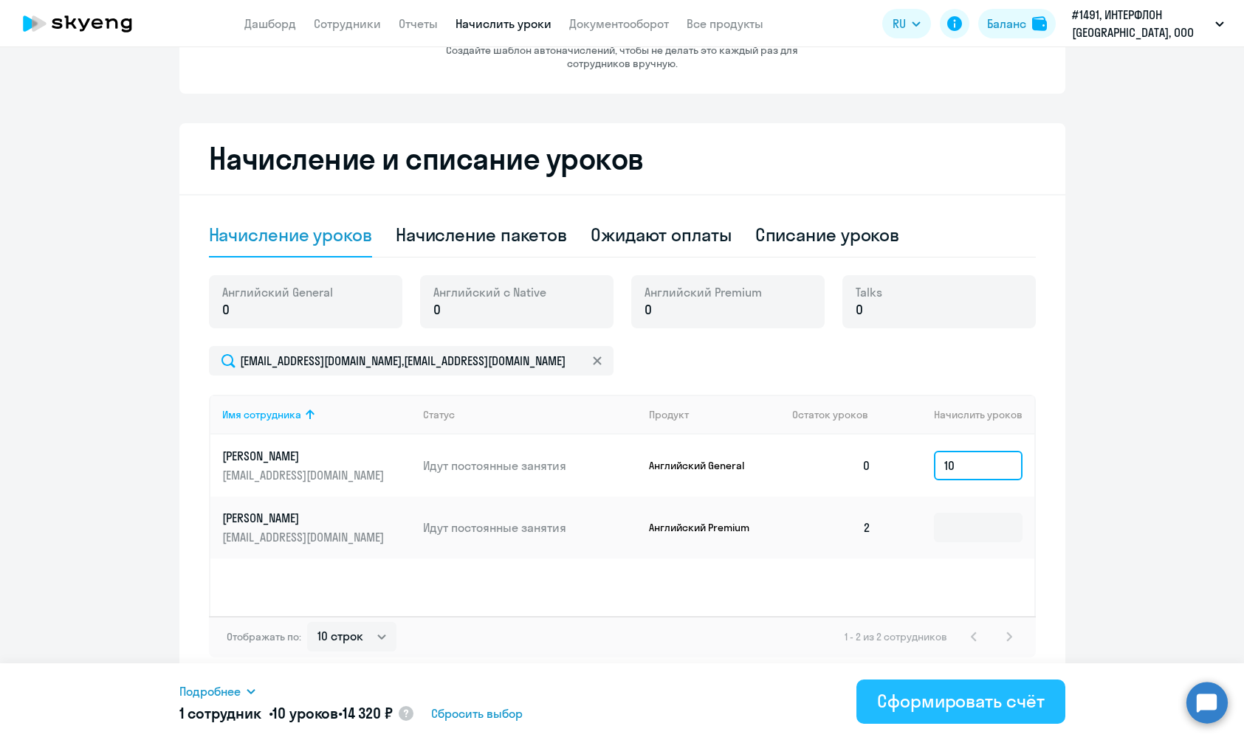
type input "10"
click at [968, 711] on div "Сформировать счёт" at bounding box center [960, 701] width 167 height 24
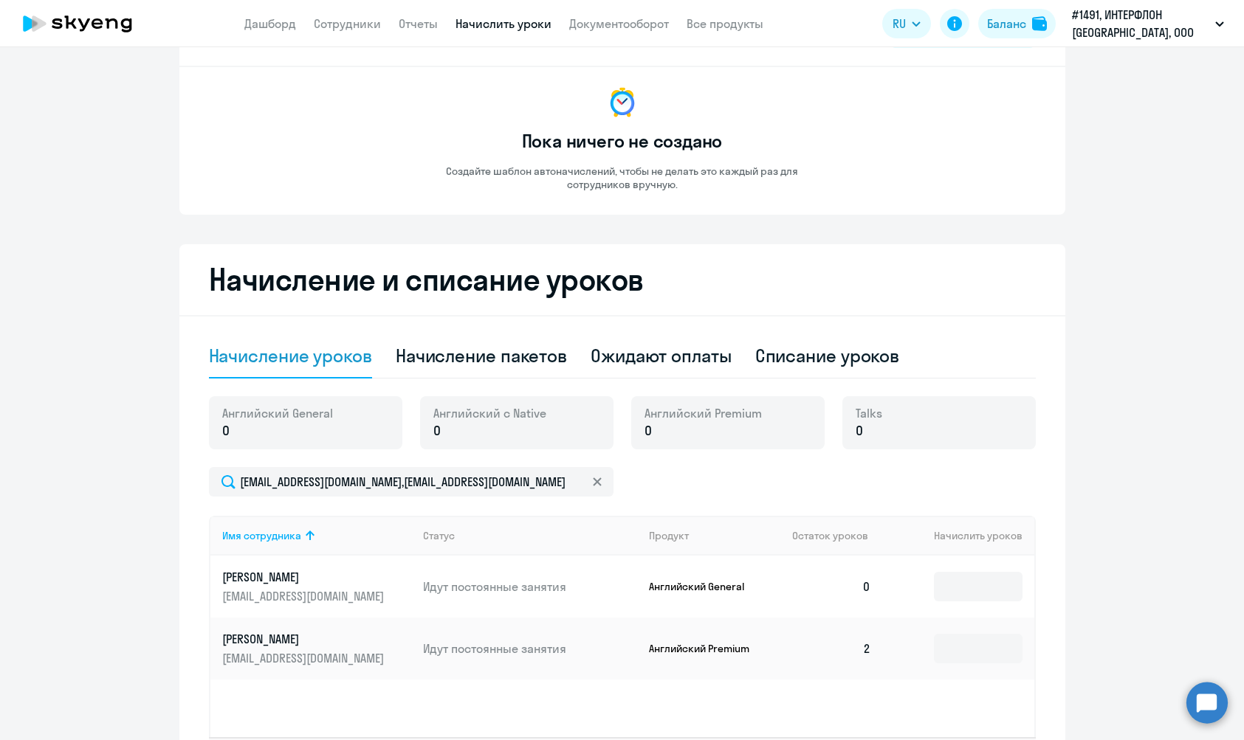
scroll to position [0, 0]
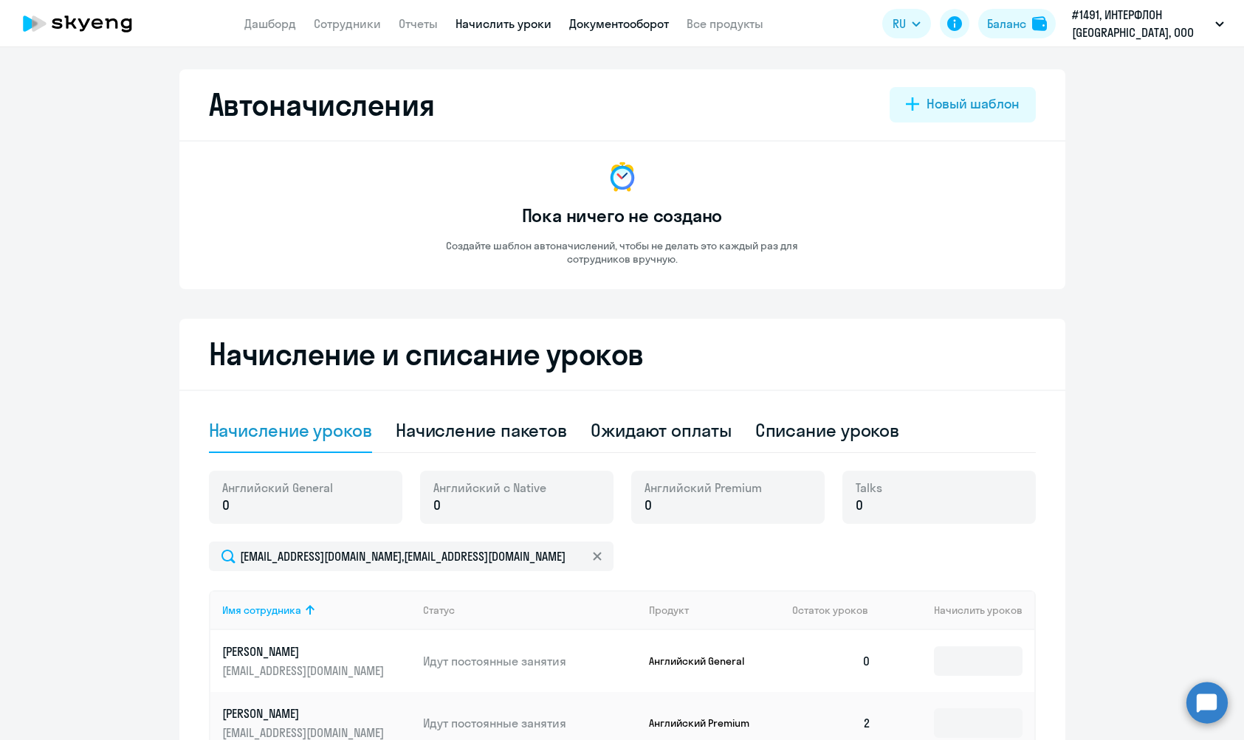
click at [624, 26] on link "Документооборот" at bounding box center [619, 23] width 100 height 15
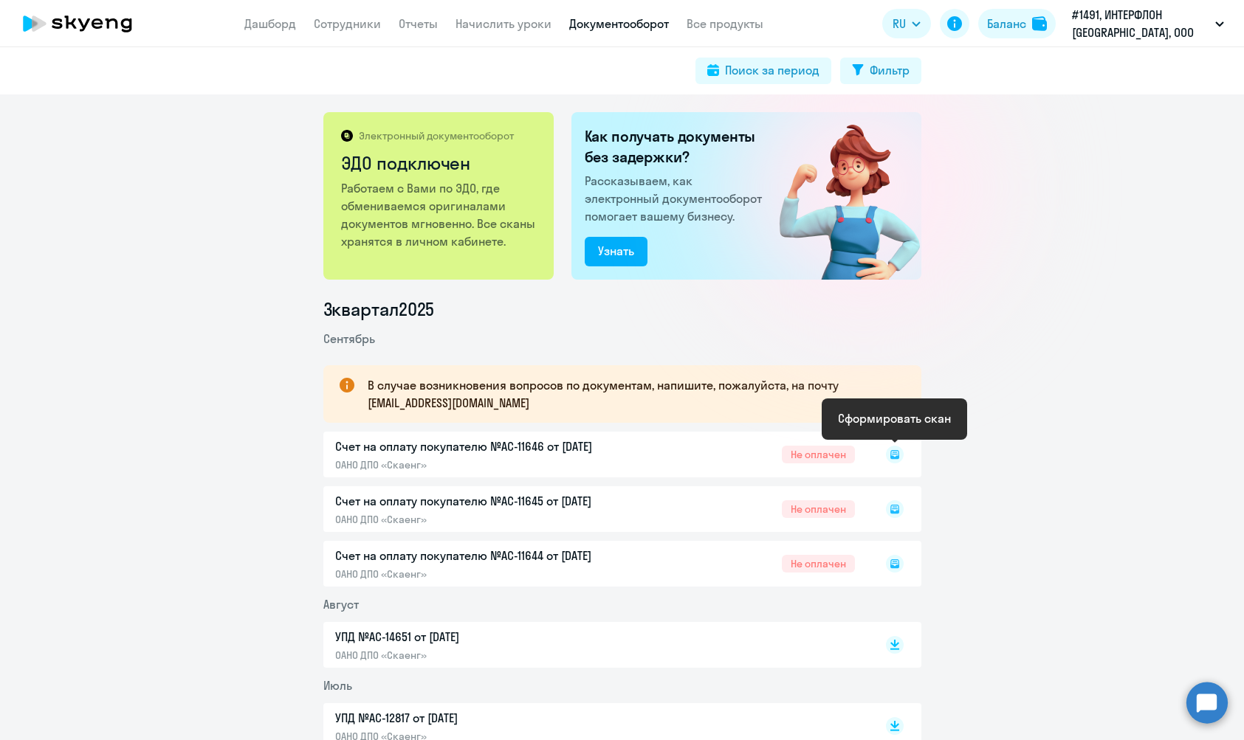
click at [896, 454] on icon at bounding box center [894, 454] width 5 height 1
click at [544, 444] on div "Счет на оплату покупателю №AC-11646 от [DATE] ОАНО ДПО «Скаенг» Не оплачен" at bounding box center [622, 455] width 598 height 46
click at [367, 462] on div "Счет на оплату покупателю №AC-11646 от [DATE] ОАНО ДПО «Скаенг» Не оплачен" at bounding box center [622, 455] width 598 height 46
click at [897, 462] on rect at bounding box center [895, 455] width 18 height 18
